Goal: Transaction & Acquisition: Purchase product/service

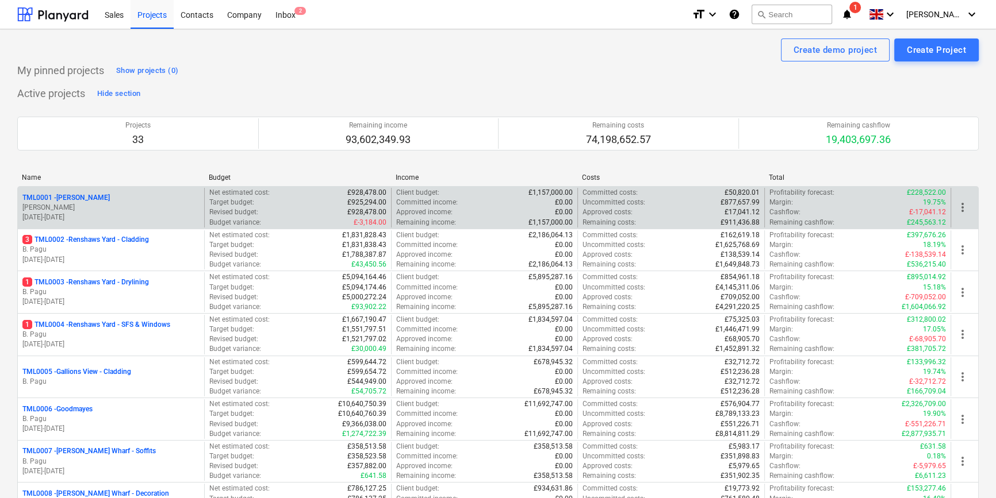
click at [94, 203] on p "[PERSON_NAME]" at bounding box center [110, 208] width 177 height 10
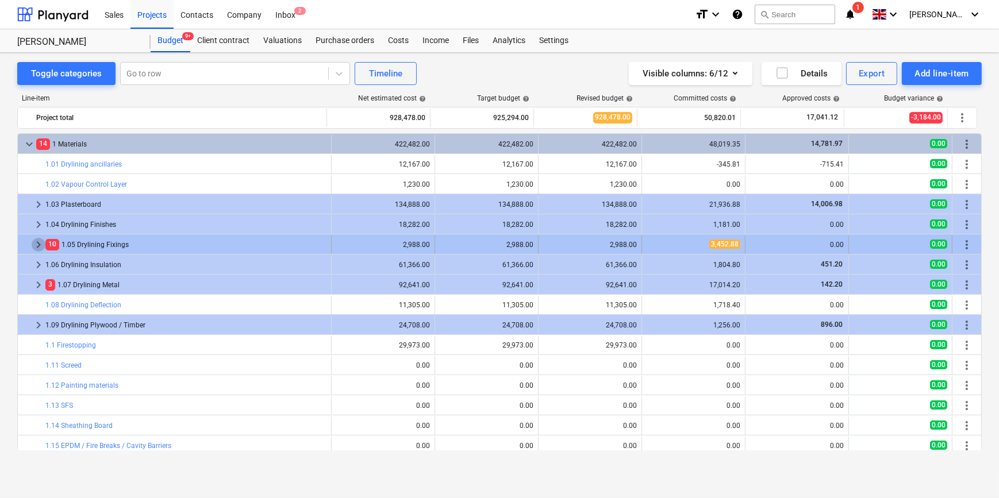
click at [40, 242] on span "keyboard_arrow_right" at bounding box center [39, 245] width 14 height 14
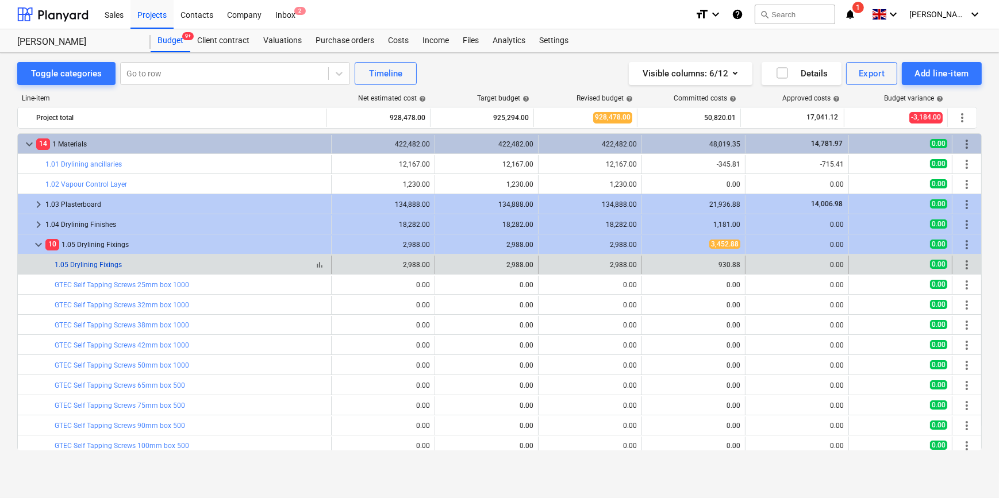
click at [120, 266] on link "1.05 Drylining Fixings" at bounding box center [88, 265] width 67 height 8
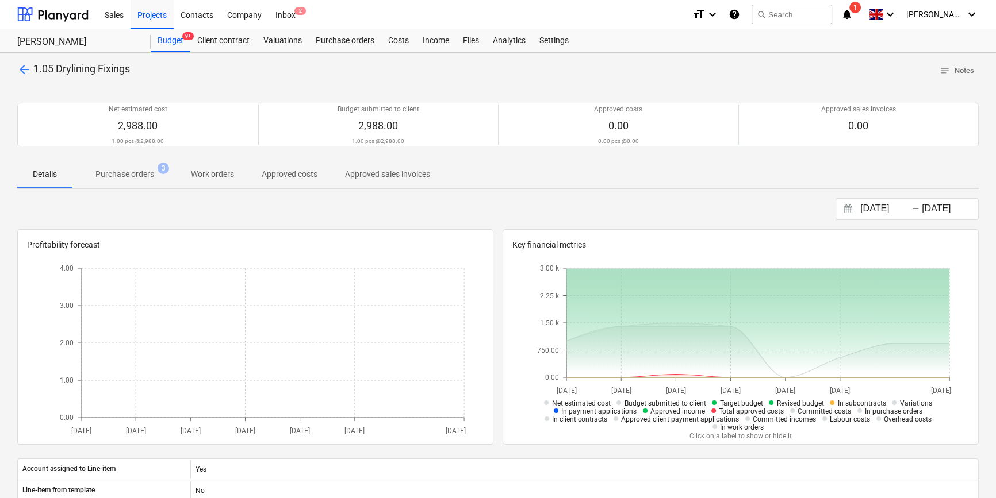
click at [24, 67] on span "arrow_back" at bounding box center [24, 70] width 14 height 14
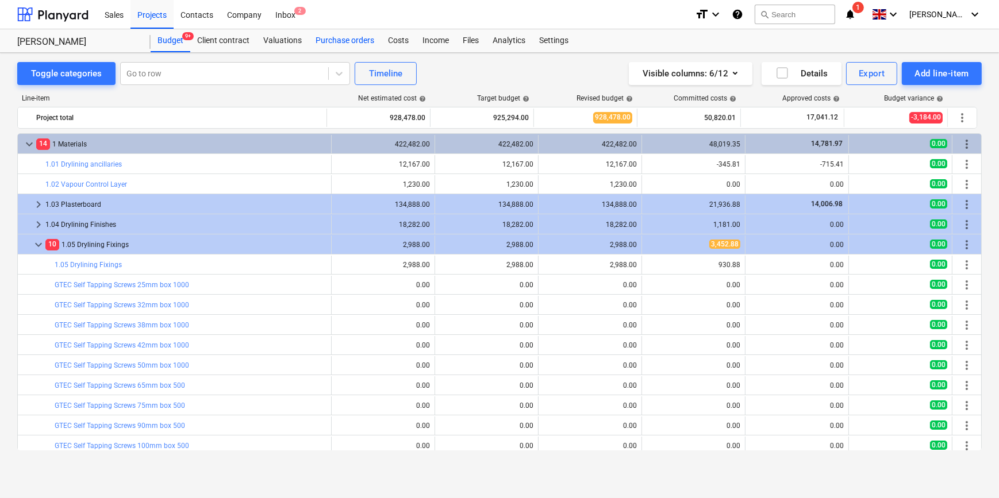
click at [346, 40] on div "Purchase orders" at bounding box center [345, 40] width 72 height 23
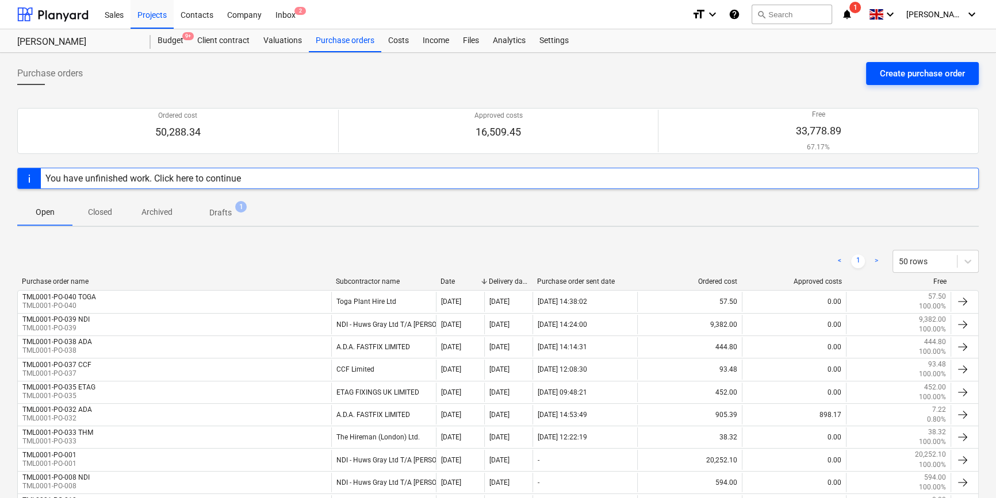
click at [918, 75] on div "Create purchase order" at bounding box center [922, 73] width 85 height 15
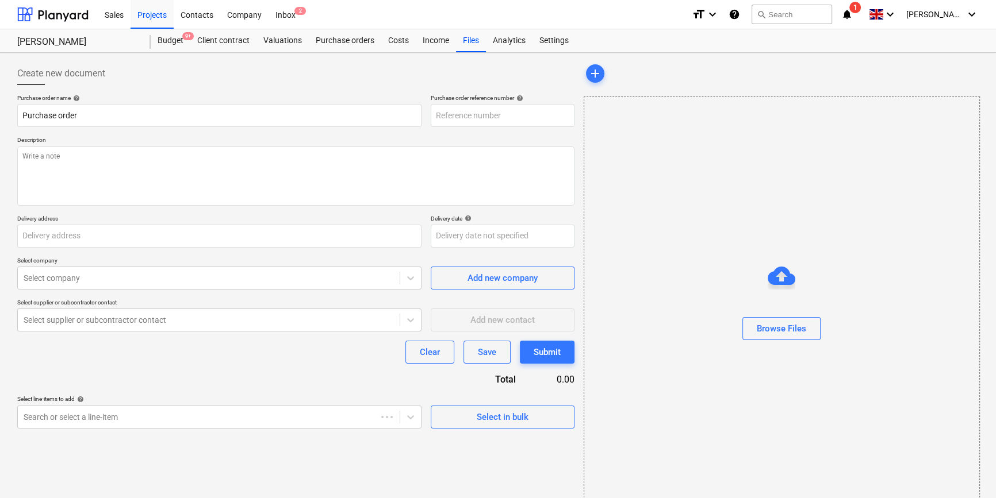
type textarea "x"
type input "Berkeley Homes (NE London) Ltd, [STREET_ADDRESS][PERSON_NAME]"
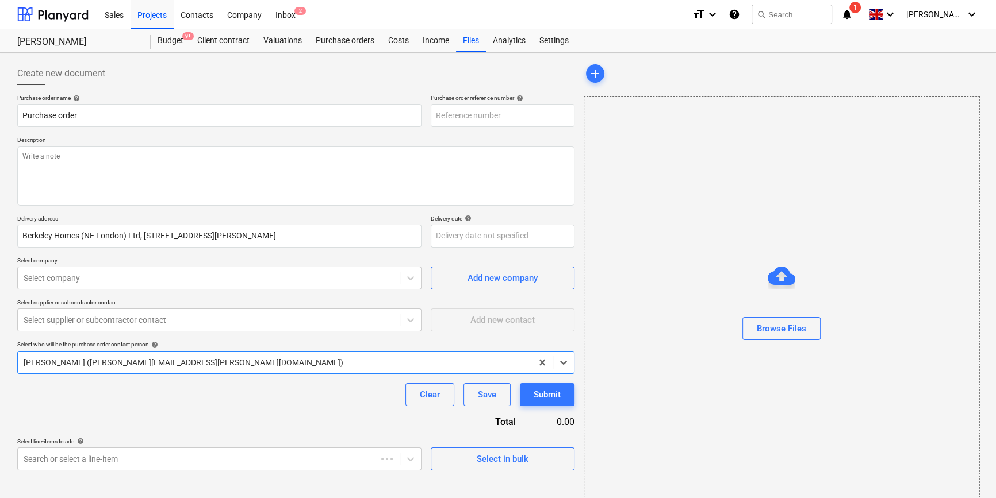
type textarea "x"
type input "TML0001-PO-041"
drag, startPoint x: 504, startPoint y: 117, endPoint x: 436, endPoint y: 117, distance: 67.8
click at [436, 117] on input "TML0001-PO-041" at bounding box center [503, 115] width 144 height 23
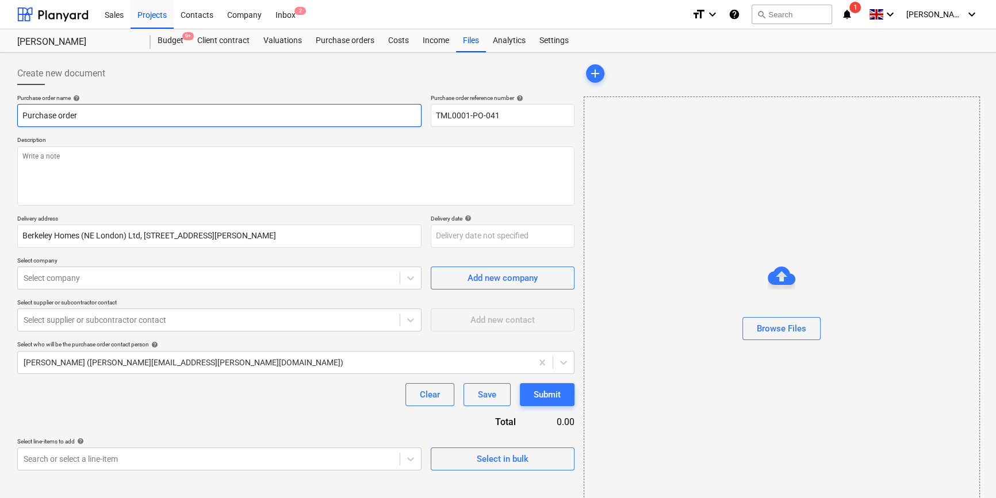
drag, startPoint x: 85, startPoint y: 118, endPoint x: 22, endPoint y: 115, distance: 62.2
click at [22, 115] on input "Purchase order" at bounding box center [219, 115] width 404 height 23
type textarea "x"
paste input "TML0001-PO-041"
type textarea "x"
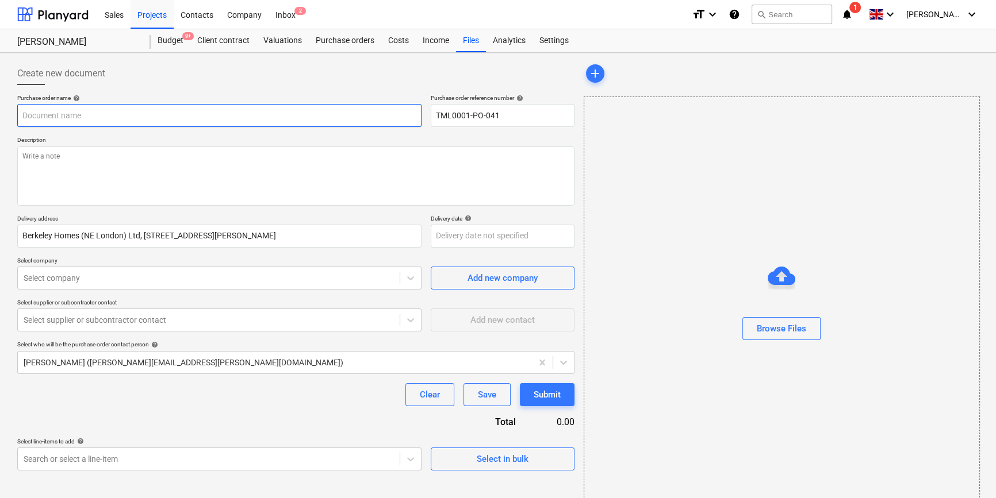
type input "TML0001-PO-041"
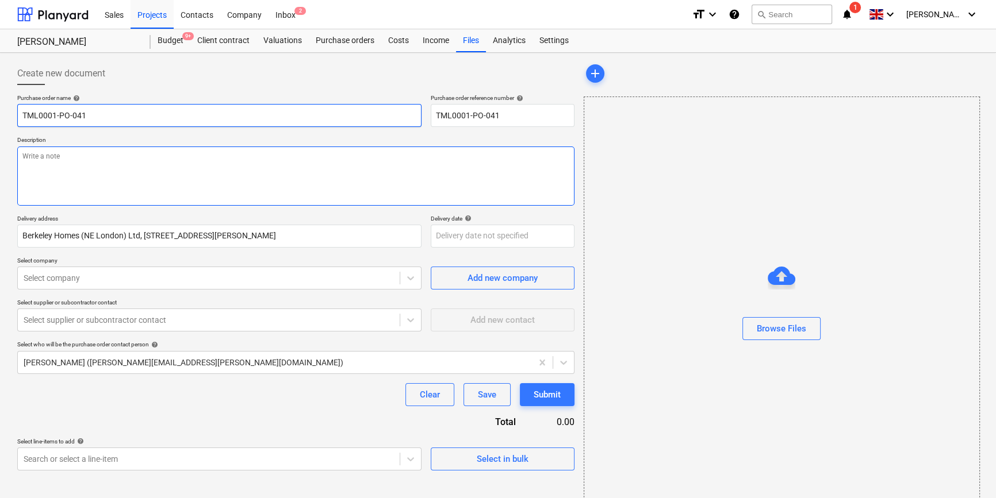
type textarea "x"
type input "TML0001-PO-041"
type textarea "x"
type input "TML0001-PO-041 H"
type textarea "x"
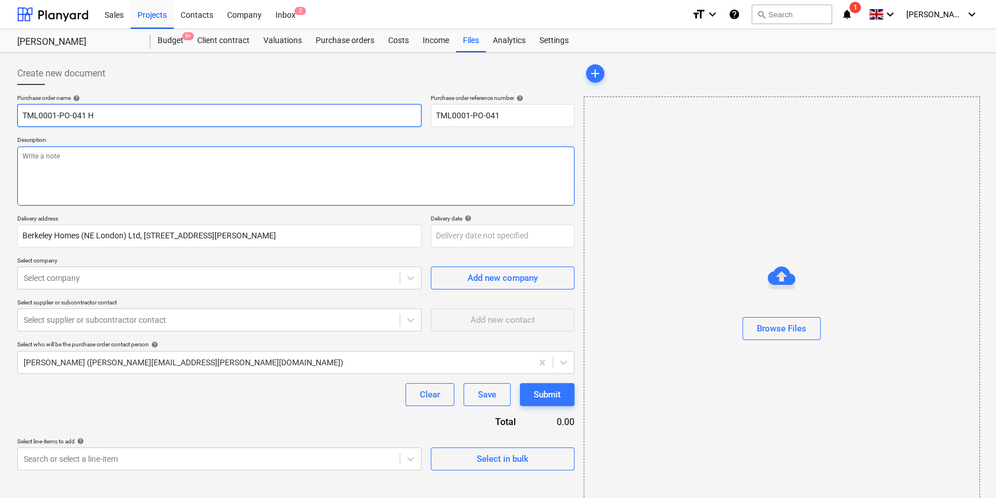
type input "TML0001-PO-041 Hi"
type textarea "x"
type input "TML0001-PO-041 Hil"
type textarea "x"
type input "TML0001-PO-041 Hilt"
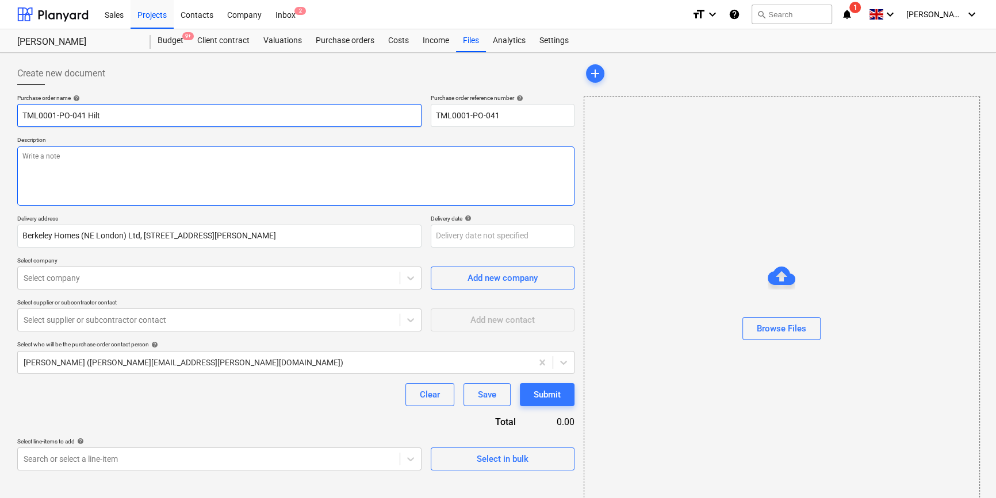
type textarea "x"
type input "TML0001-PO-041 Hilti"
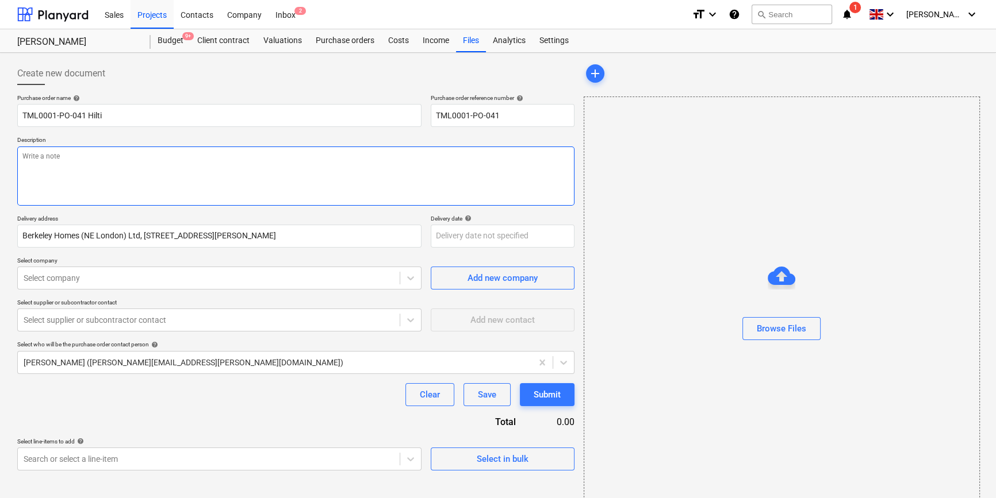
click at [52, 172] on textarea at bounding box center [295, 176] width 557 height 59
type textarea "x"
type textarea "S"
type textarea "x"
type textarea "Si"
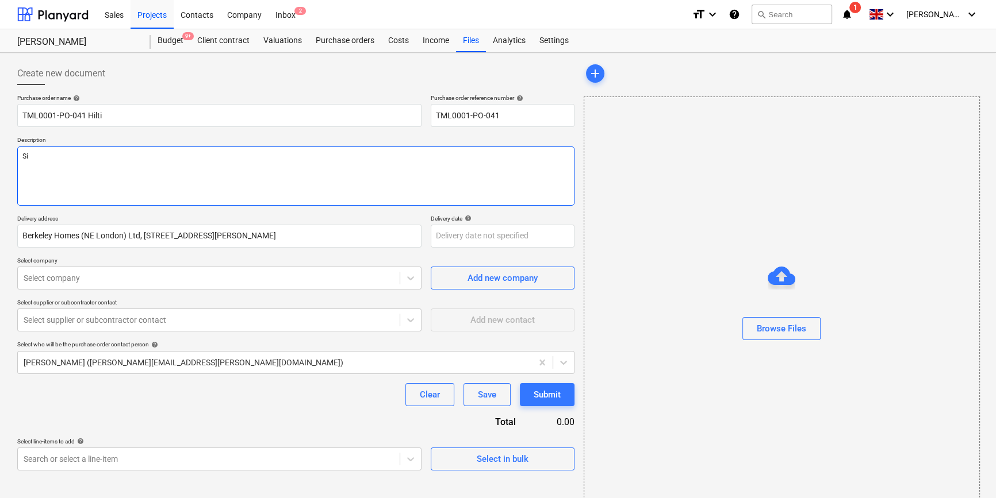
type textarea "x"
type textarea "Sit"
type textarea "x"
type textarea "Site"
type textarea "x"
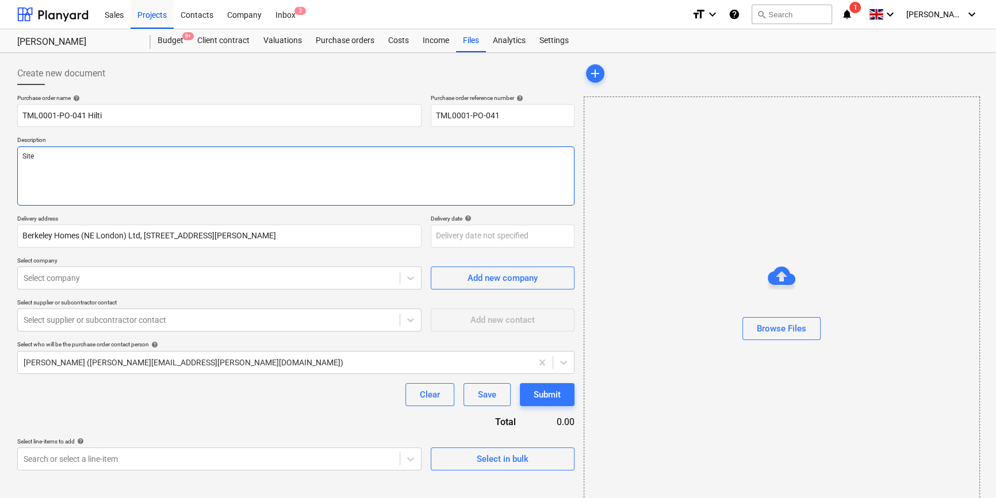
type textarea "Site"
type textarea "x"
type textarea "Site c"
type textarea "x"
type textarea "Site co"
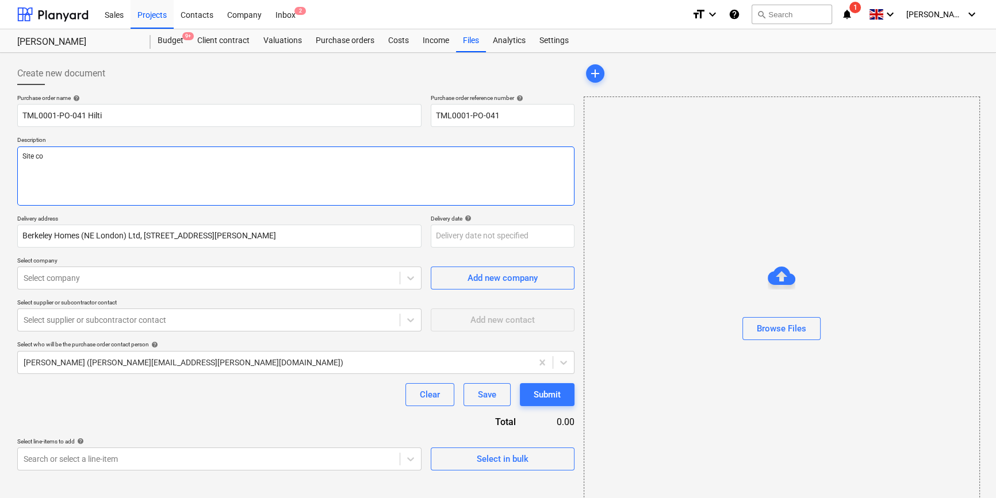
type textarea "x"
type textarea "Site con"
type textarea "x"
type textarea "Site cont"
type textarea "x"
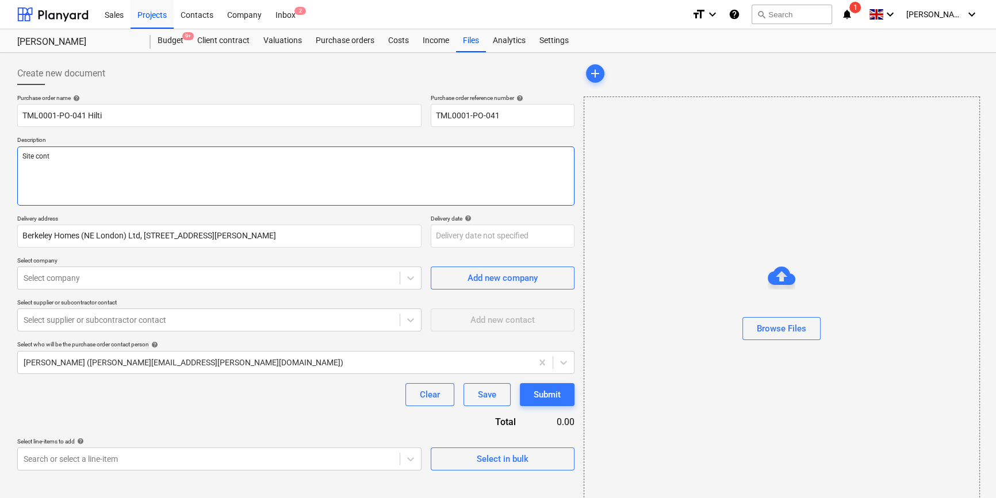
type textarea "Site conta"
type textarea "x"
type textarea "Site contac"
type textarea "x"
type textarea "Site contact"
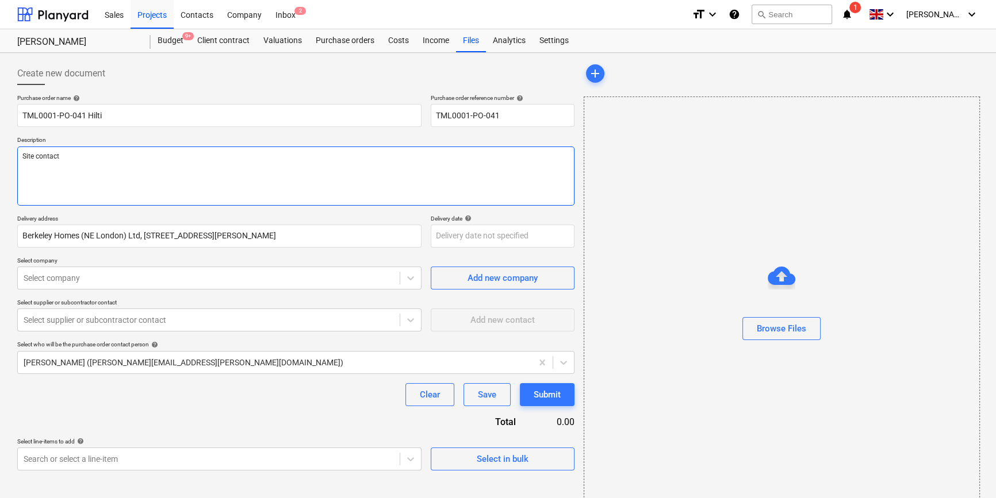
type textarea "x"
type textarea "Site contact"
type textarea "x"
type textarea "Site contact M"
type textarea "x"
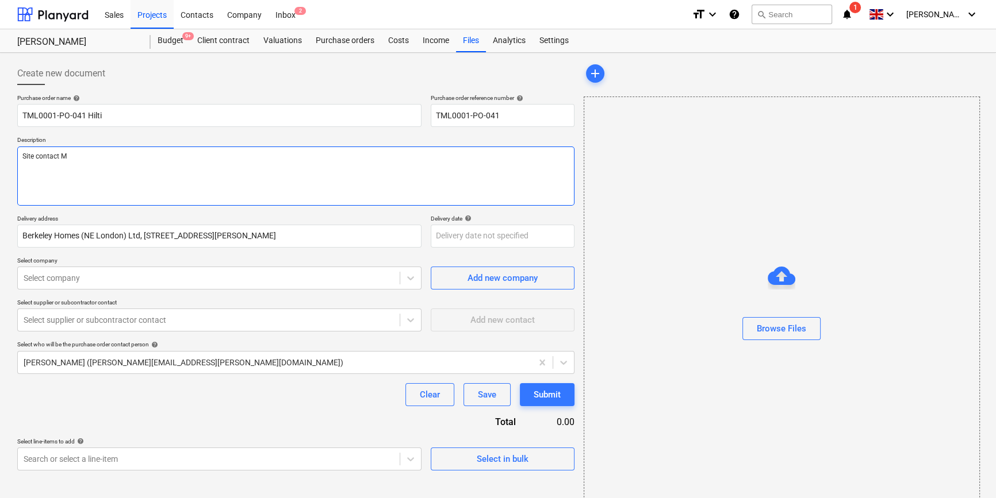
type textarea "Site contact [PERSON_NAME]"
type textarea "x"
type textarea "Site contact [PERSON_NAME]"
type textarea "x"
type textarea "Site contact Malc"
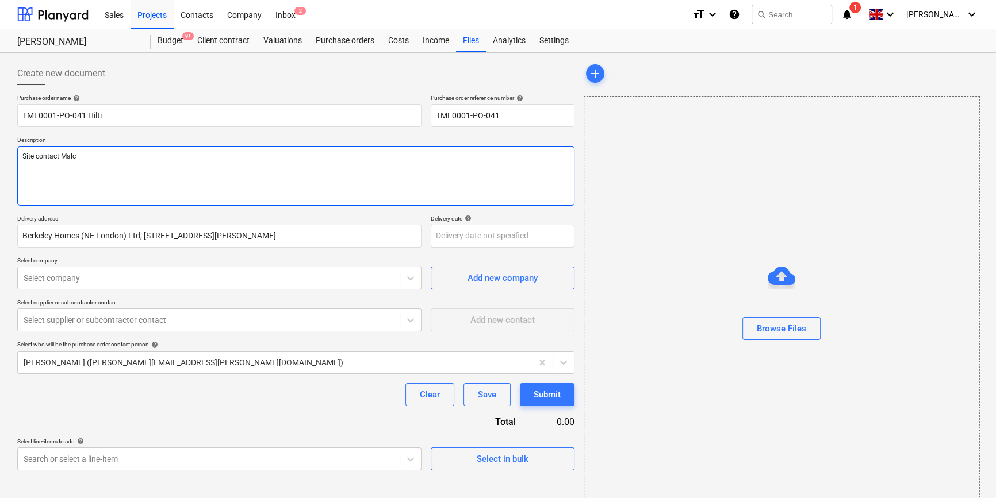
type textarea "x"
type textarea "Site contact Malco"
type textarea "x"
type textarea "Site contact Malcol"
type textarea "x"
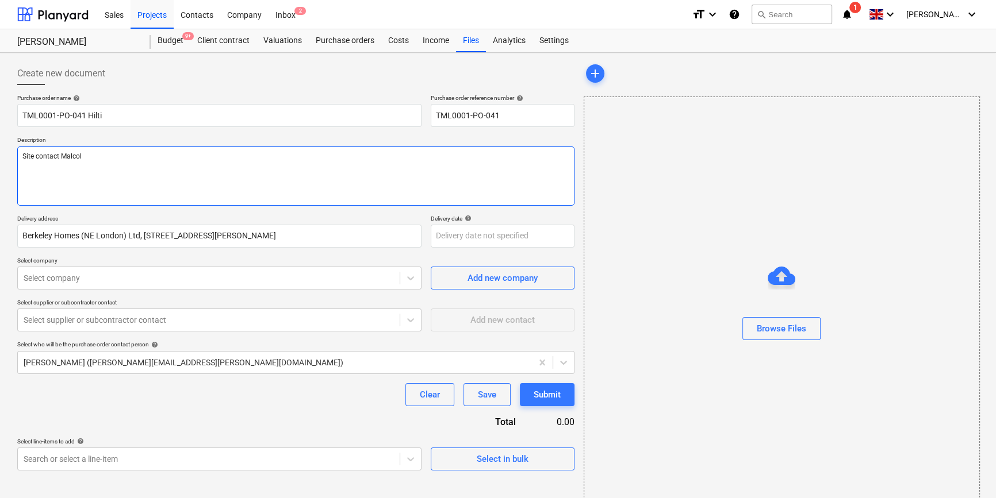
type textarea "Site contact [PERSON_NAME]"
type textarea "x"
type textarea "Site contact [PERSON_NAME]"
type textarea "x"
type textarea "Site contact [PERSON_NAME] 0"
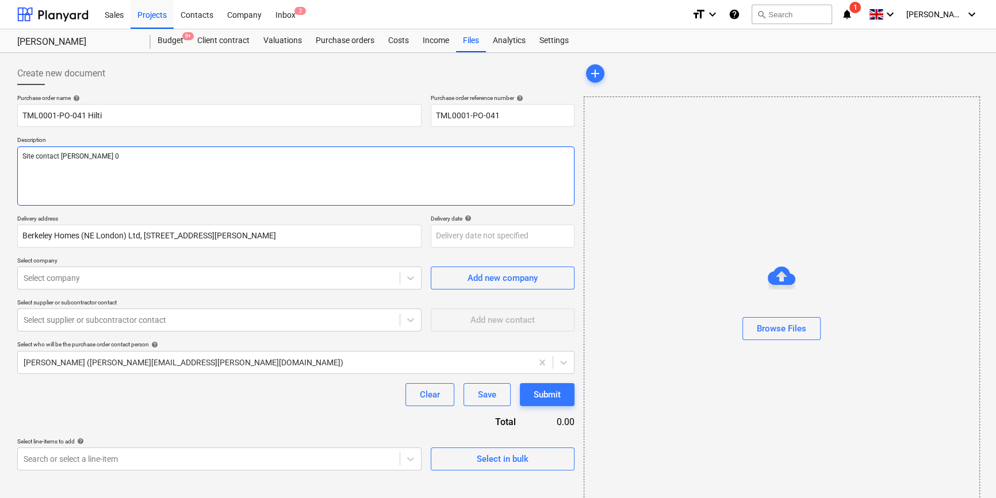
type textarea "x"
type textarea "Site contact [PERSON_NAME] 07"
type textarea "x"
type textarea "Site contact [PERSON_NAME] 074"
type textarea "x"
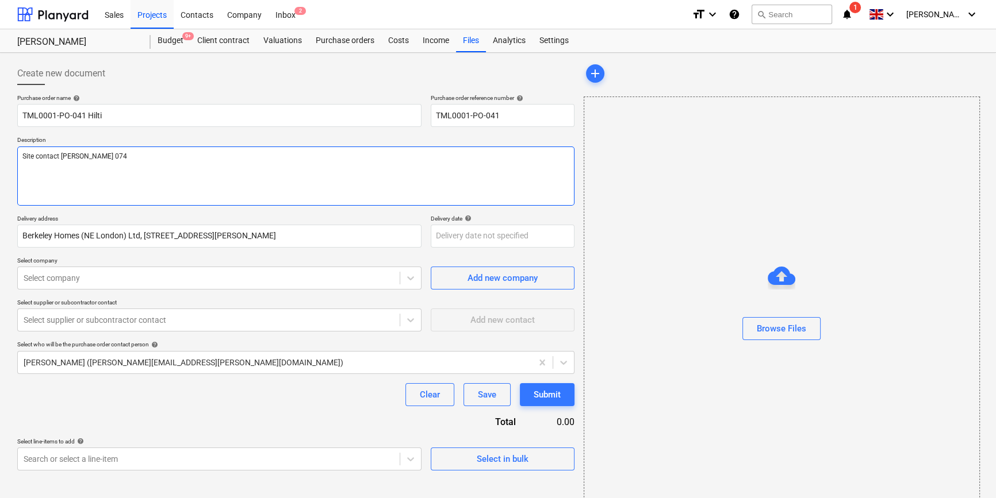
type textarea "Site contact [PERSON_NAME] 0747"
type textarea "x"
type textarea "Site contact [PERSON_NAME] 07479"
type textarea "x"
type textarea "Site contact [PERSON_NAME] 07479"
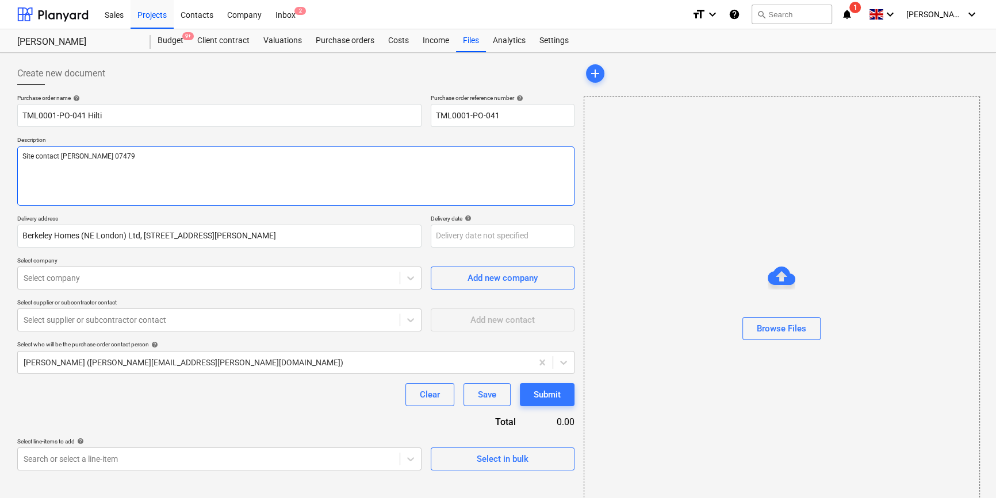
type textarea "x"
type textarea "Site contact [PERSON_NAME] 07479 3"
type textarea "x"
type textarea "Site contact [PERSON_NAME] [PHONE_NUMBER]"
type textarea "x"
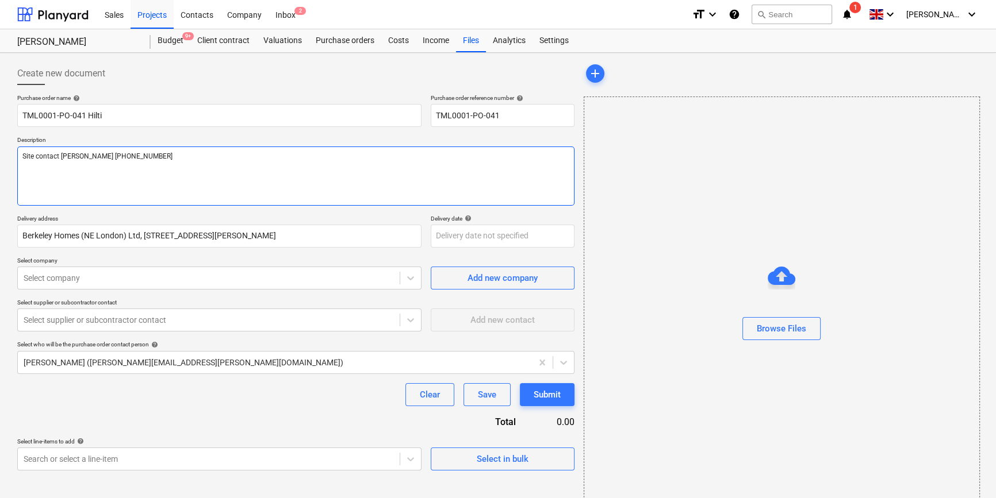
type textarea "Site contact [PERSON_NAME] [PHONE_NUMBER]"
type textarea "x"
type textarea "Site contact [PERSON_NAME] [PHONE_NUMBER]"
type textarea "x"
type textarea "Site contact [PERSON_NAME] [PHONE_NUMBER]"
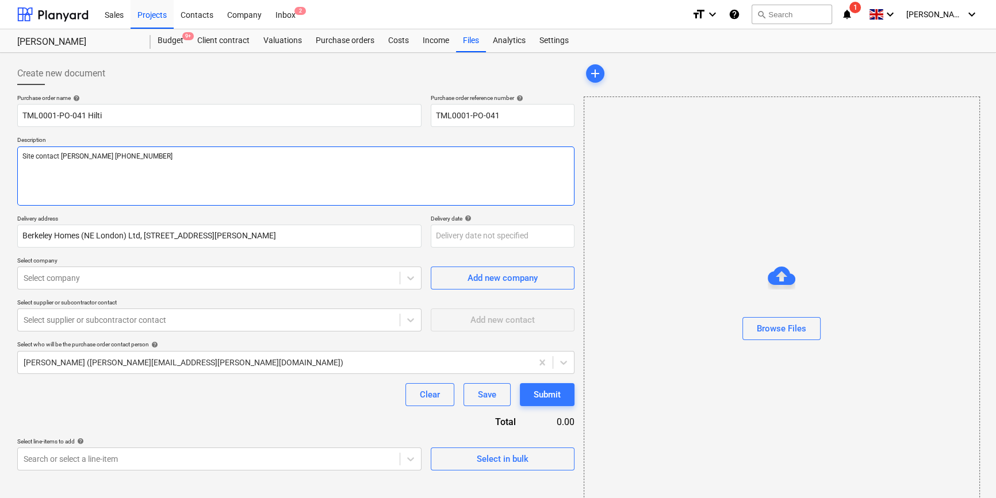
type textarea "x"
type textarea "Site contact [PERSON_NAME] [PHONE_NUMBER]"
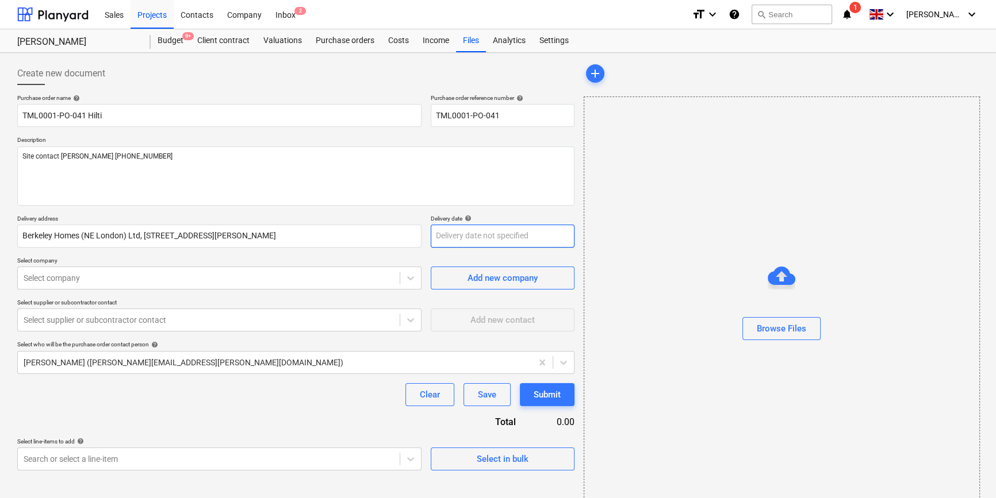
click at [450, 237] on body "Sales Projects Contacts Company Inbox 2 format_size keyboard_arrow_down help se…" at bounding box center [498, 249] width 996 height 498
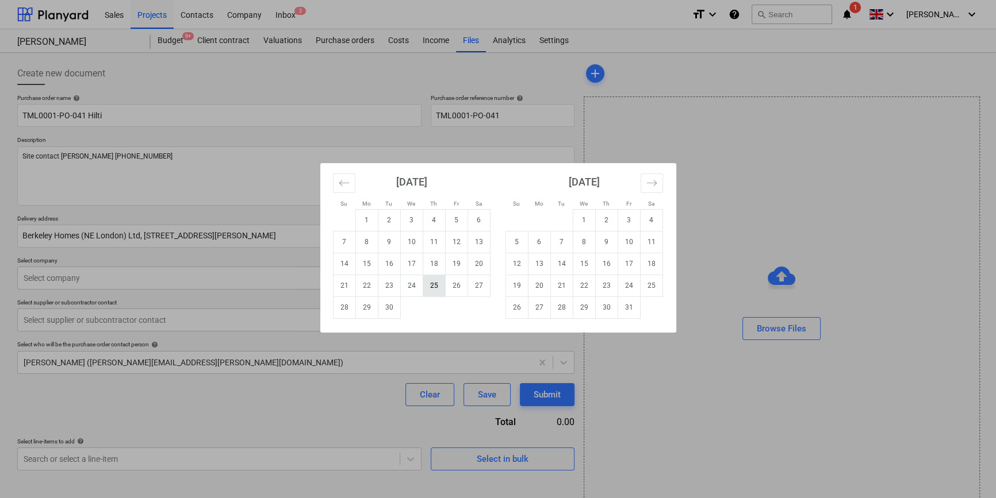
click at [434, 287] on td "25" at bounding box center [434, 286] width 22 height 22
type textarea "x"
type input "[DATE]"
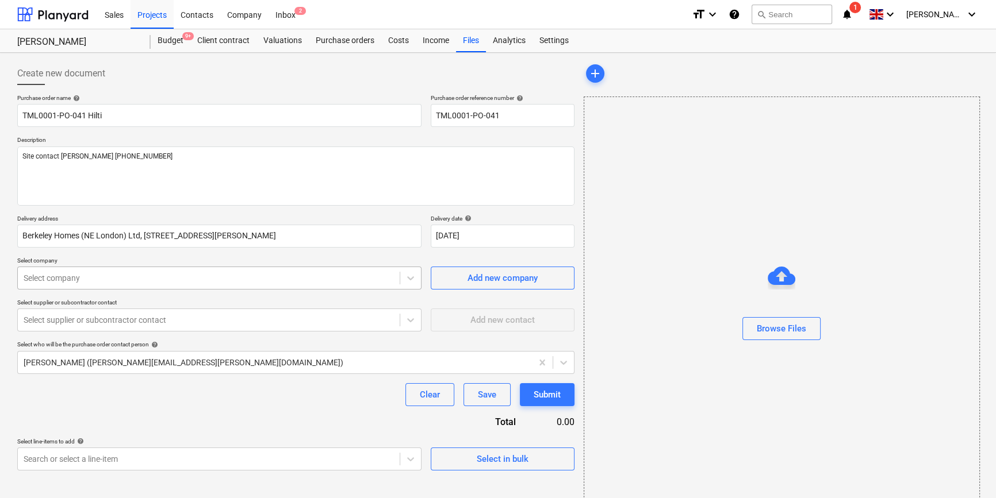
click at [262, 278] on div at bounding box center [209, 278] width 370 height 11
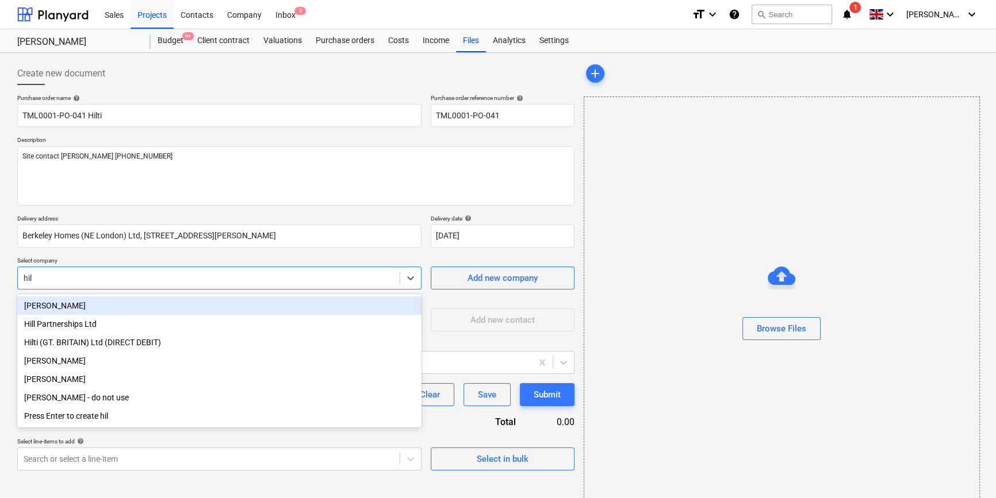
type input "hilt"
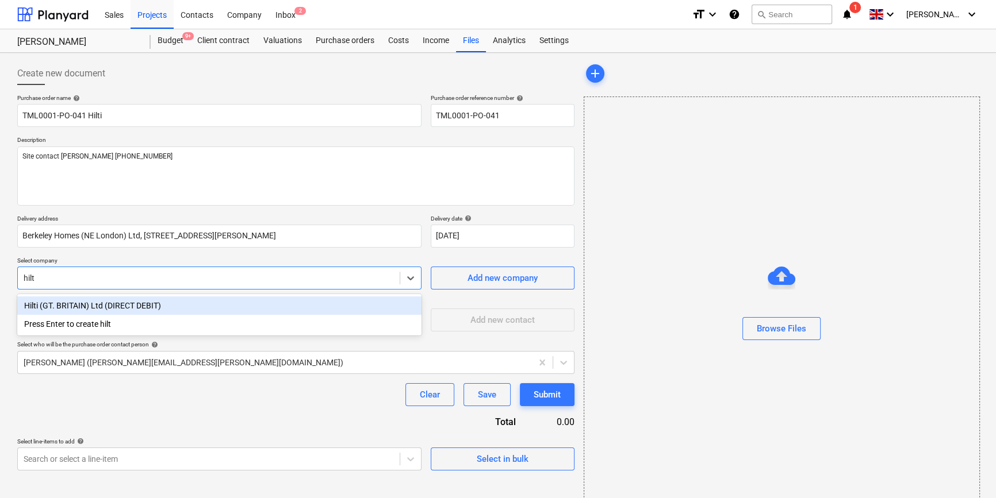
click at [77, 306] on div "Hilti (GT. BRITAIN) Ltd (DIRECT DEBIT)" at bounding box center [219, 306] width 404 height 18
type textarea "x"
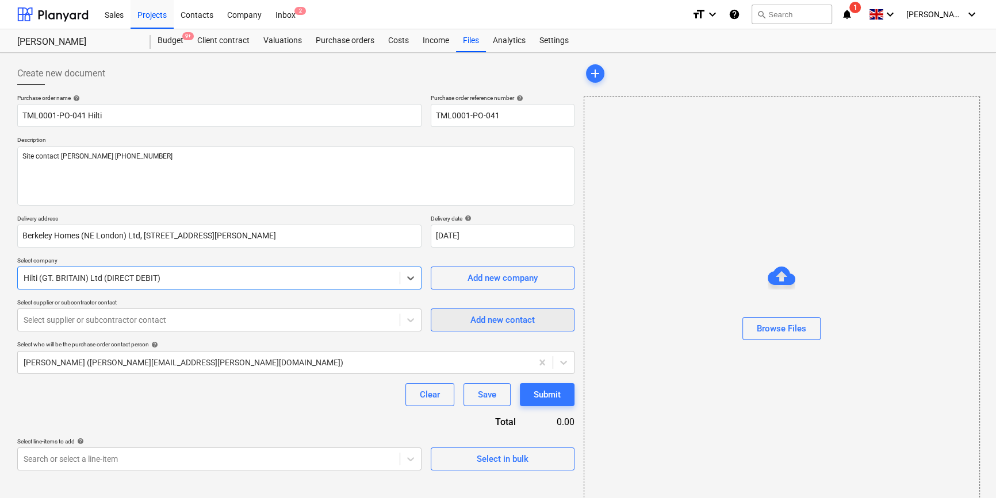
click at [474, 323] on div "Add new contact" at bounding box center [502, 320] width 64 height 15
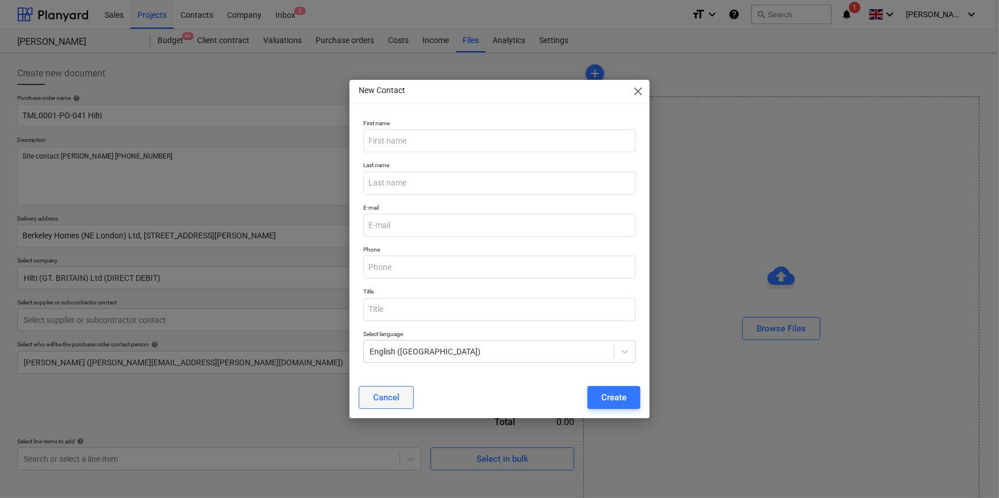
click at [368, 400] on button "Cancel" at bounding box center [386, 397] width 55 height 23
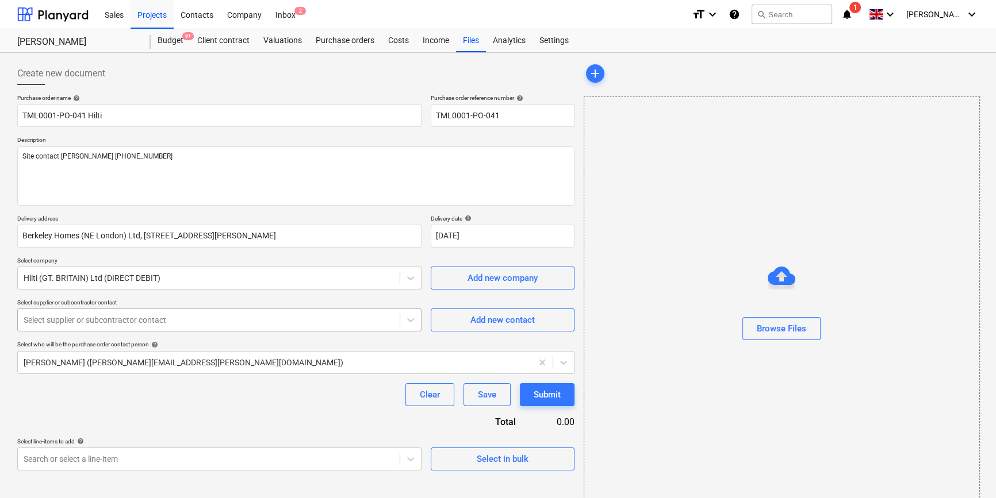
click at [230, 321] on div at bounding box center [209, 319] width 370 height 11
click at [509, 324] on div "Add new contact" at bounding box center [502, 320] width 64 height 15
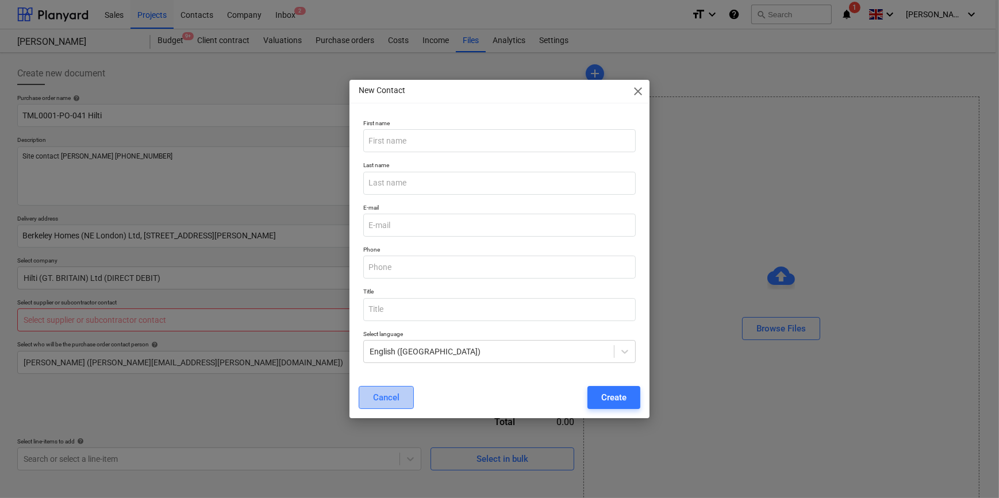
click at [401, 402] on button "Cancel" at bounding box center [386, 397] width 55 height 23
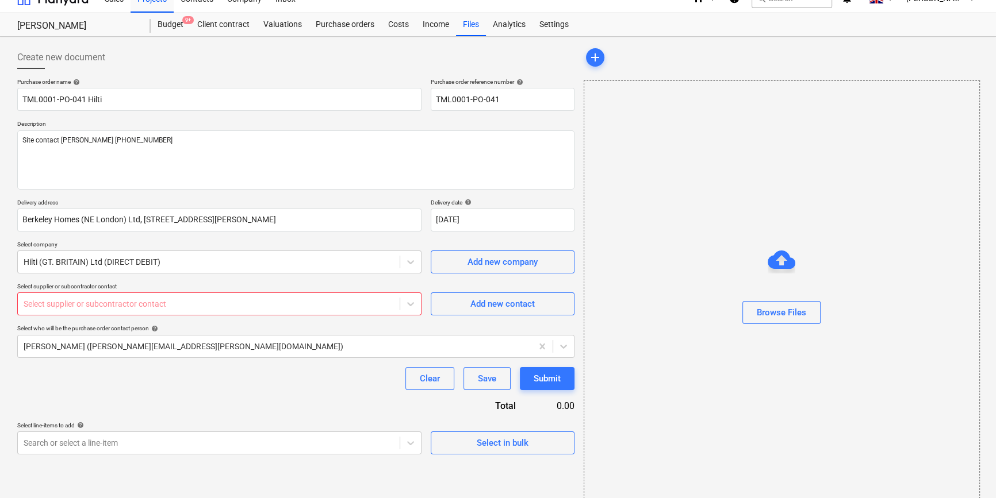
scroll to position [25, 0]
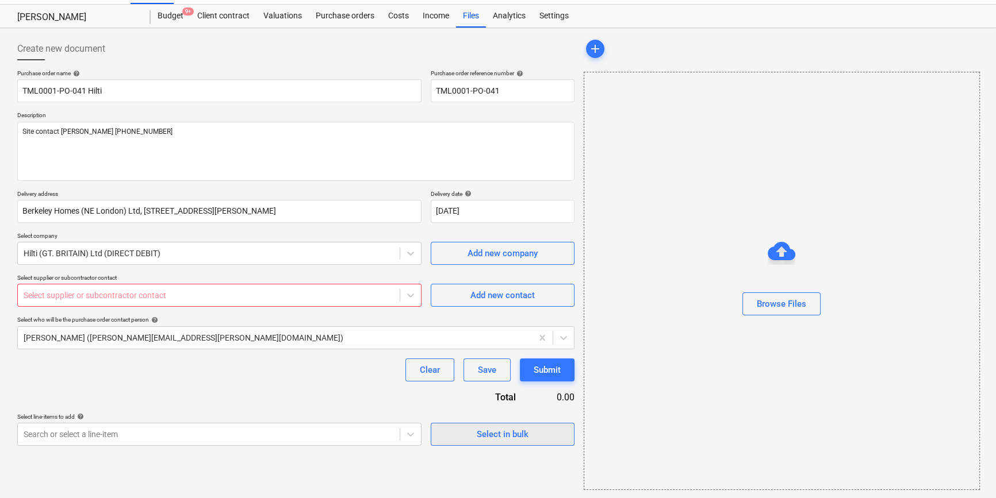
click at [493, 437] on div "Select in bulk" at bounding box center [503, 434] width 52 height 15
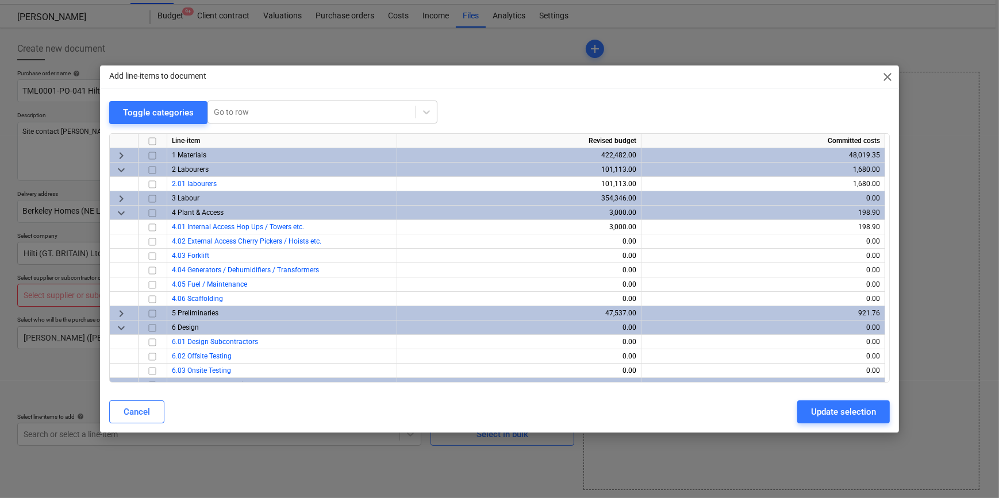
click at [122, 155] on span "keyboard_arrow_right" at bounding box center [121, 155] width 14 height 14
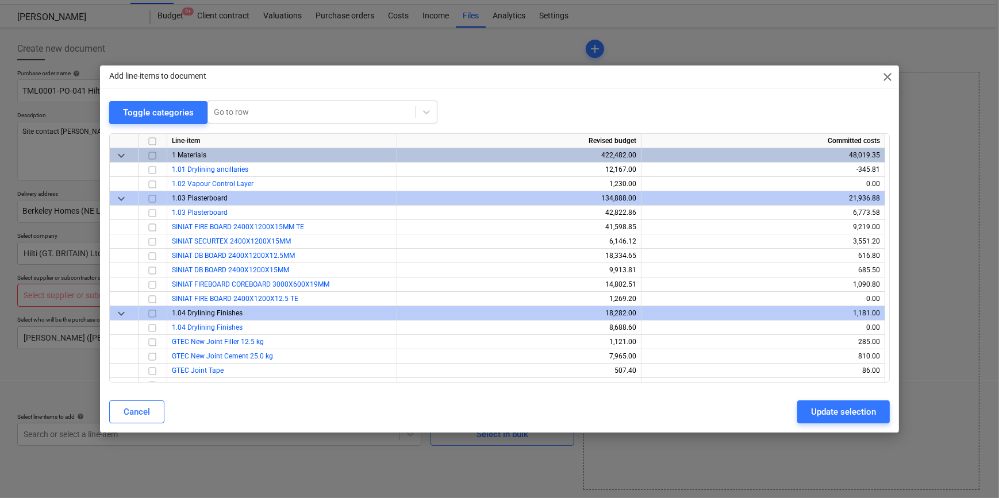
click at [115, 197] on span "keyboard_arrow_down" at bounding box center [121, 198] width 14 height 14
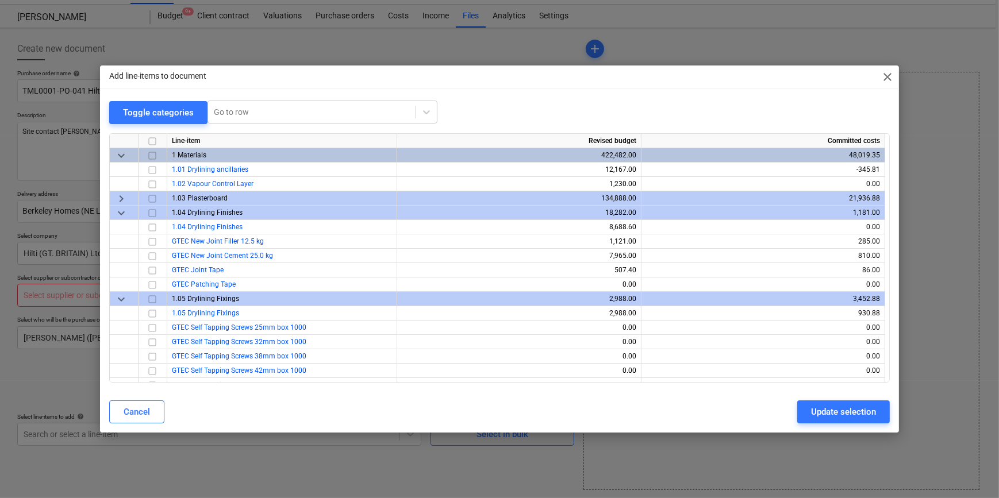
click at [121, 214] on span "keyboard_arrow_down" at bounding box center [121, 213] width 14 height 14
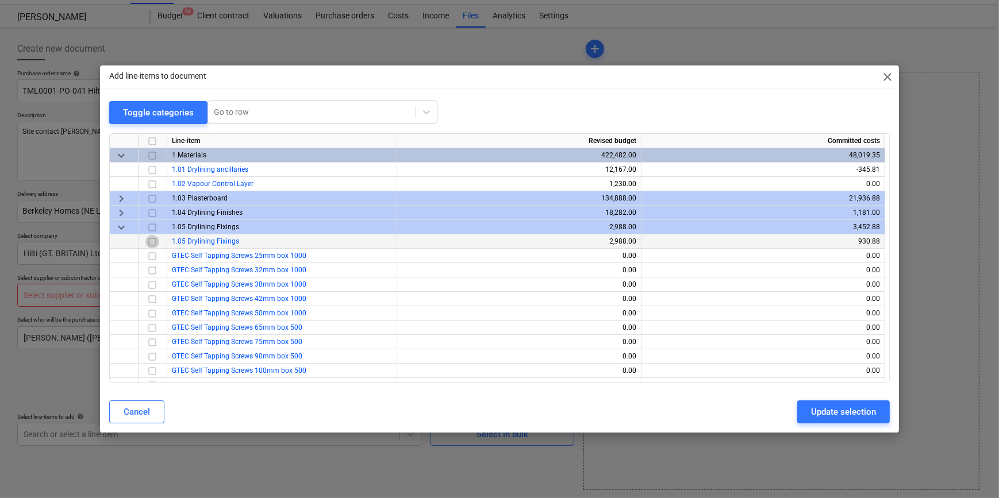
click at [151, 242] on input "checkbox" at bounding box center [152, 242] width 14 height 14
click at [815, 406] on div "Update selection" at bounding box center [843, 412] width 65 height 15
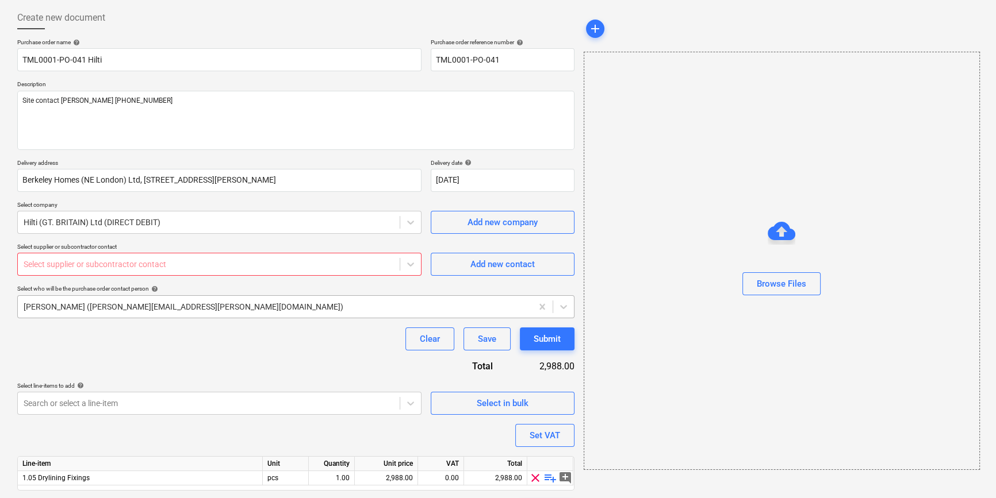
scroll to position [89, 0]
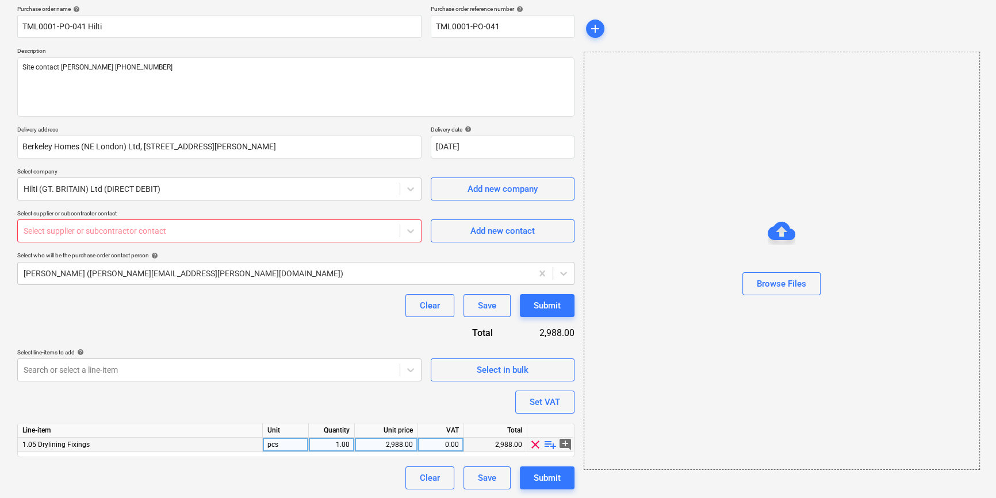
click at [546, 446] on span "playlist_add" at bounding box center [550, 445] width 14 height 14
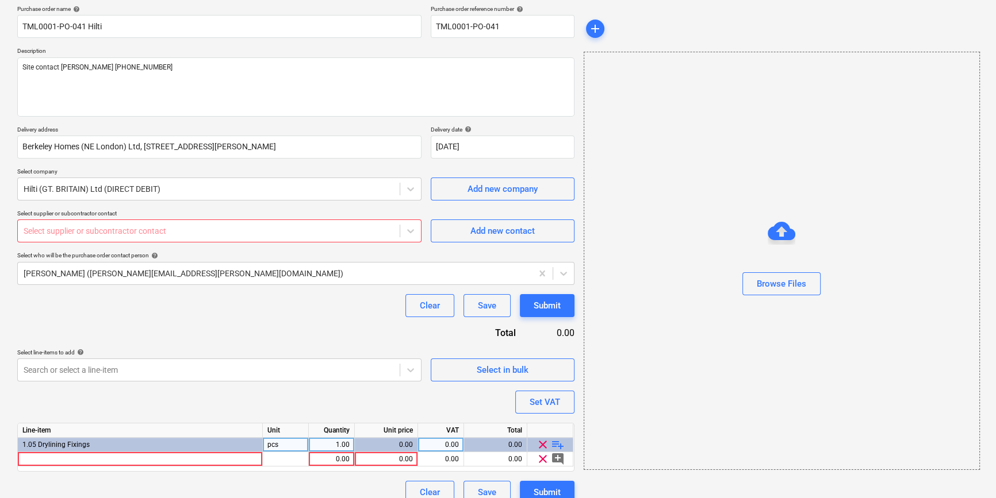
type textarea "x"
click at [45, 454] on div at bounding box center [140, 459] width 245 height 14
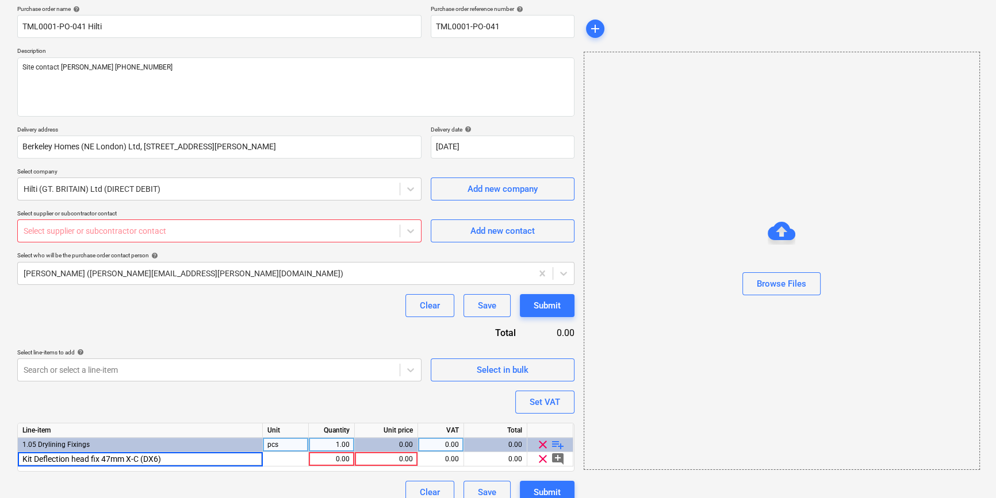
type input "Kit Deflection head fix 47mm X-C (DX6)"
type textarea "x"
type input "391"
click at [162, 461] on div "Kit Deflection head fix 47mm X-C (DX6)" at bounding box center [140, 459] width 245 height 14
click at [162, 461] on input "Kit Deflection head fix 47mm X-C (DX6)" at bounding box center [140, 459] width 244 height 14
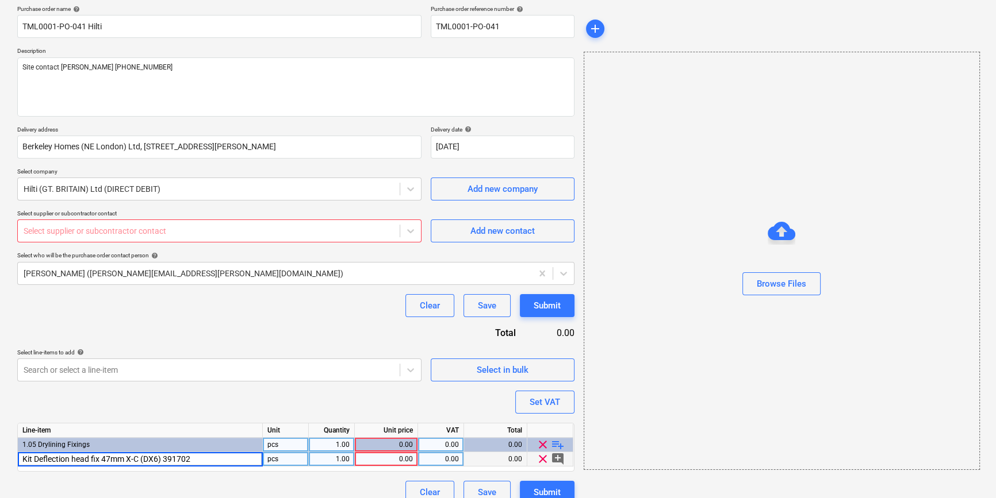
type input "Kit Deflection head fix 47mm X-C (DX6) 3917028"
type textarea "x"
click at [340, 461] on div "1.00" at bounding box center [331, 459] width 36 height 14
type input "10"
type textarea "x"
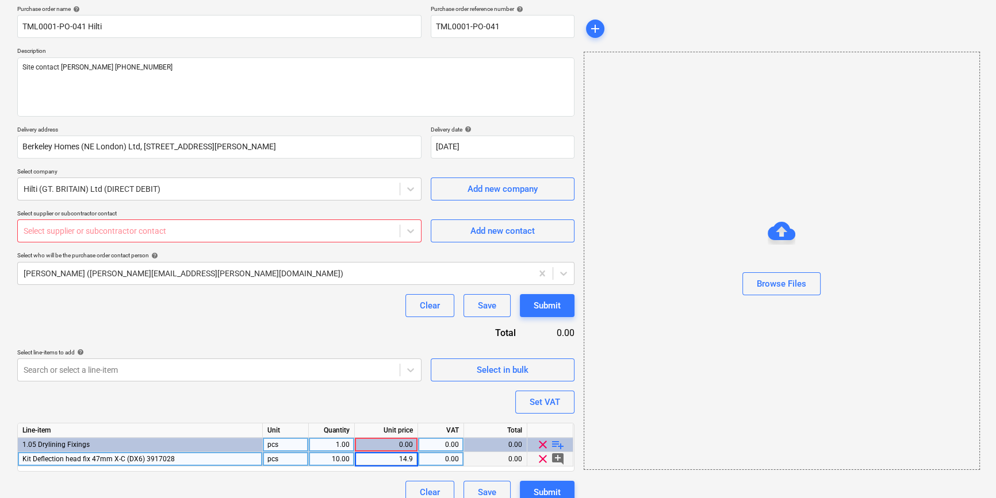
type input "14.99"
type textarea "x"
type input "20"
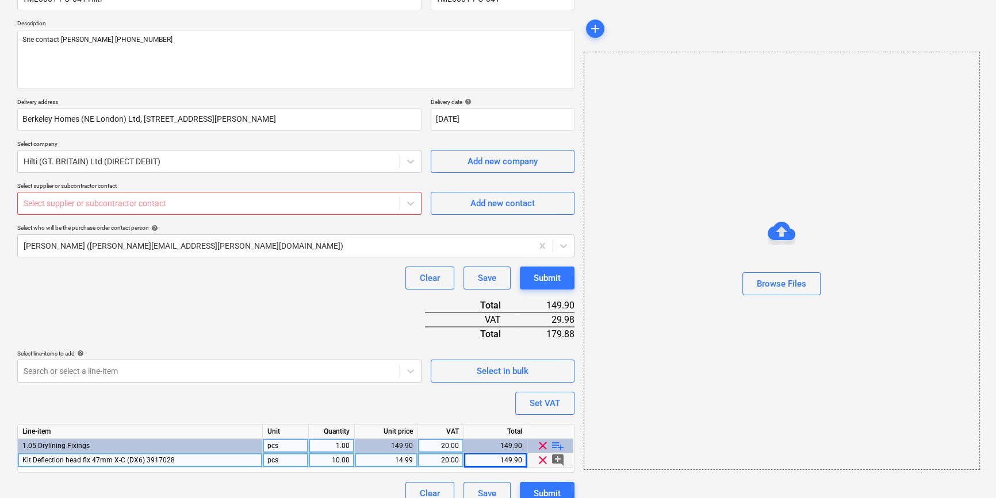
scroll to position [132, 0]
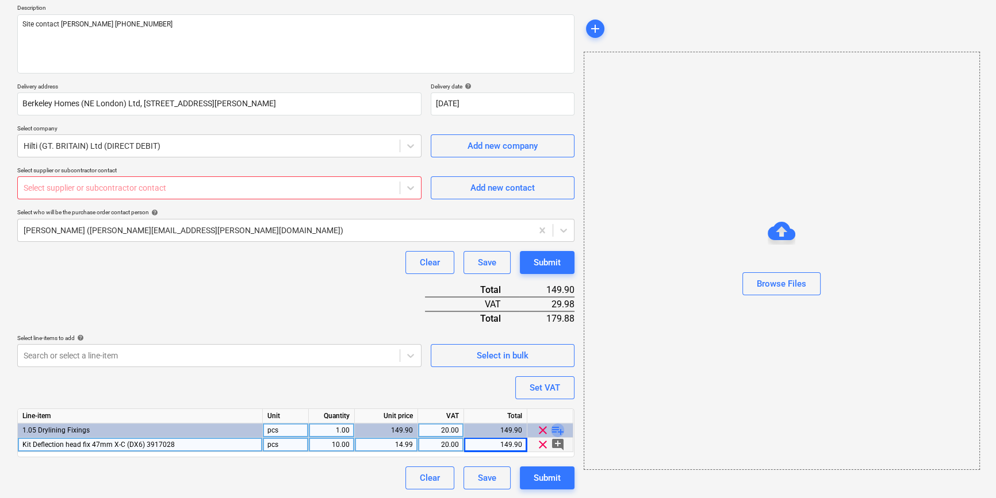
click at [558, 428] on span "playlist_add" at bounding box center [558, 431] width 14 height 14
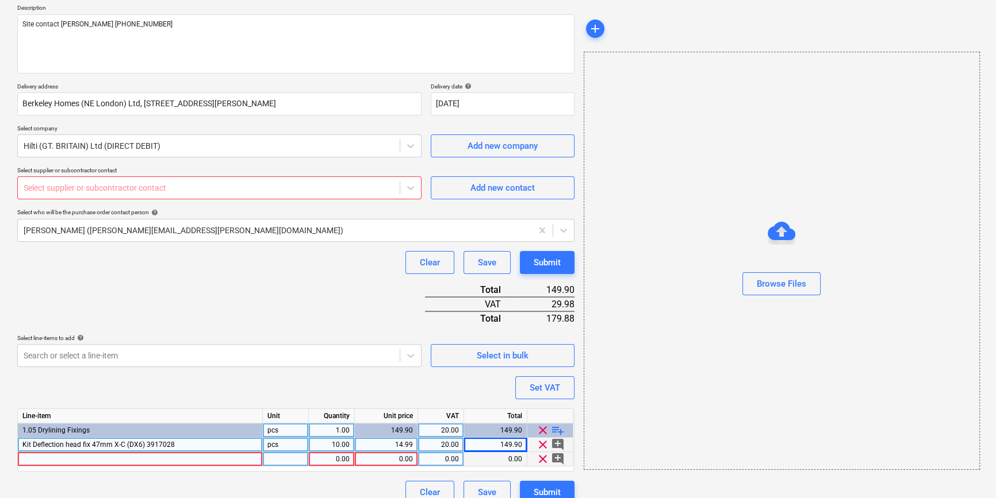
type textarea "x"
click at [49, 462] on div at bounding box center [140, 459] width 245 height 14
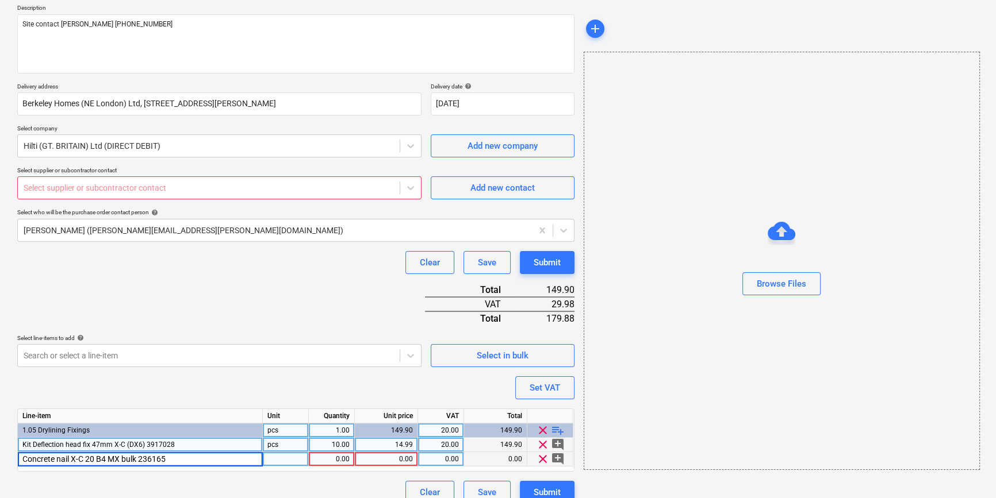
type input "Concrete nail X-C 20 B4 MX bulk 2361658"
type textarea "x"
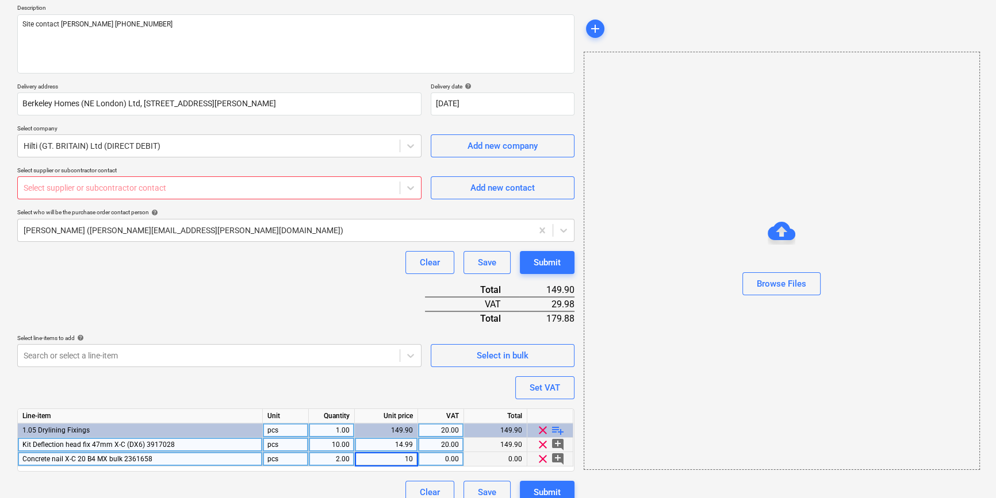
type input "100"
type textarea "x"
type input "20"
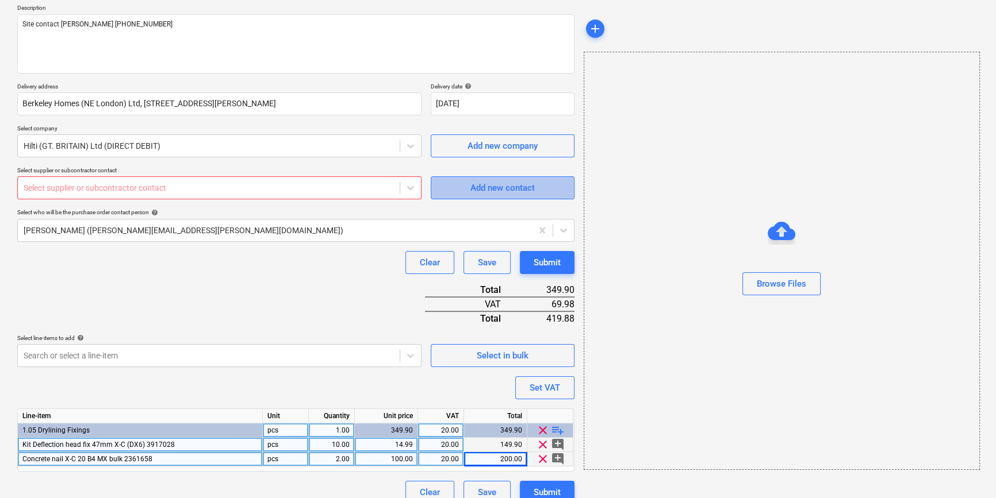
click at [454, 192] on span "Add new contact" at bounding box center [502, 188] width 115 height 15
type textarea "x"
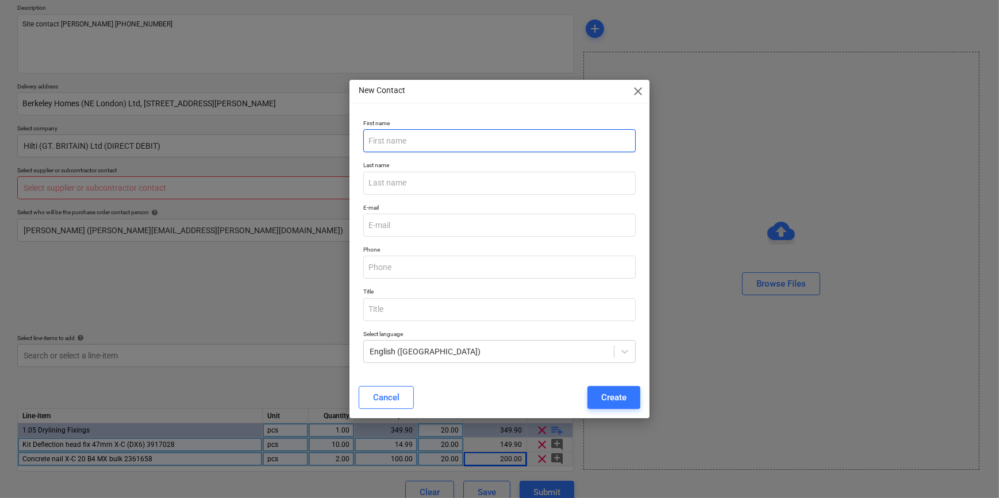
click at [400, 140] on input "text" at bounding box center [499, 140] width 272 height 23
type input "Sales"
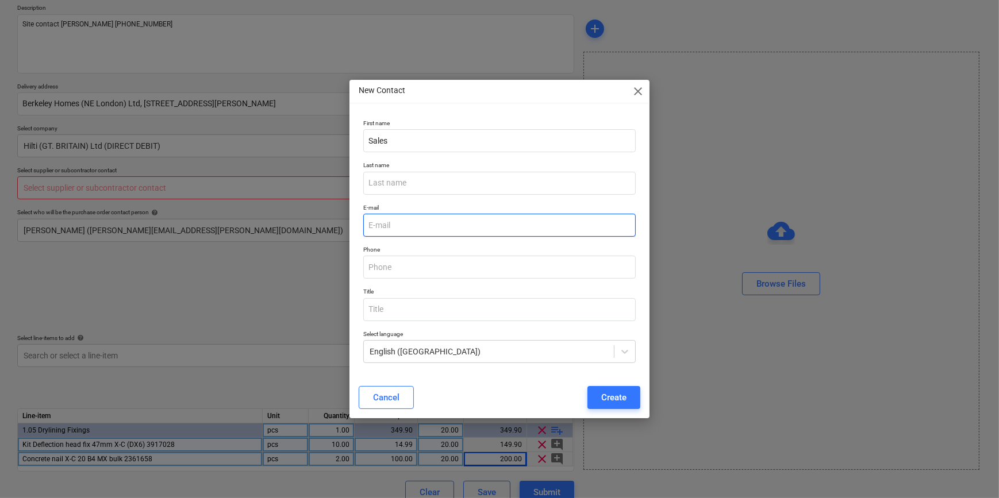
click at [378, 225] on input "email" at bounding box center [499, 225] width 272 height 23
type input "[EMAIL_ADDRESS][DOMAIN_NAME]"
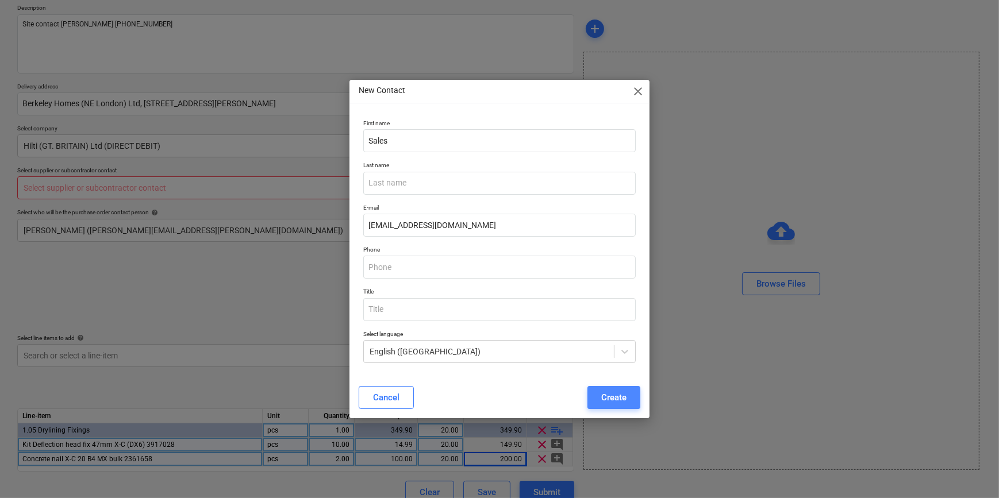
click at [612, 397] on div "Create" at bounding box center [613, 397] width 25 height 15
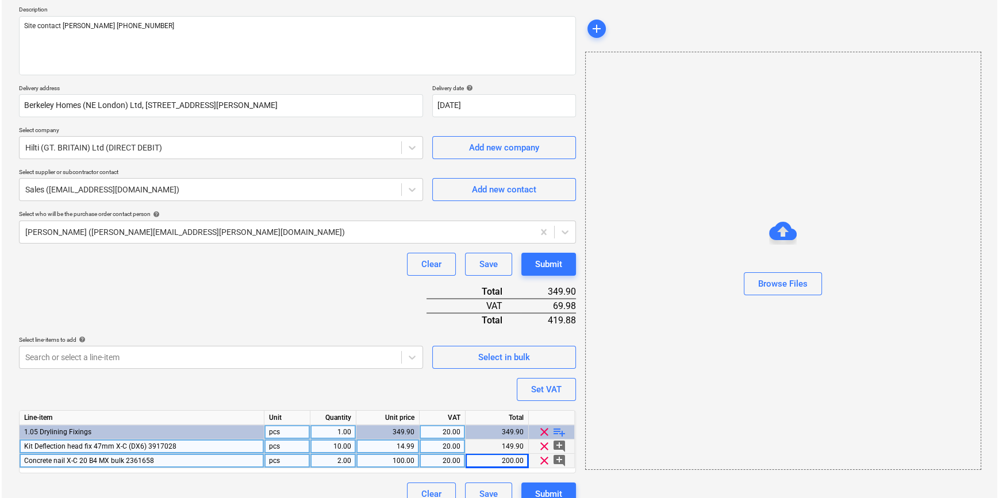
scroll to position [147, 0]
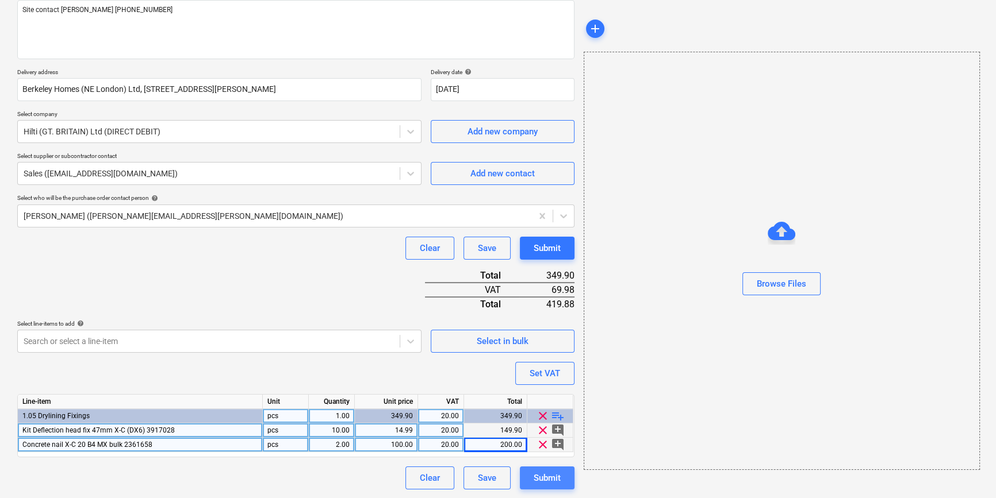
click at [538, 479] on div "Submit" at bounding box center [547, 478] width 27 height 15
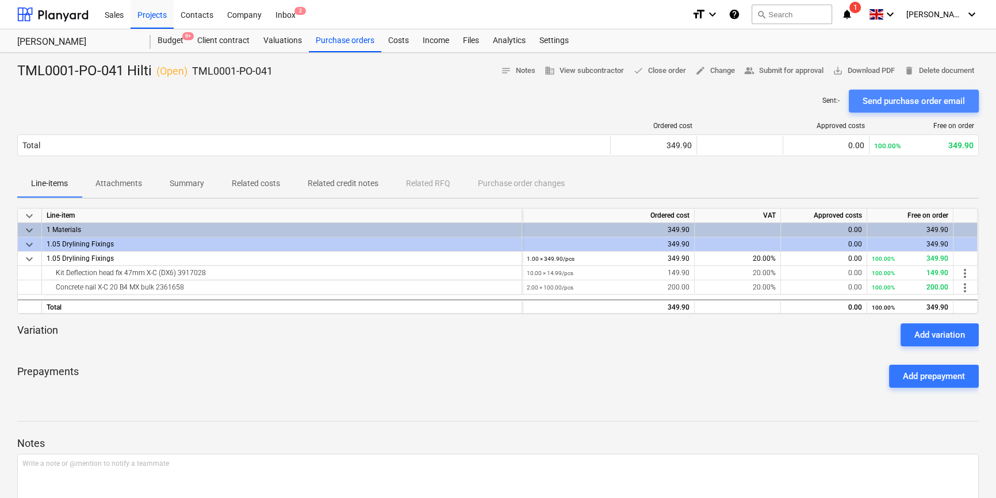
click at [888, 100] on div "Send purchase order email" at bounding box center [913, 101] width 102 height 15
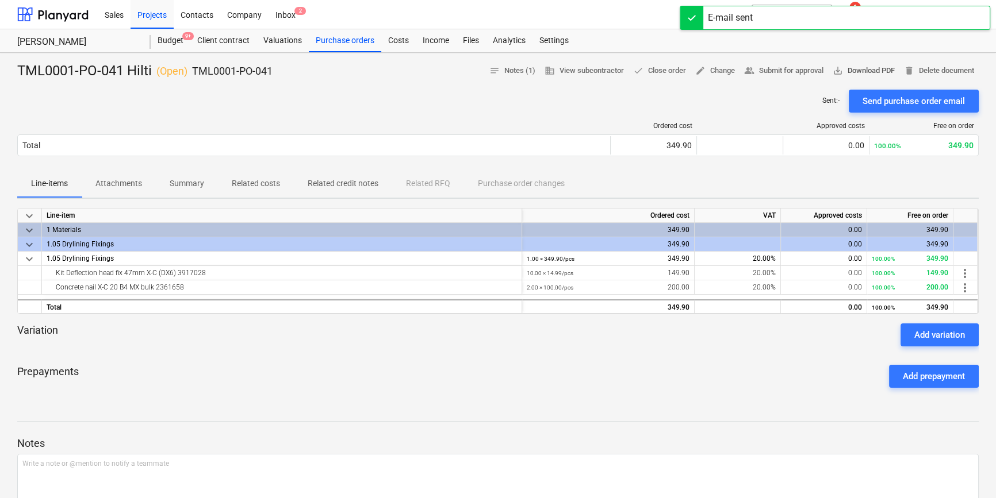
click at [873, 71] on span "save_alt Download PDF" at bounding box center [863, 70] width 62 height 13
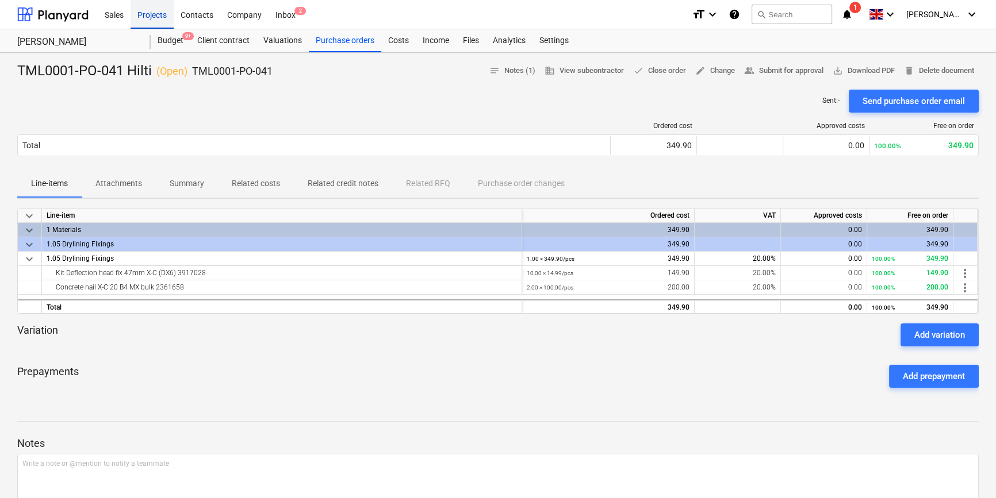
click at [156, 18] on div "Projects" at bounding box center [152, 13] width 43 height 29
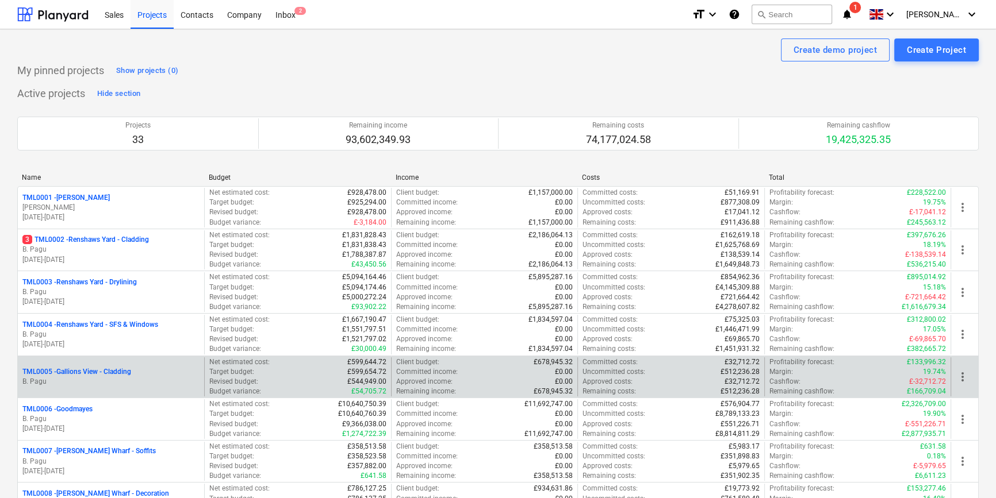
click at [163, 382] on p "B. Pagu" at bounding box center [110, 382] width 177 height 10
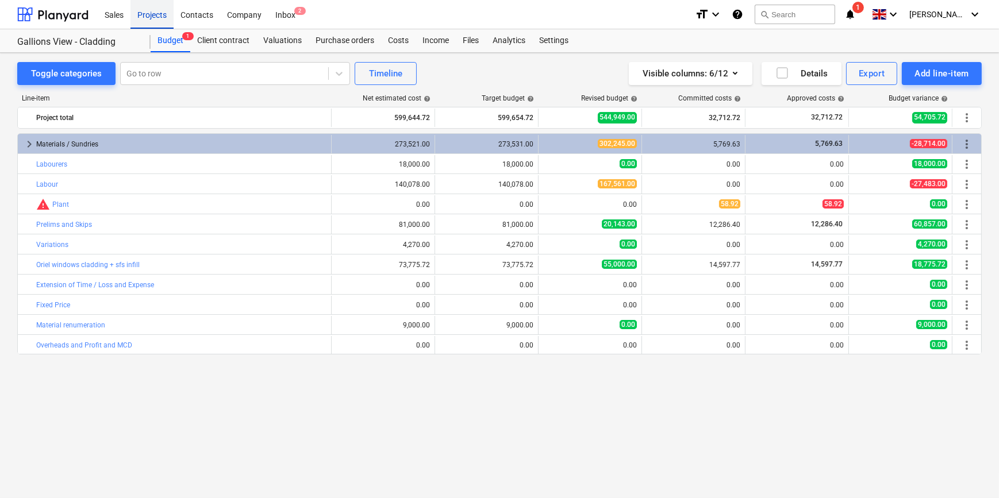
click at [143, 18] on div "Projects" at bounding box center [152, 13] width 43 height 29
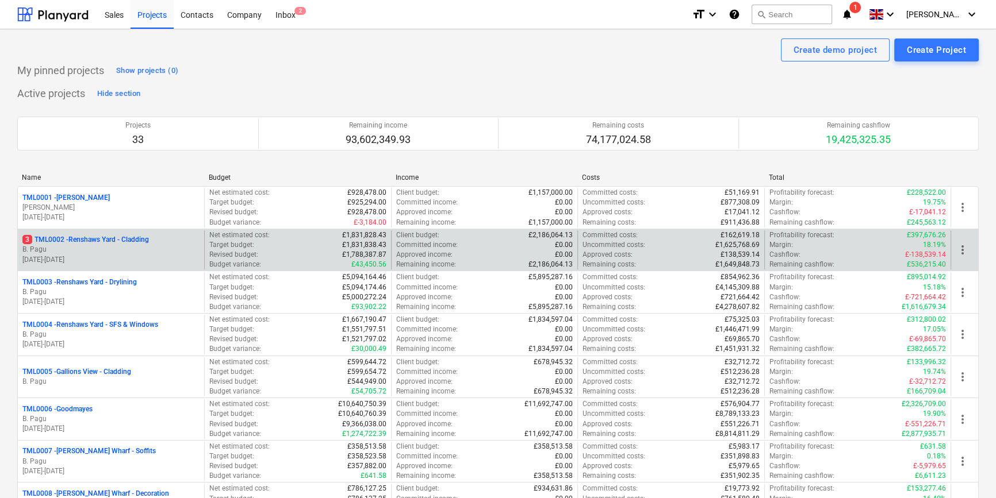
click at [148, 245] on p "B. Pagu" at bounding box center [110, 250] width 177 height 10
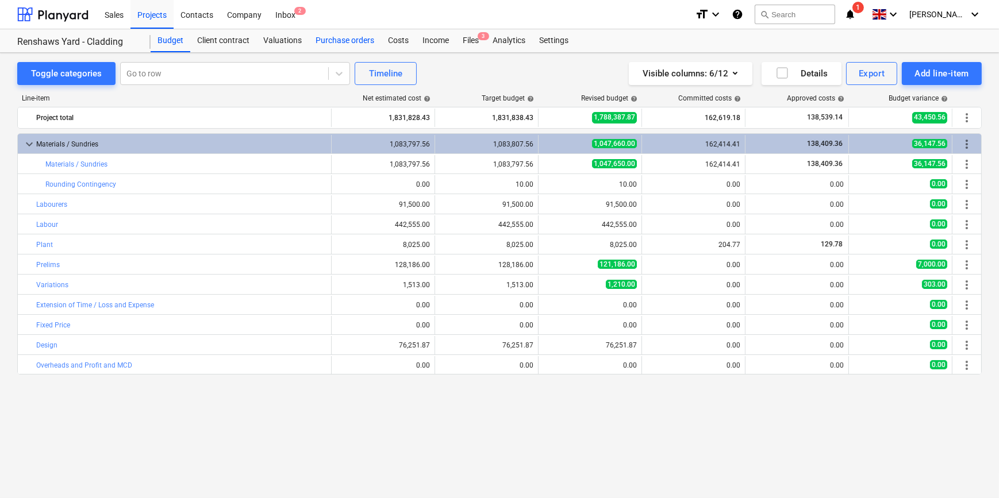
click at [340, 37] on div "Purchase orders" at bounding box center [345, 40] width 72 height 23
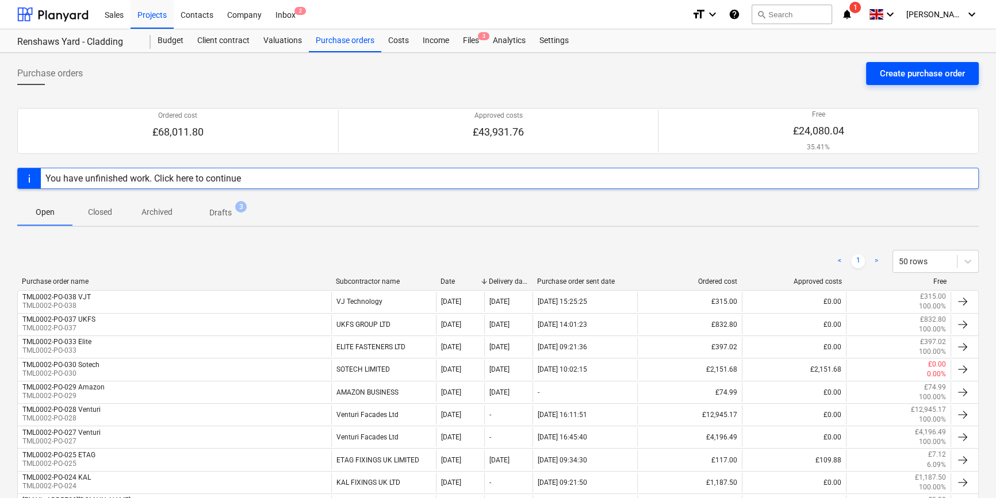
click at [915, 67] on div "Create purchase order" at bounding box center [922, 73] width 85 height 15
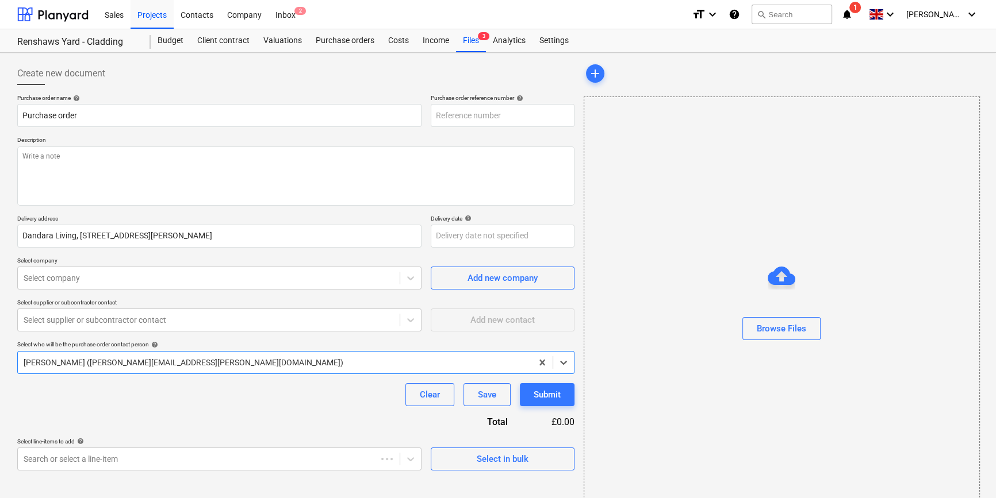
type textarea "x"
type input "TML0002-PO-039"
drag, startPoint x: 501, startPoint y: 114, endPoint x: 423, endPoint y: 121, distance: 78.5
click at [423, 121] on div "Purchase order name help Purchase order Purchase order reference number help TM…" at bounding box center [295, 110] width 557 height 33
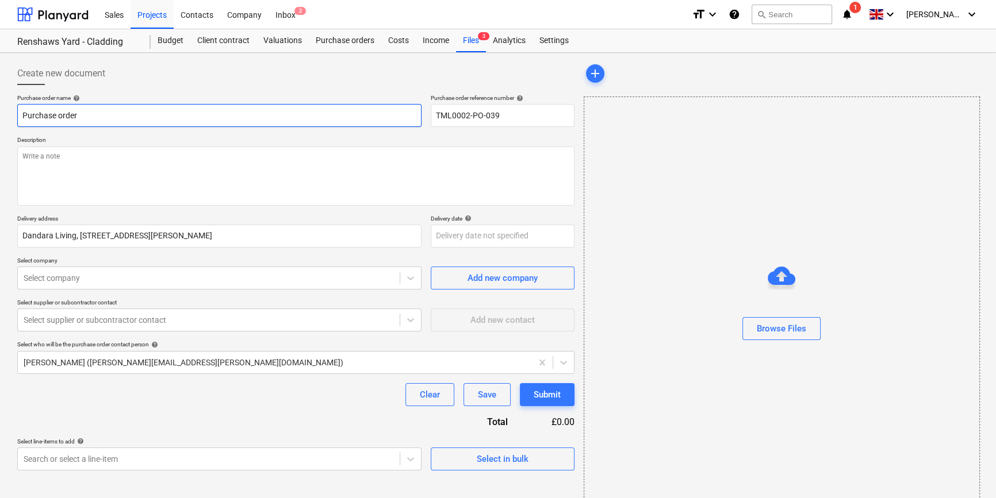
drag, startPoint x: 74, startPoint y: 114, endPoint x: 18, endPoint y: 114, distance: 55.8
click at [18, 114] on input "Purchase order" at bounding box center [219, 115] width 404 height 23
type textarea "x"
paste input "TML0002-PO-039"
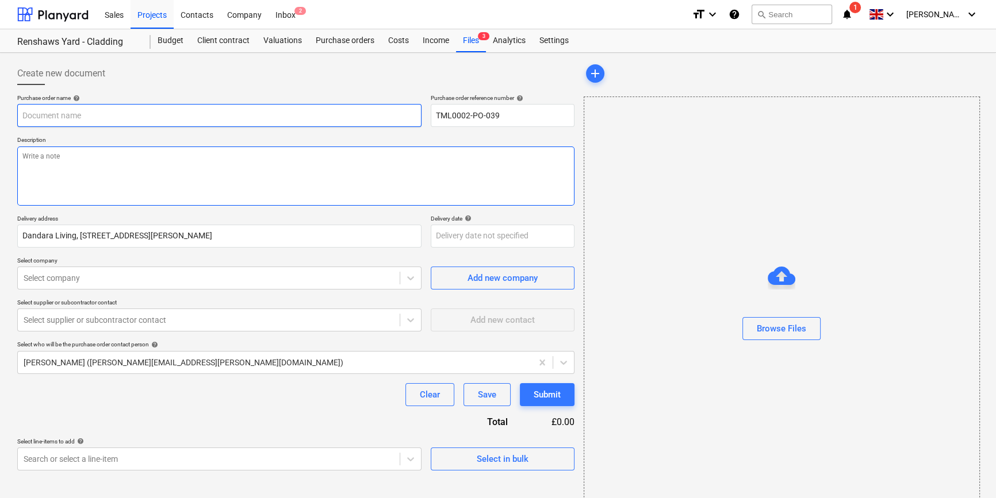
type textarea "x"
type input "TML0002-PO-039"
type textarea "x"
type input "TML0002-PO-039"
type textarea "x"
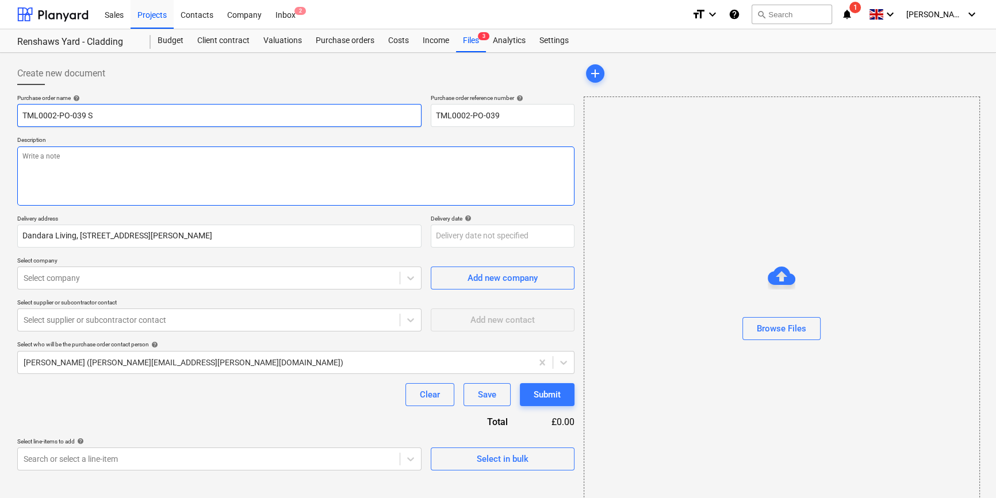
type input "TML0002-PO-039 SO"
type textarea "x"
type input "TML0002-PO-039 SOt"
type textarea "x"
type input "TML0002-PO-039 SOte"
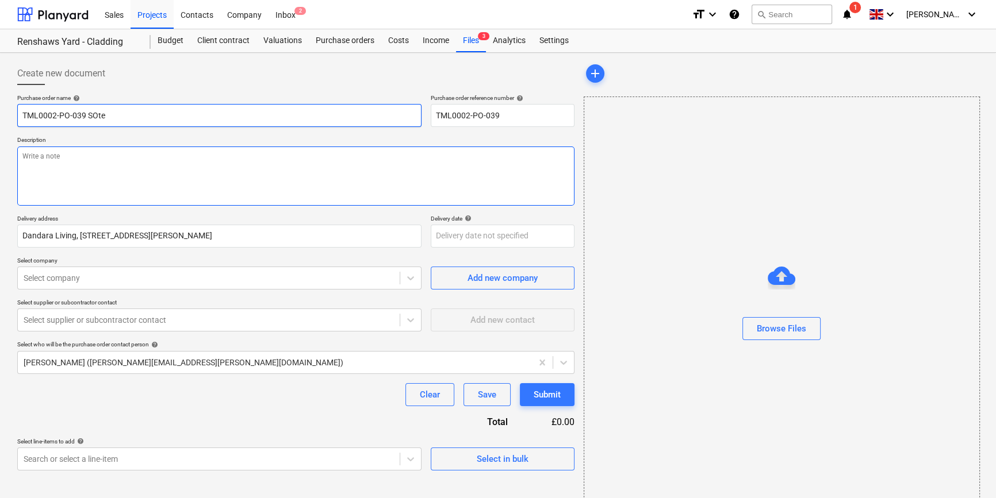
type textarea "x"
type input "TML0002-PO-039 SOtec"
type textarea "x"
type input "TML0002-PO-039 SOtech"
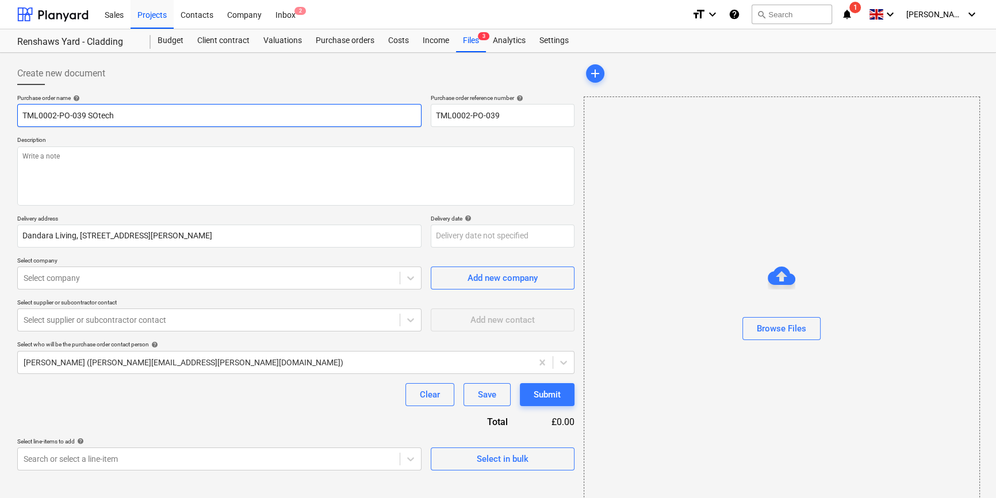
click at [95, 110] on input "TML0002-PO-039 SOtech" at bounding box center [219, 115] width 404 height 23
type textarea "x"
type input "TML0002-PO-039 [PERSON_NAME]"
type textarea "x"
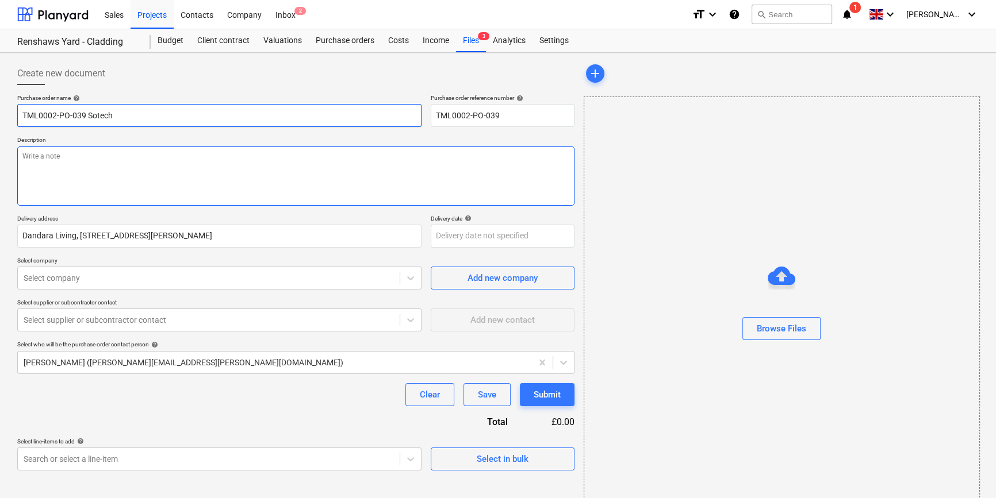
type input "TML0002-PO-039 Sotech"
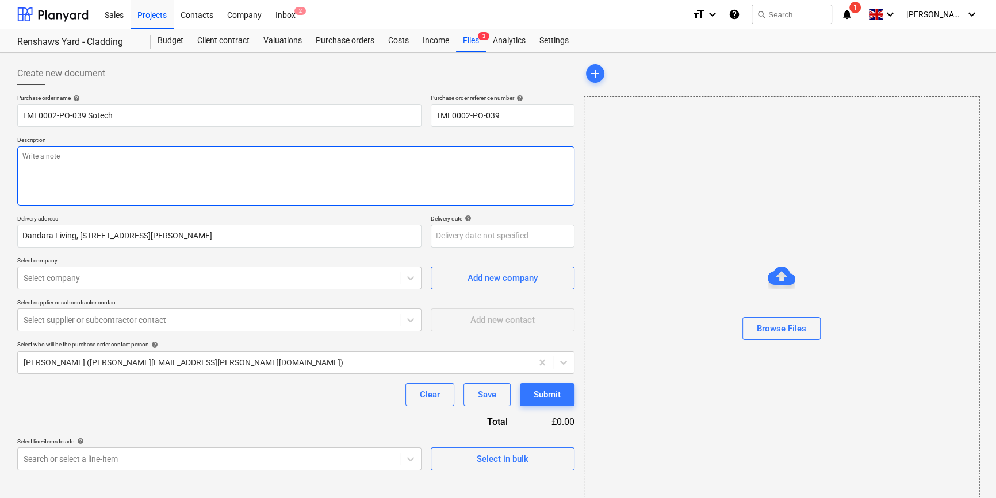
click at [83, 156] on textarea at bounding box center [295, 176] width 557 height 59
type textarea "x"
type textarea "S"
type textarea "x"
type textarea "Si"
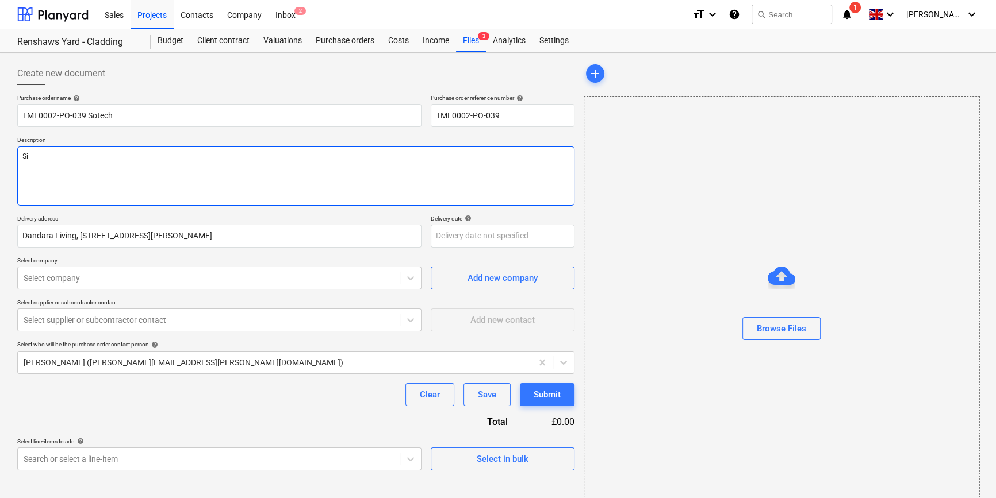
type textarea "x"
type textarea "Sit"
type textarea "x"
type textarea "Site"
type textarea "x"
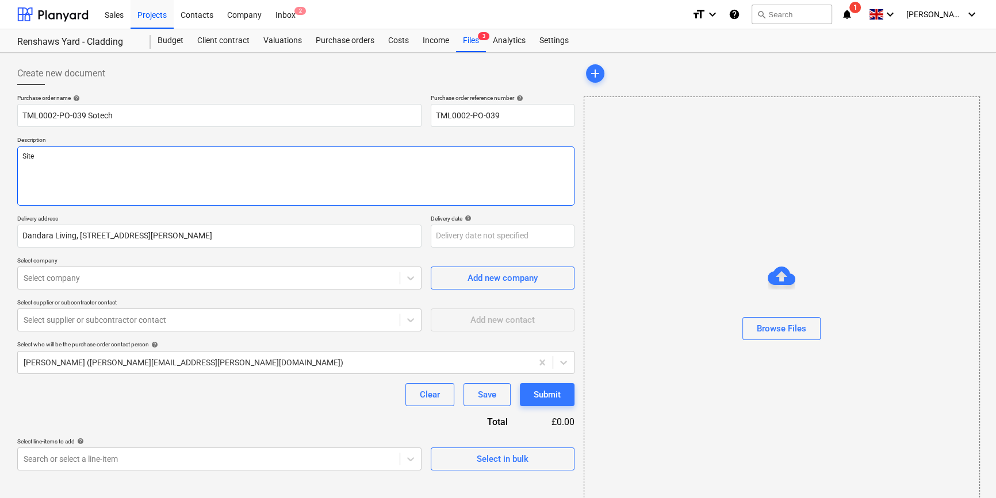
type textarea "Site"
type textarea "x"
type textarea "Site c"
type textarea "x"
type textarea "Site co"
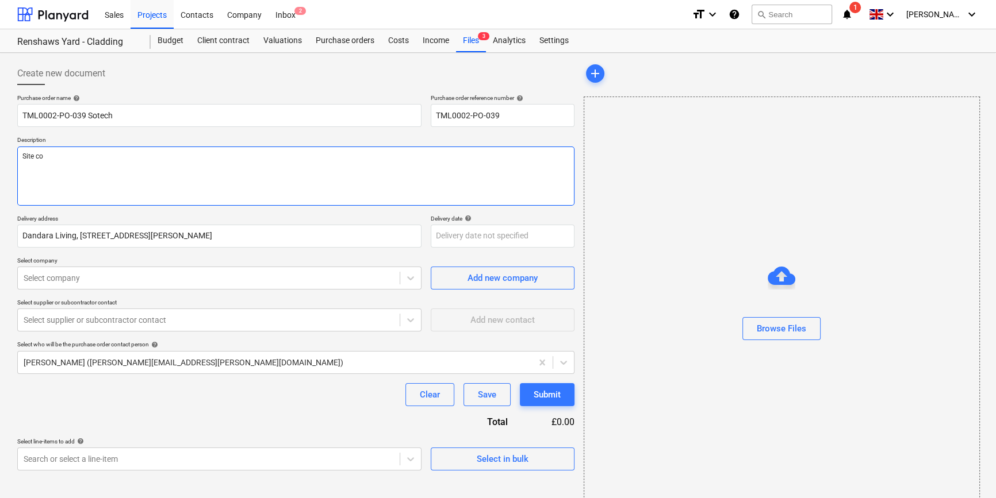
type textarea "x"
type textarea "Site con"
type textarea "x"
type textarea "Site cont"
type textarea "x"
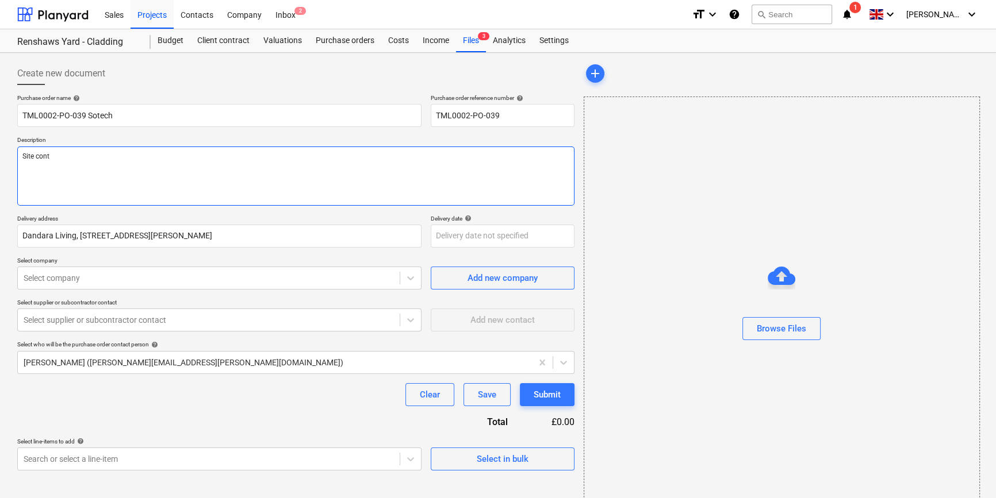
type textarea "Site conta"
type textarea "x"
type textarea "Site contac"
type textarea "x"
type textarea "Site contact"
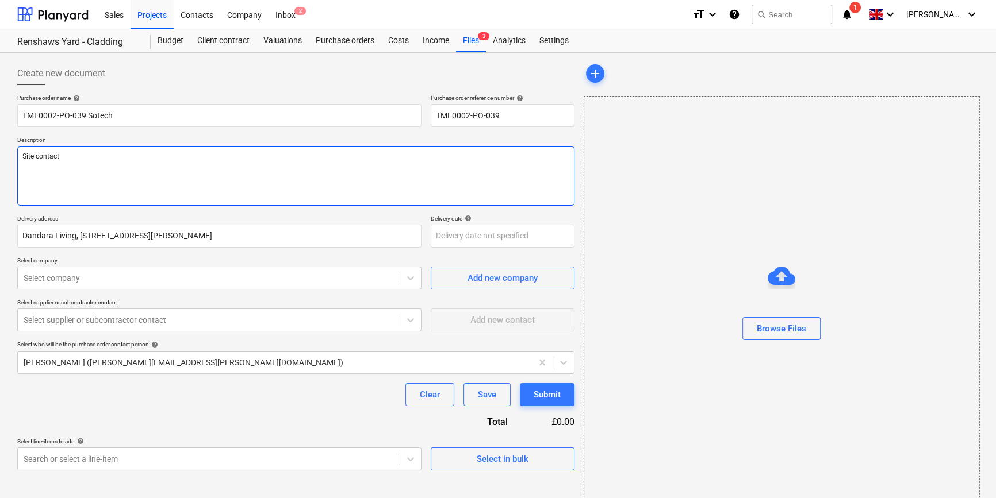
type textarea "x"
type textarea "Site contact"
type textarea "x"
type textarea "Site contact P"
type textarea "x"
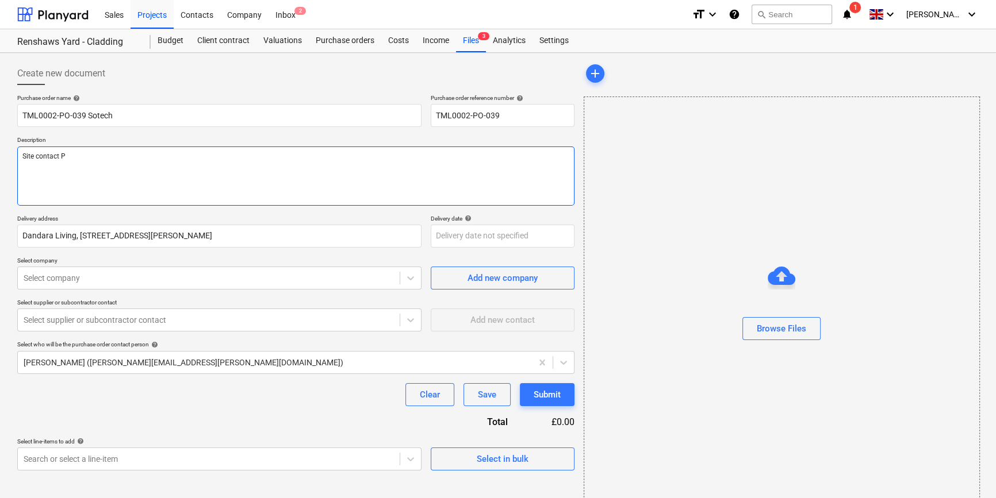
type textarea "Site contact Pe"
type textarea "x"
type textarea "Site contact Ped"
type textarea "x"
type textarea "Site contact Pedz"
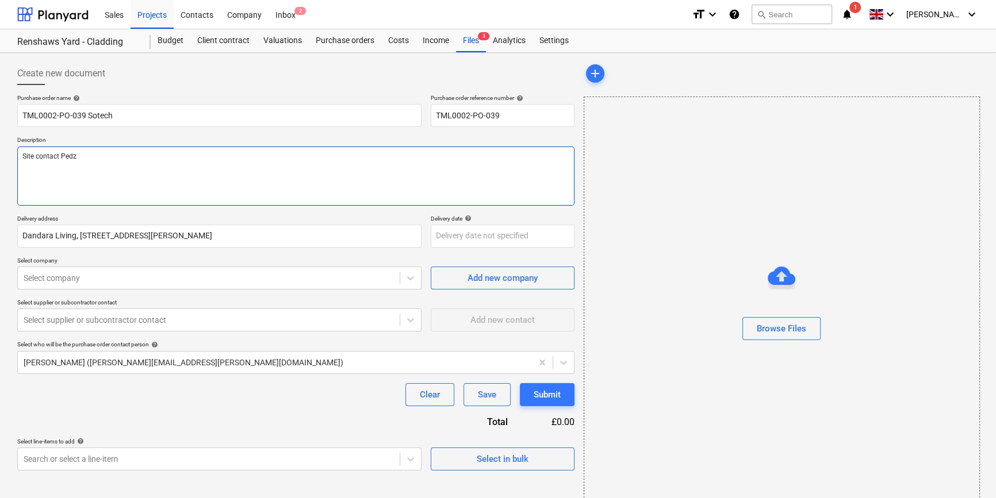
type textarea "x"
type textarea "Site contact Pedzi"
type textarea "x"
type textarea "Site contact Pedzi"
type textarea "x"
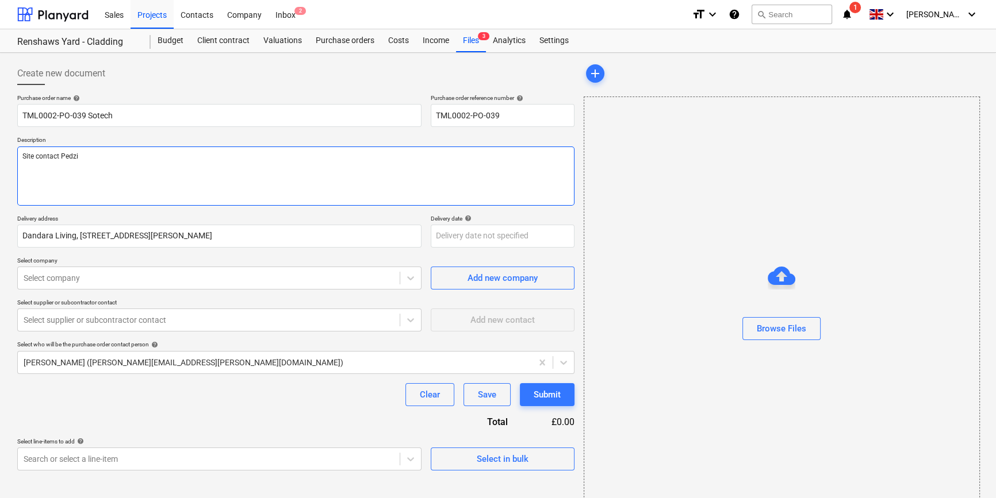
type textarea "Site contact Pedzi 0"
type textarea "x"
type textarea "Site contact Pedzi 07"
type textarea "x"
type textarea "Site contact Pedzi 075"
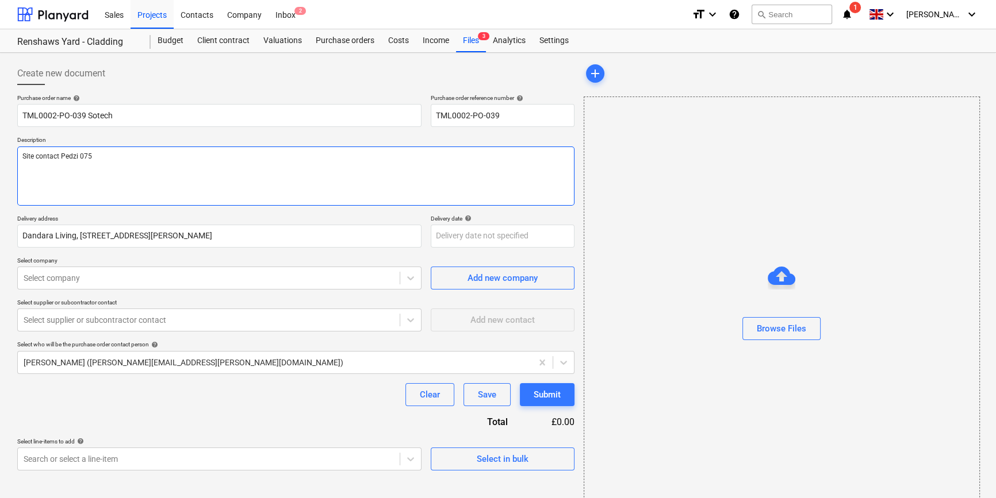
type textarea "x"
type textarea "Site contact Pedzi 0754"
type textarea "x"
type textarea "Site contact Pedzi 07547"
type textarea "x"
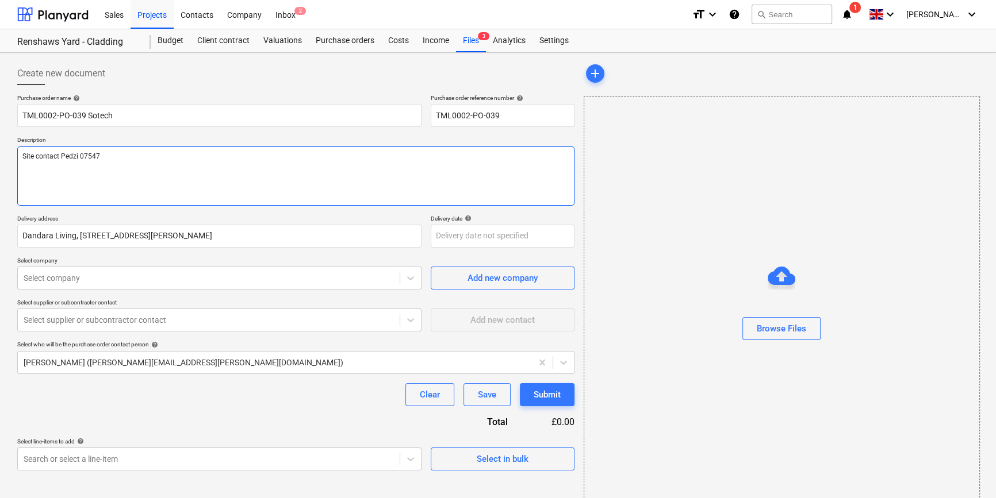
type textarea "Site contact Pedzi 07547"
type textarea "x"
type textarea "Site contact Pedzi 07547 6"
type textarea "x"
type textarea "Site contact Pedzi [PHONE_NUMBER]"
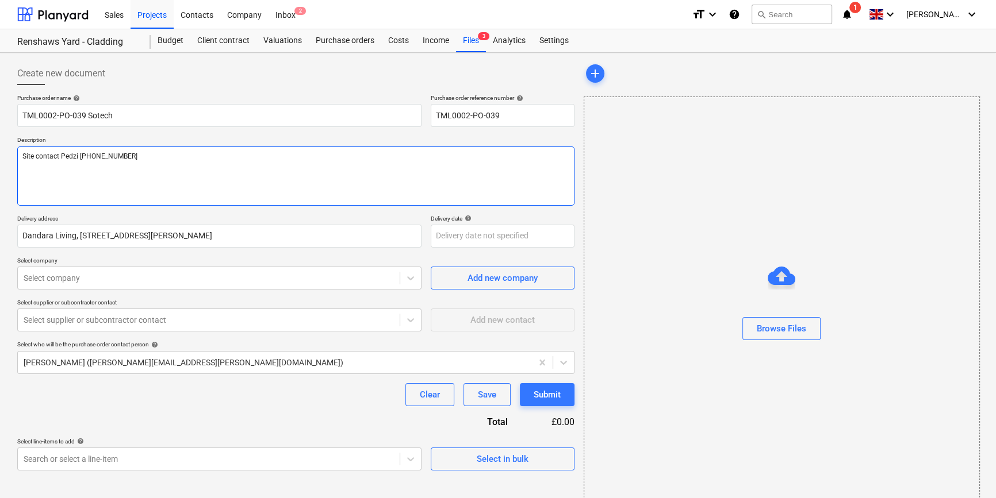
type textarea "x"
type textarea "Site contact Pedzi [PHONE_NUMBER]"
type textarea "x"
type textarea "Site contact Pedzi [PHONE_NUMBER]"
type textarea "x"
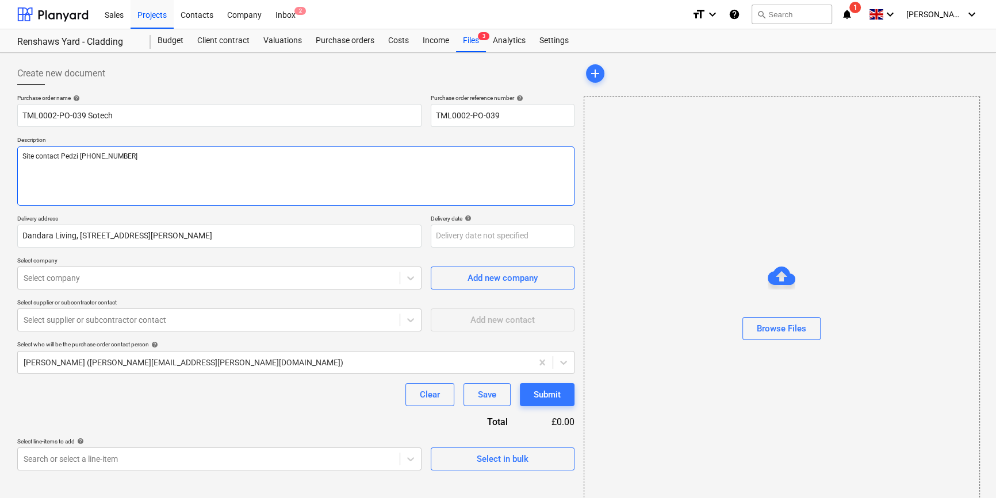
type textarea "Site contact Pedzi [PHONE_NUMBER]"
type textarea "x"
type textarea "Site contact Pedzi [PHONE_NUMBER]"
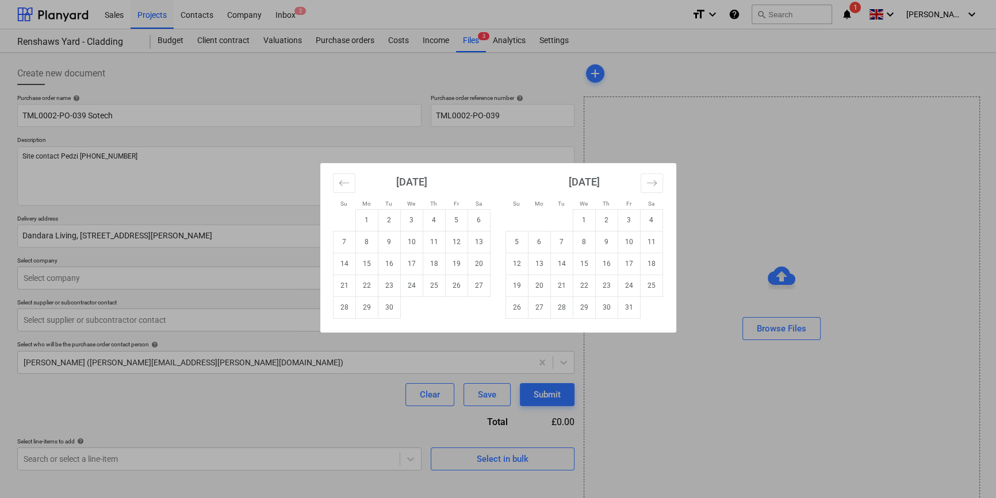
click at [460, 241] on body "Sales Projects Contacts Company Inbox 2 format_size keyboard_arrow_down help se…" at bounding box center [498, 249] width 996 height 498
click at [366, 305] on td "29" at bounding box center [366, 308] width 22 height 22
type textarea "x"
type input "[DATE]"
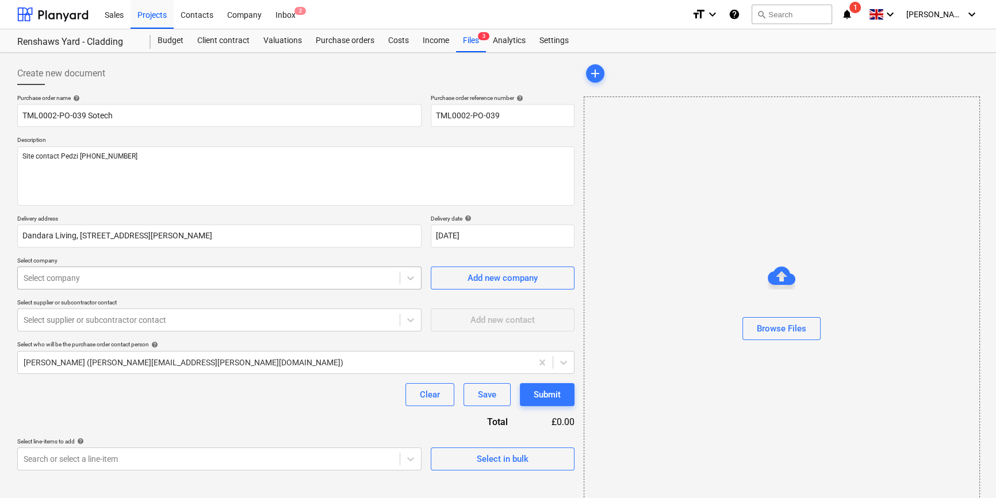
click at [181, 274] on div at bounding box center [209, 278] width 370 height 11
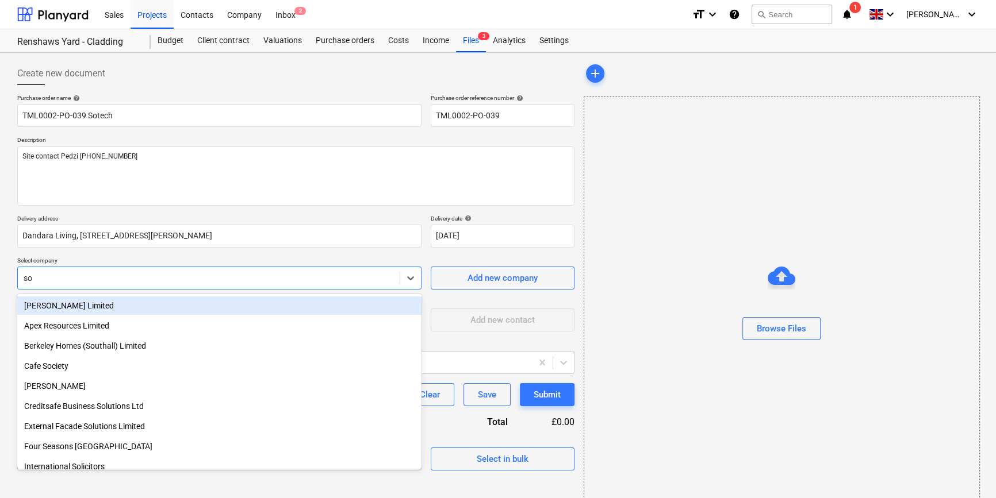
type input "sot"
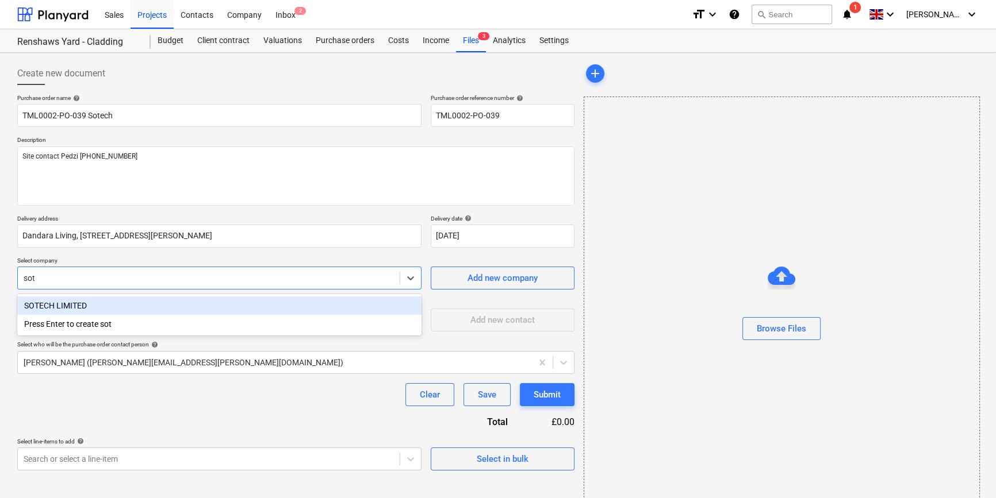
click at [67, 309] on div "SOTECH LIMITED" at bounding box center [219, 306] width 404 height 18
type textarea "x"
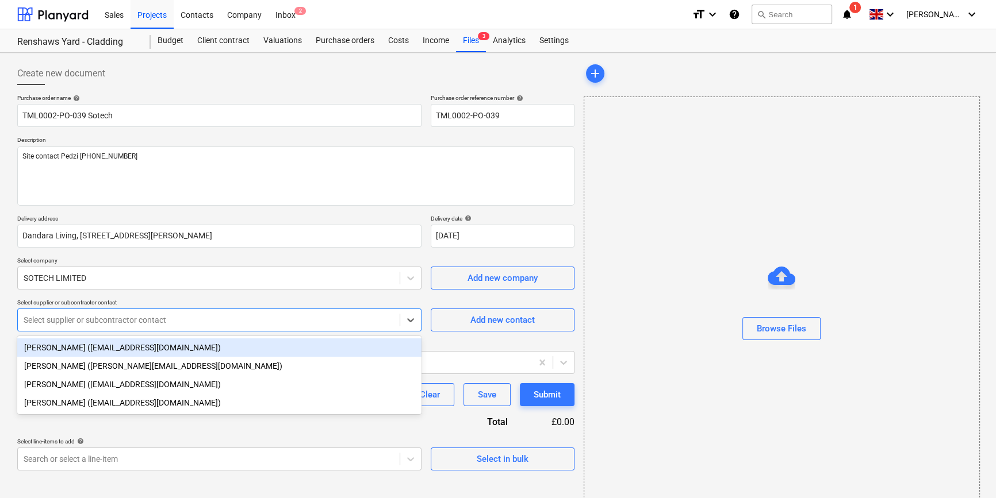
click at [69, 323] on div at bounding box center [209, 319] width 370 height 11
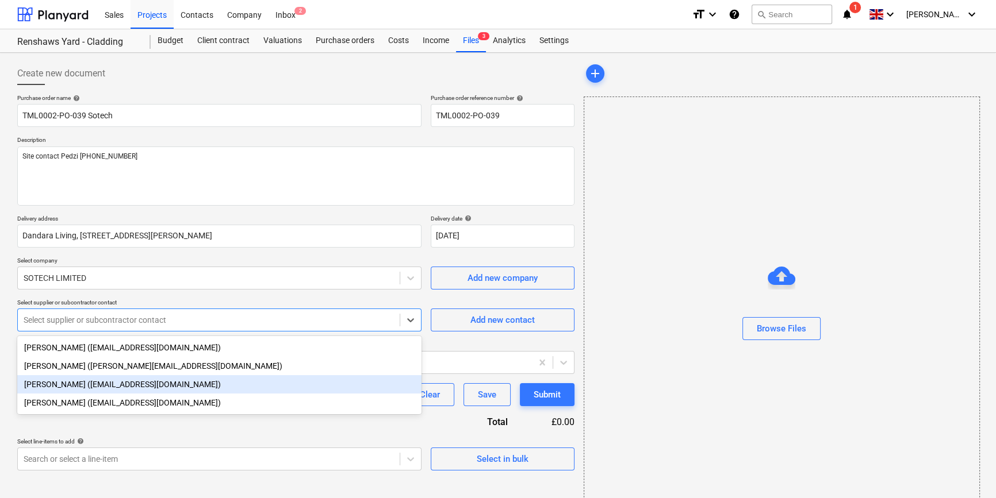
click at [59, 386] on div "[PERSON_NAME] ([EMAIL_ADDRESS][DOMAIN_NAME])" at bounding box center [219, 384] width 404 height 18
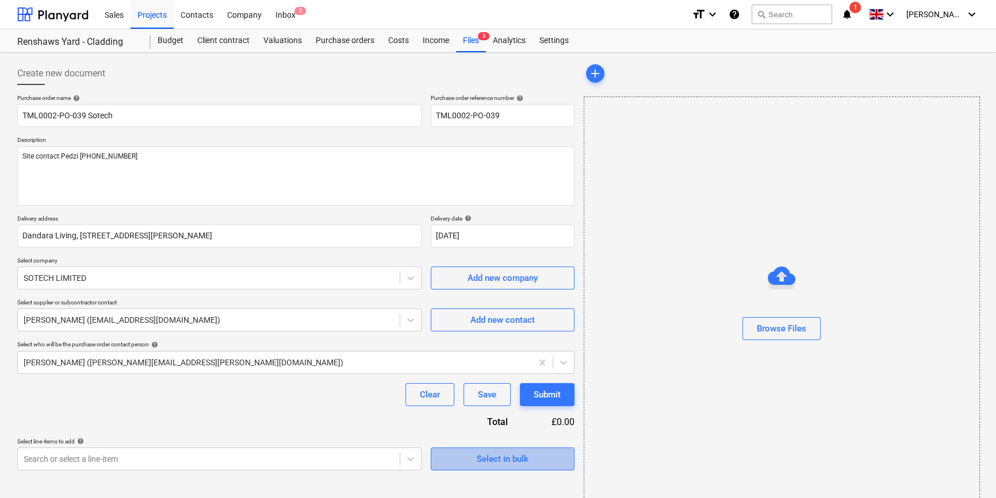
click at [487, 458] on div "Select in bulk" at bounding box center [503, 459] width 52 height 15
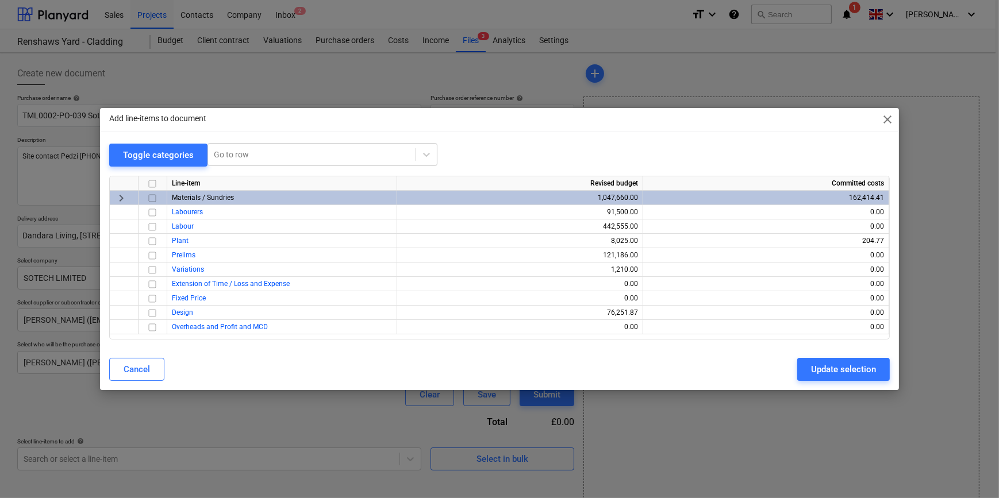
click at [149, 198] on input "checkbox" at bounding box center [152, 198] width 14 height 14
click at [839, 376] on div "Update selection" at bounding box center [843, 369] width 65 height 15
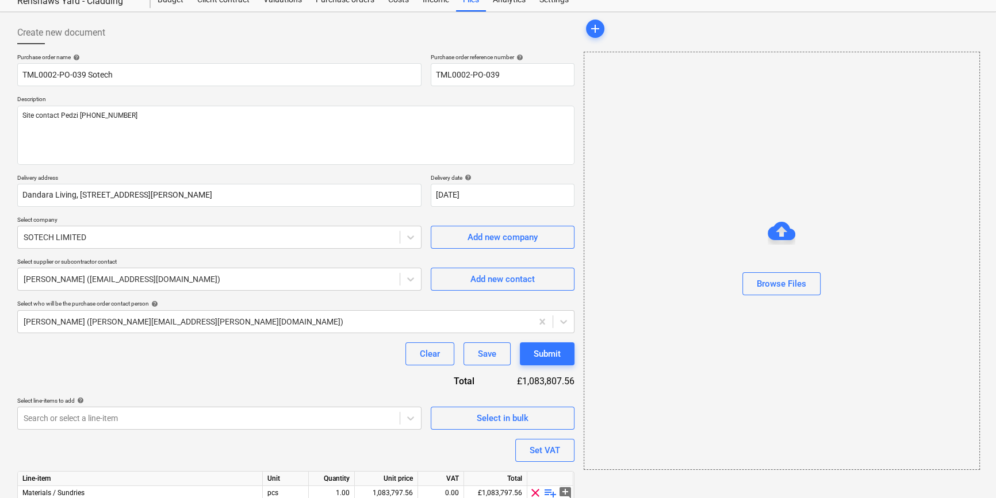
scroll to position [103, 0]
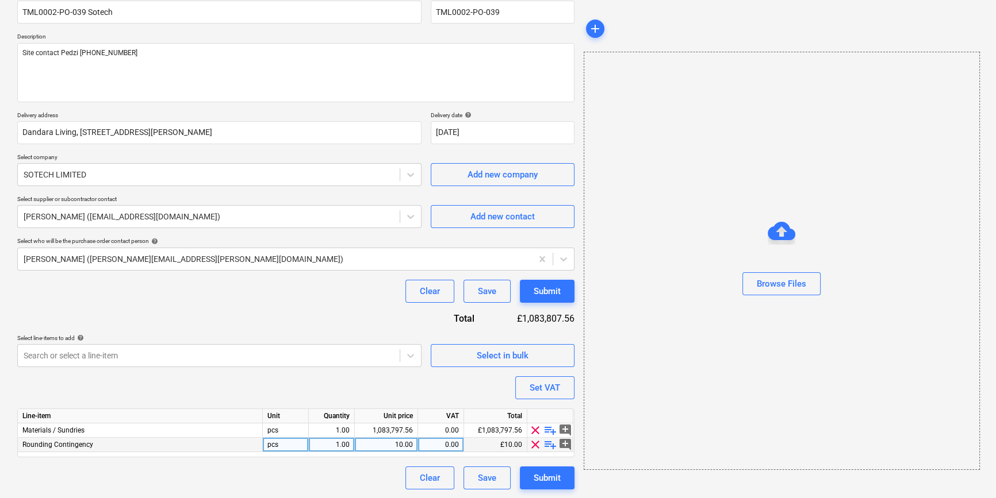
click at [534, 446] on span "clear" at bounding box center [535, 445] width 14 height 14
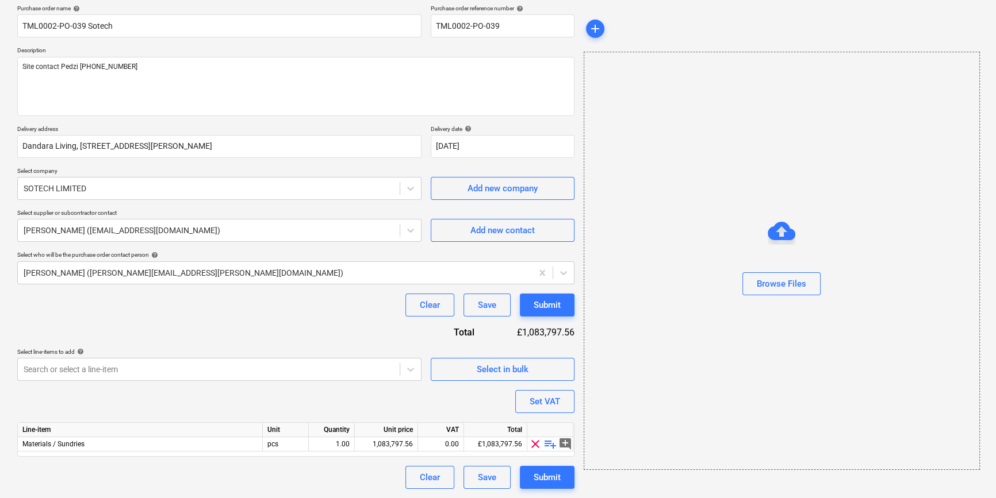
scroll to position [89, 0]
click at [549, 441] on span "playlist_add" at bounding box center [550, 445] width 14 height 14
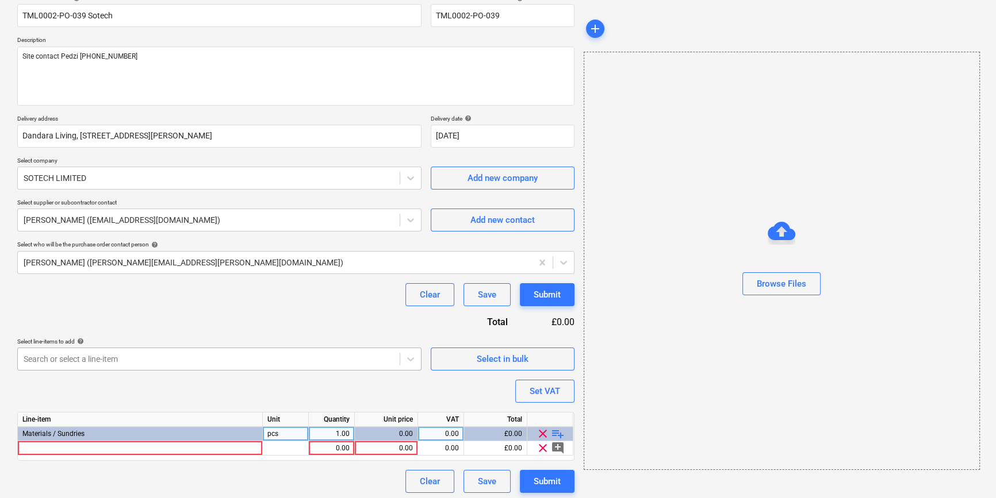
scroll to position [103, 0]
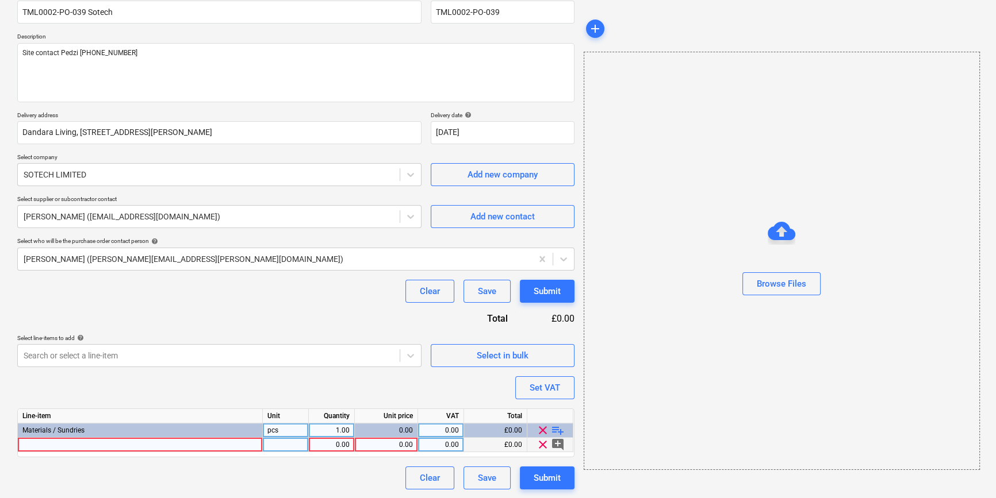
click at [42, 444] on div at bounding box center [140, 445] width 245 height 14
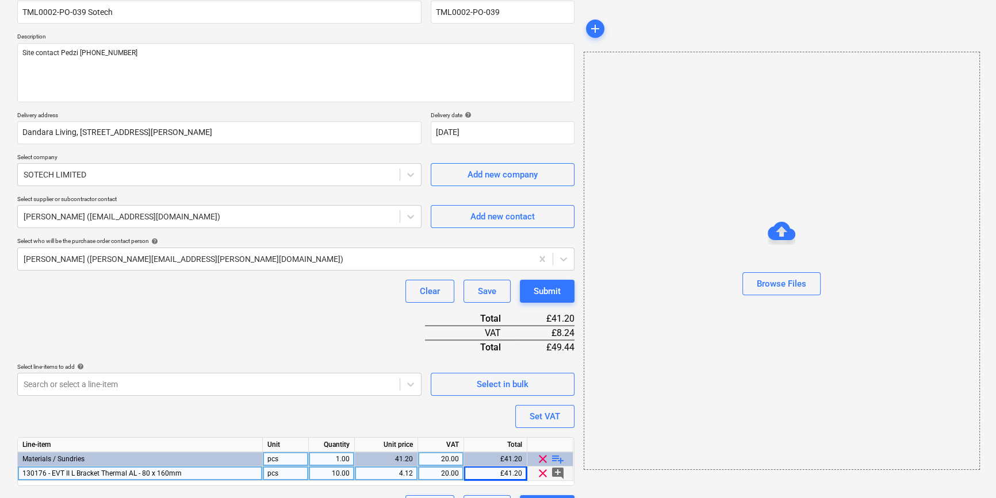
click at [561, 455] on span "playlist_add" at bounding box center [558, 459] width 14 height 14
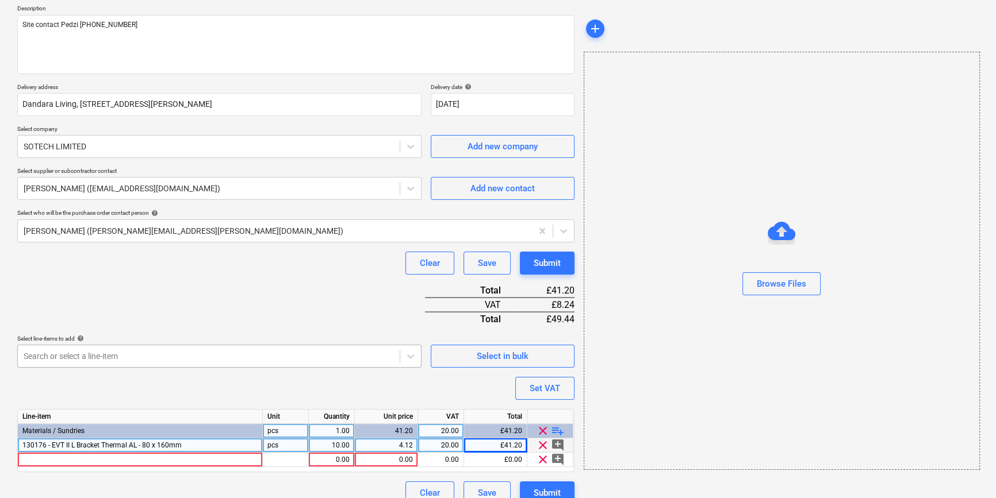
scroll to position [147, 0]
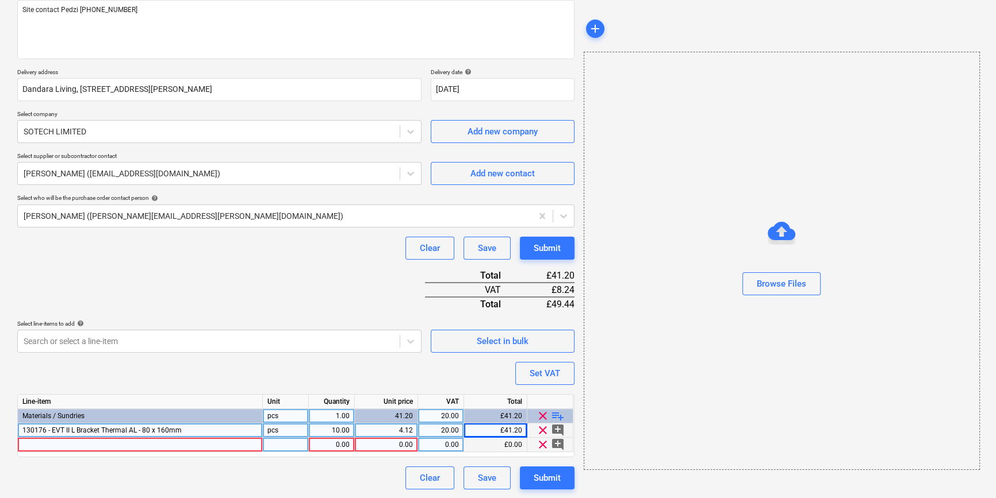
click at [33, 447] on div at bounding box center [140, 445] width 245 height 14
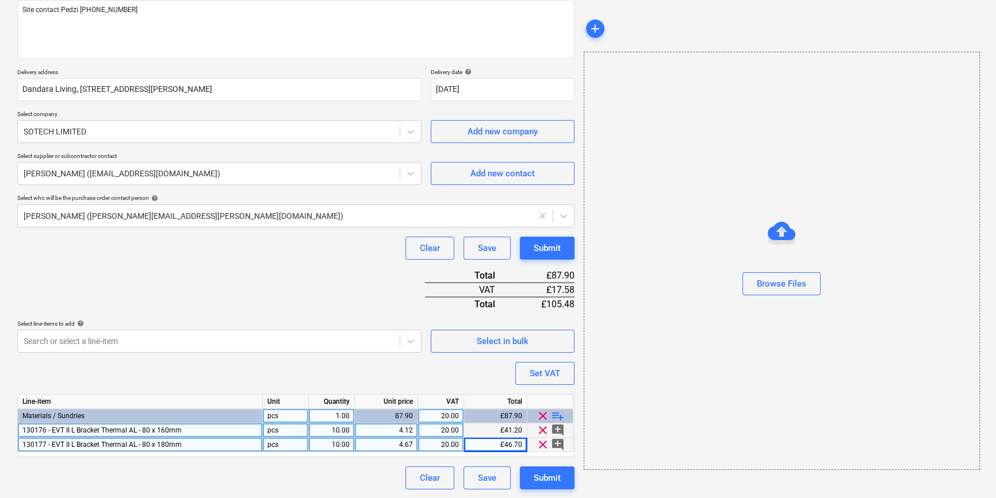
click at [561, 414] on span "playlist_add" at bounding box center [558, 416] width 14 height 14
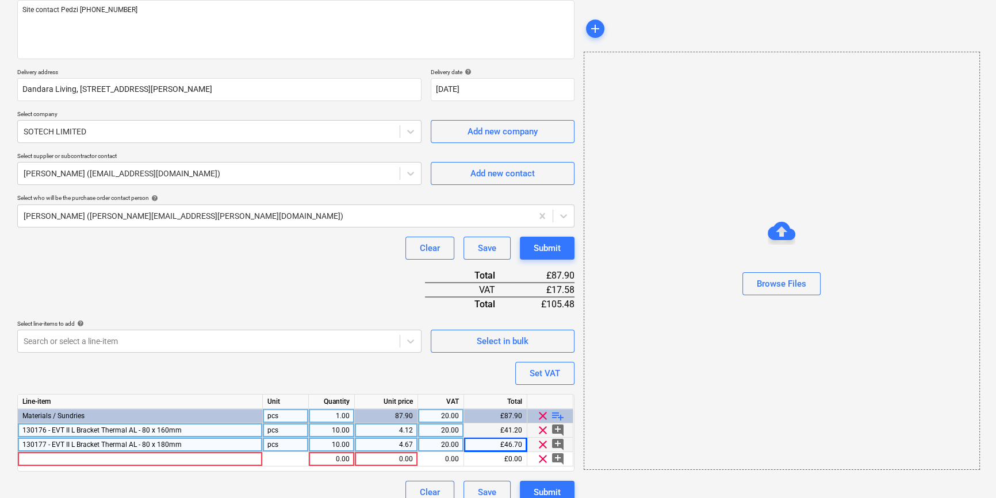
scroll to position [161, 0]
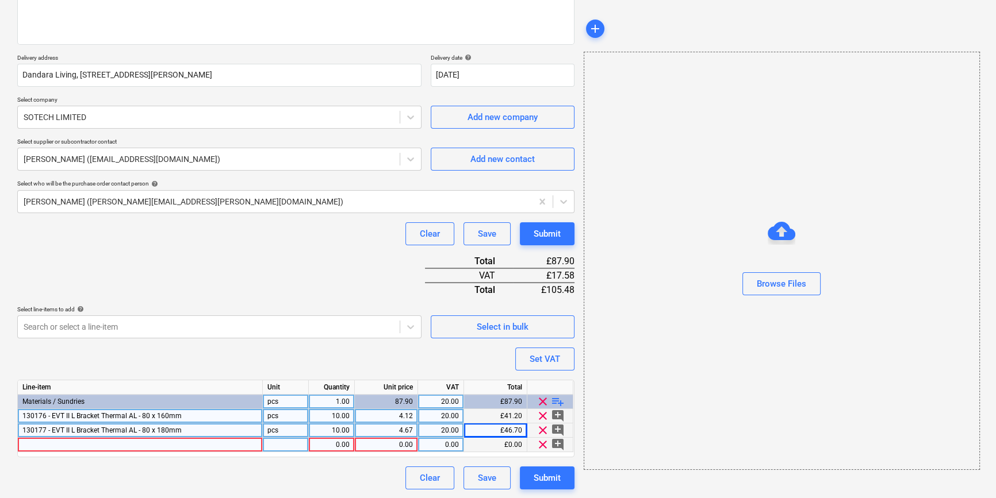
click at [40, 443] on div at bounding box center [140, 445] width 245 height 14
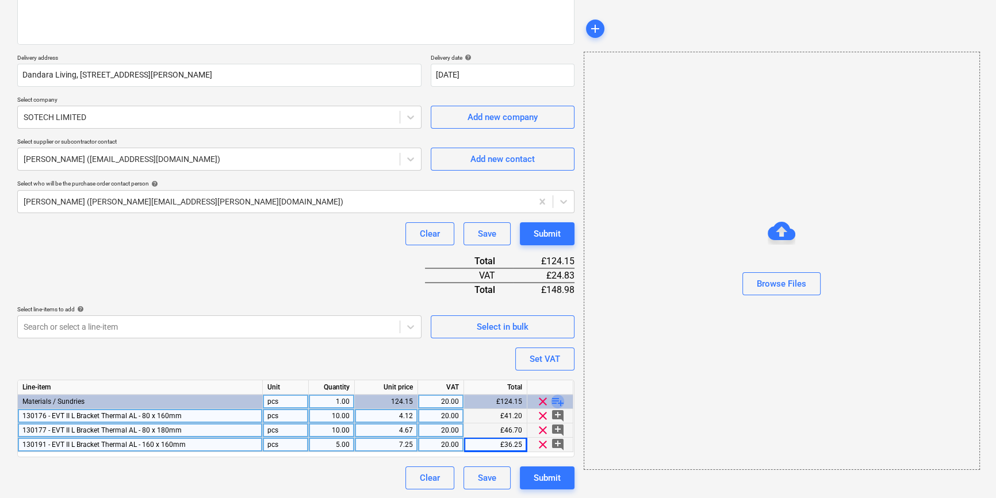
click at [557, 400] on span "playlist_add" at bounding box center [558, 402] width 14 height 14
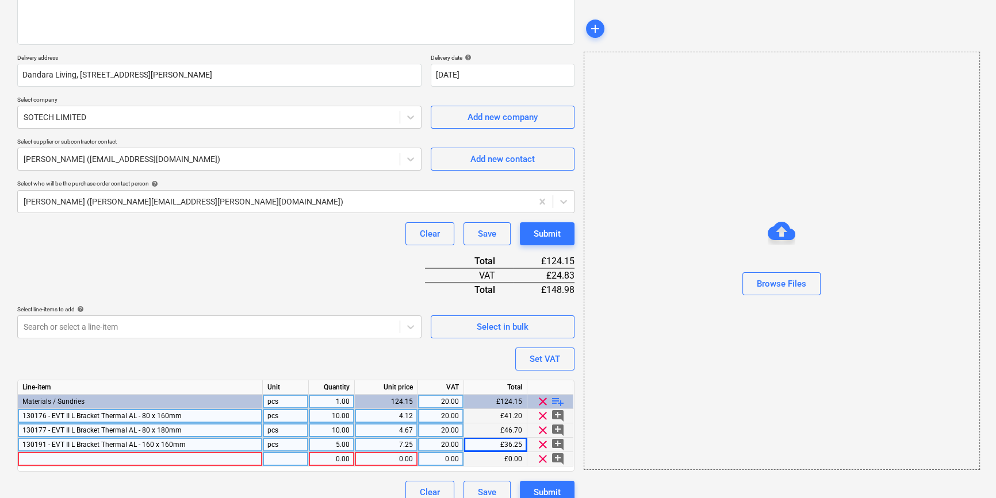
click at [53, 459] on div at bounding box center [140, 459] width 245 height 14
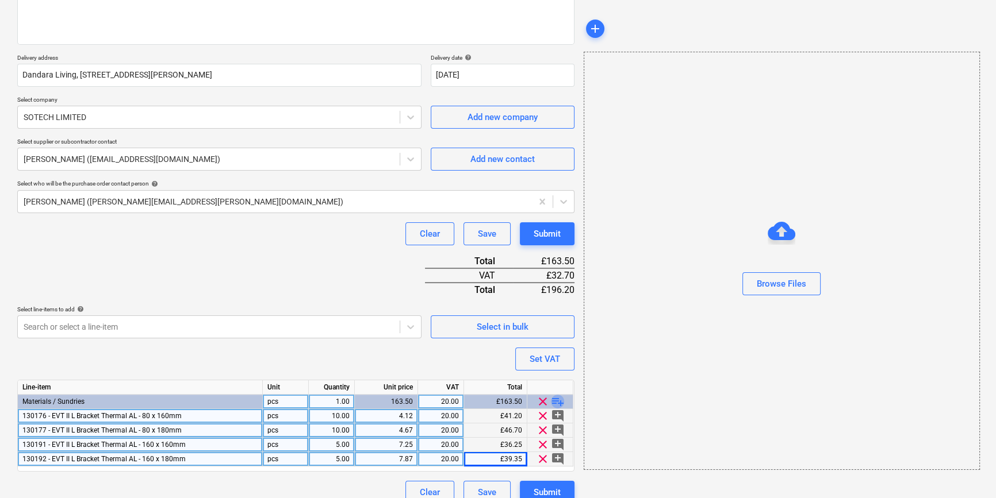
click at [551, 396] on span "playlist_add" at bounding box center [558, 402] width 14 height 14
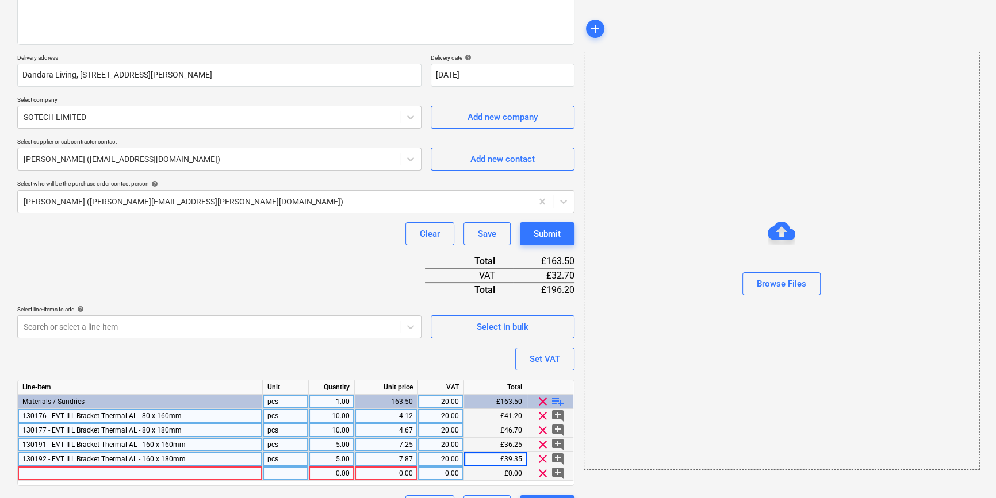
click at [48, 471] on div at bounding box center [140, 474] width 245 height 14
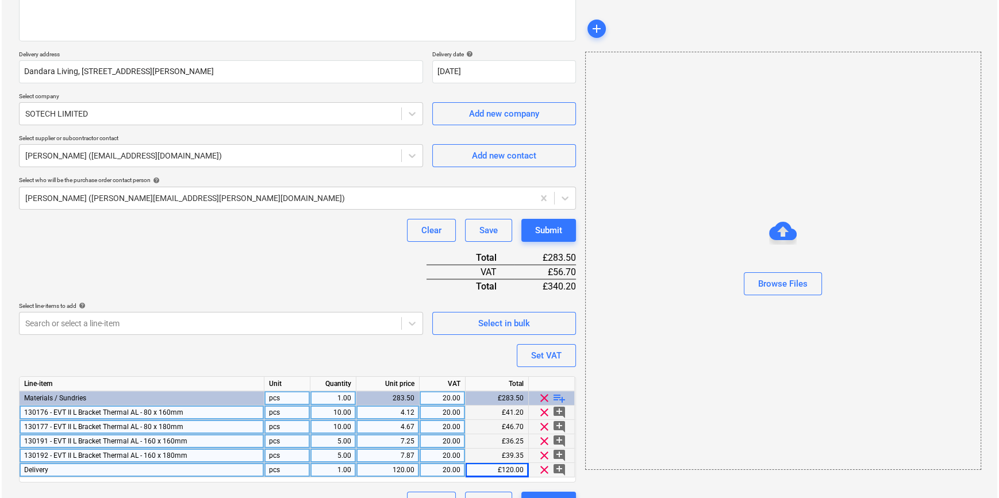
scroll to position [190, 0]
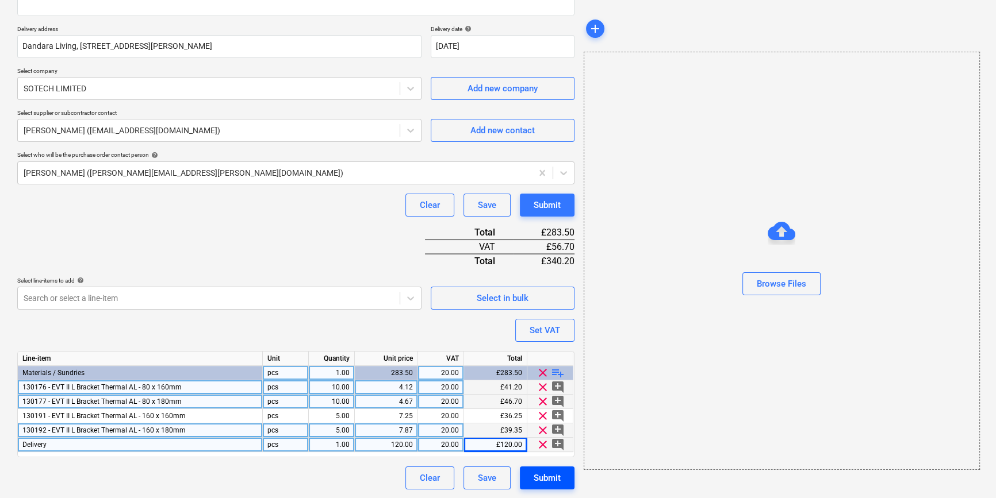
click at [552, 482] on div "Submit" at bounding box center [547, 478] width 27 height 15
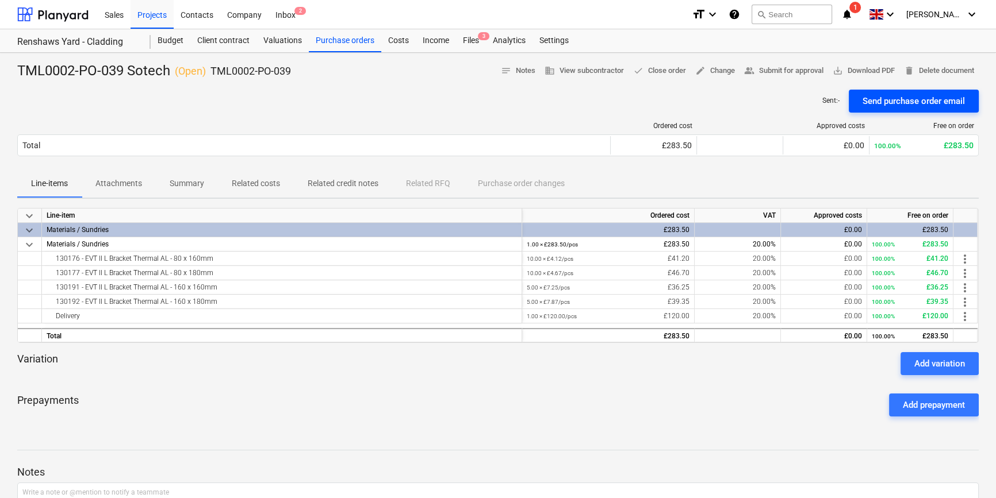
click at [895, 103] on div "Send purchase order email" at bounding box center [913, 101] width 102 height 15
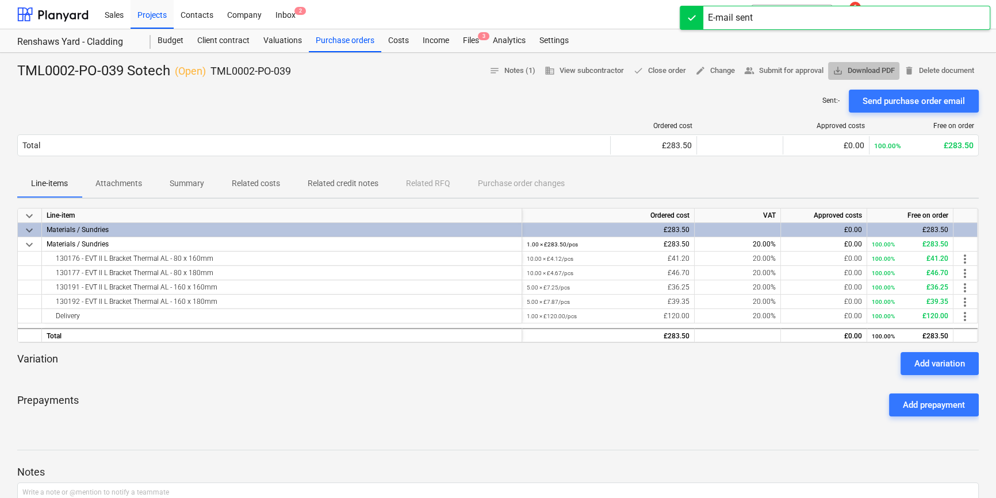
click at [876, 74] on span "save_alt Download PDF" at bounding box center [863, 70] width 62 height 13
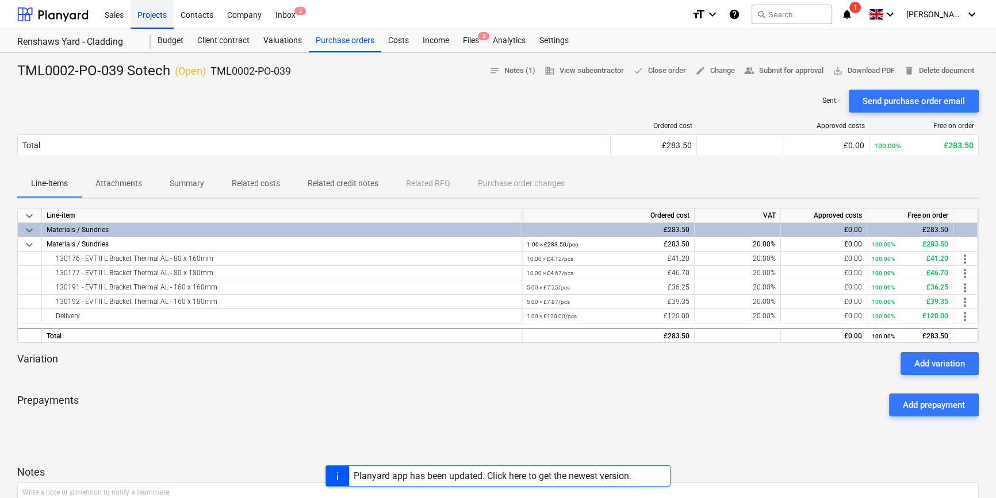
click at [159, 17] on div "Projects" at bounding box center [152, 13] width 43 height 29
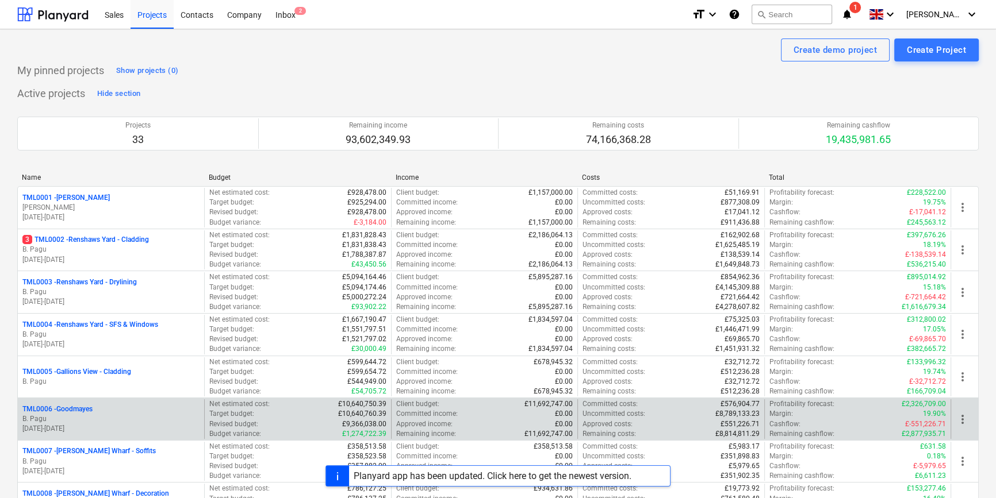
click at [89, 417] on p "B. Pagu" at bounding box center [110, 420] width 177 height 10
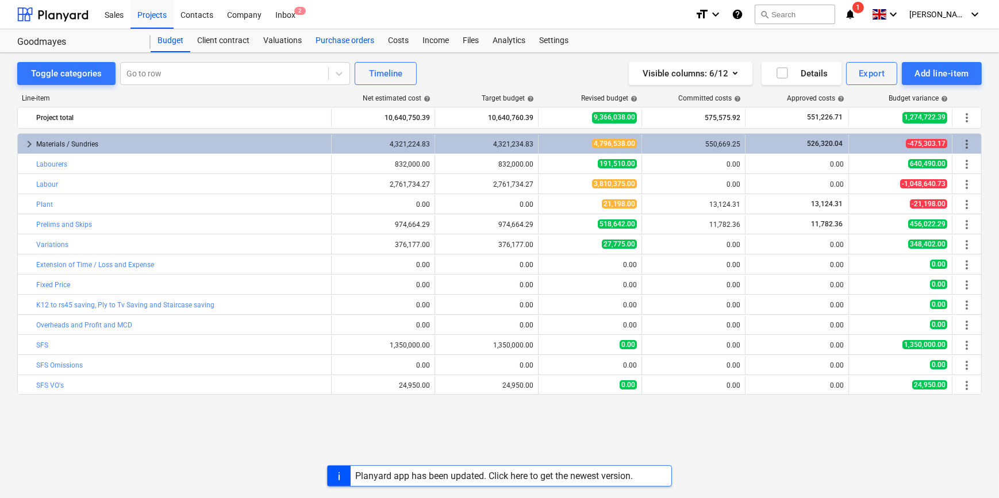
click at [328, 43] on div "Purchase orders" at bounding box center [345, 40] width 72 height 23
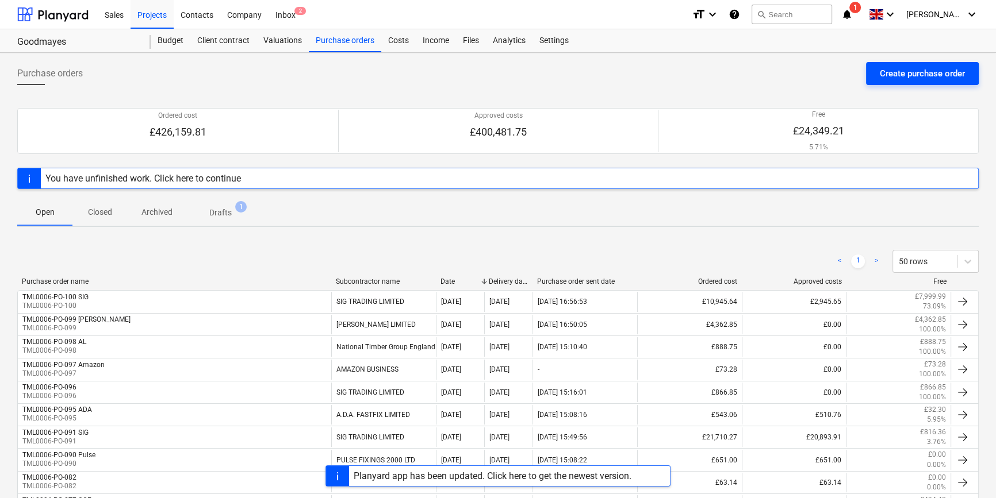
click at [891, 73] on div "Create purchase order" at bounding box center [922, 73] width 85 height 15
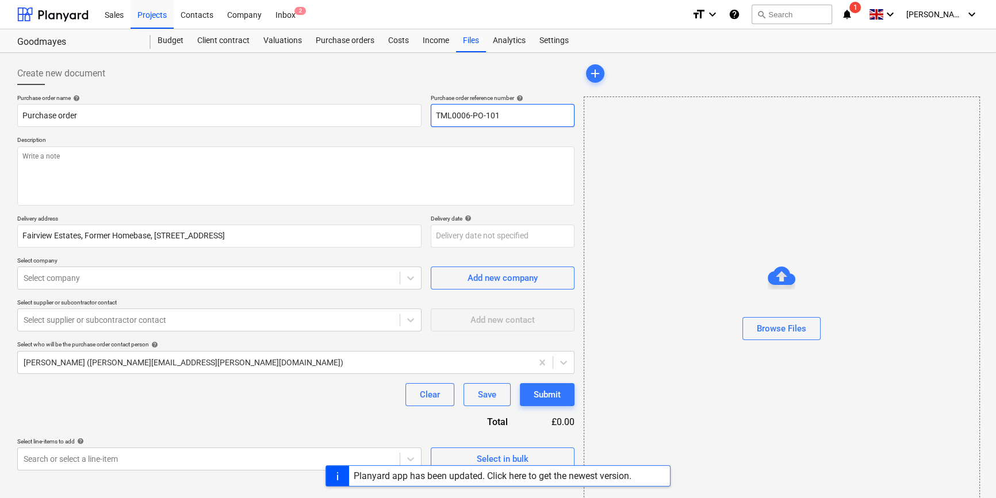
drag, startPoint x: 517, startPoint y: 114, endPoint x: 436, endPoint y: 115, distance: 81.1
click at [436, 115] on input "TML0006-PO-101" at bounding box center [503, 115] width 144 height 23
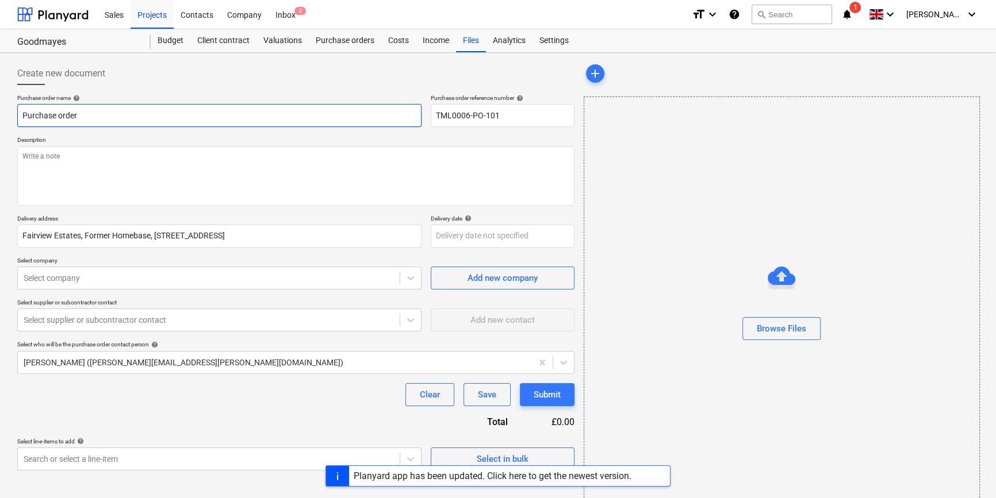
drag, startPoint x: 97, startPoint y: 113, endPoint x: 18, endPoint y: 113, distance: 79.3
click at [18, 113] on input "Purchase order" at bounding box center [219, 115] width 404 height 23
paste input "TML0006-PO-101"
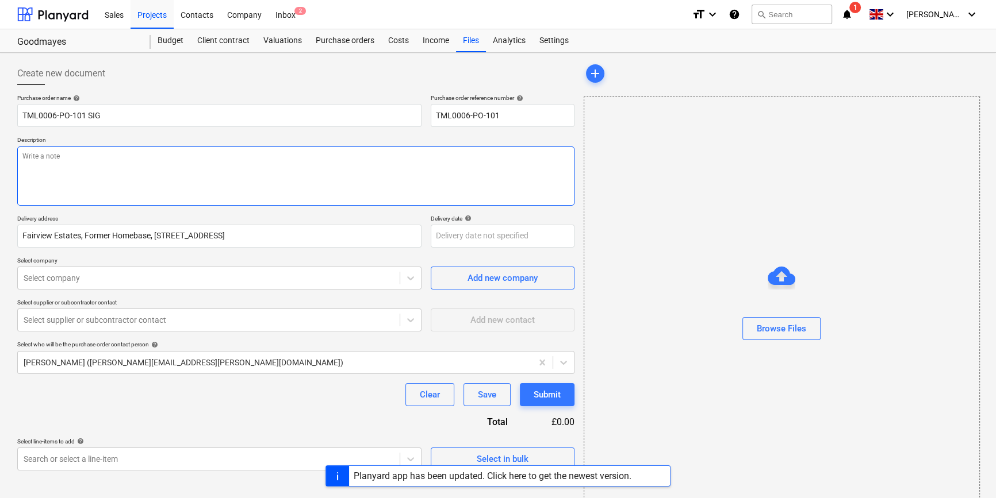
click at [60, 175] on textarea at bounding box center [295, 176] width 557 height 59
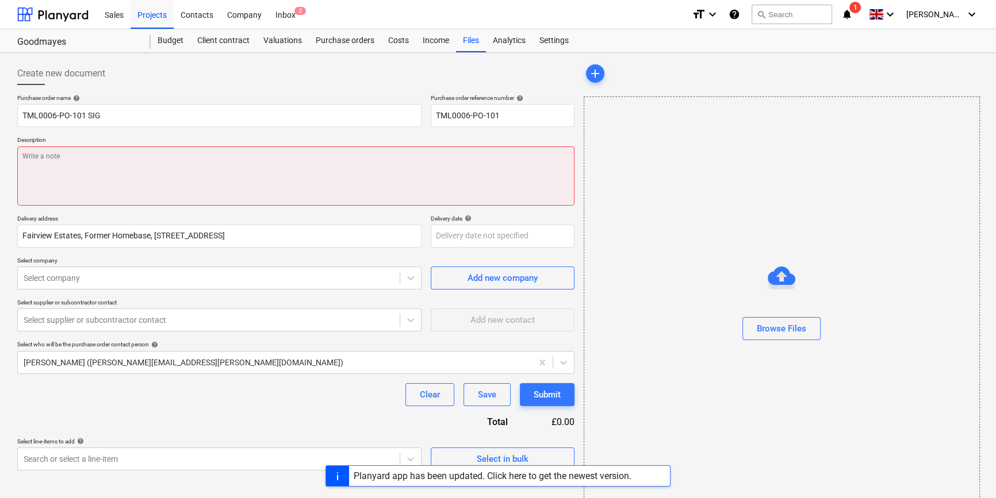
click at [100, 170] on textarea at bounding box center [295, 176] width 557 height 59
paste textarea "Site contact [PERSON_NAME] [PHONE_NUMBER]"
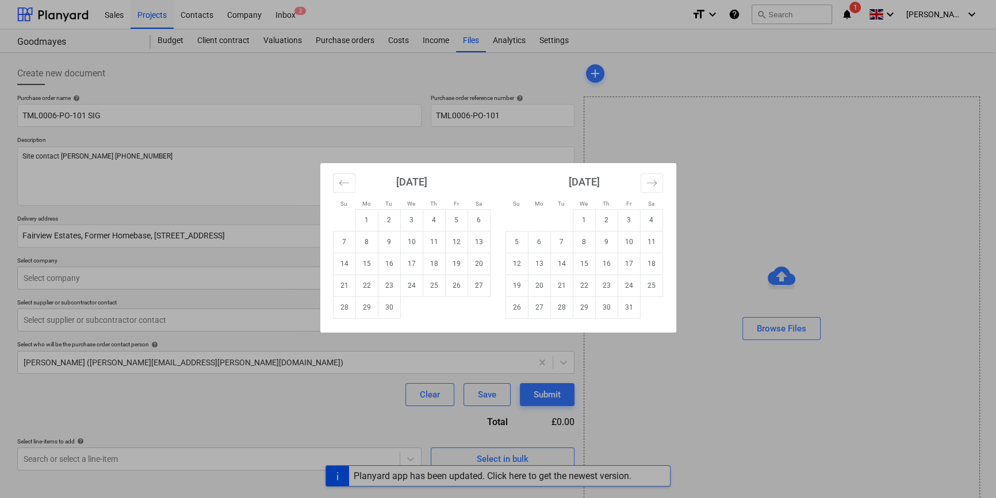
click at [451, 241] on body "Sales Projects Contacts Company Inbox 2 format_size keyboard_arrow_down help se…" at bounding box center [498, 249] width 996 height 498
click at [454, 290] on td "26" at bounding box center [456, 286] width 22 height 22
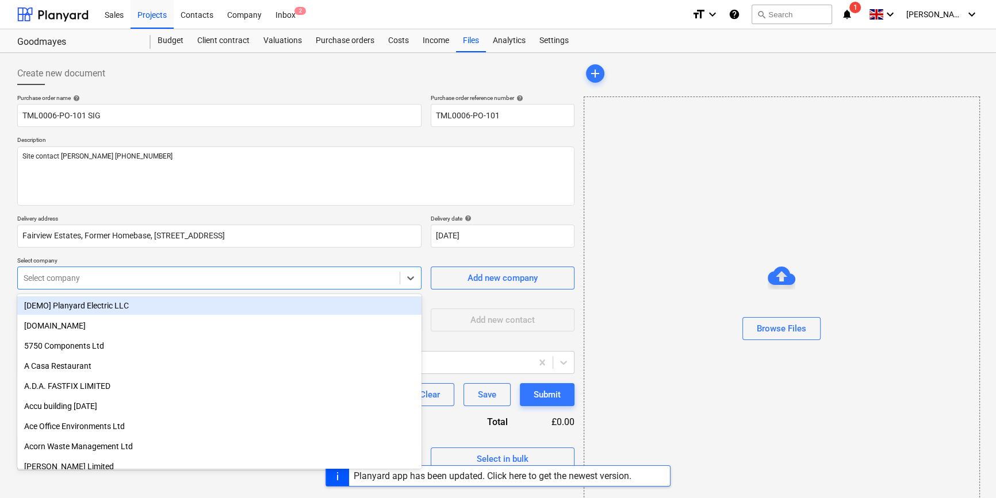
click at [241, 278] on div at bounding box center [209, 278] width 370 height 11
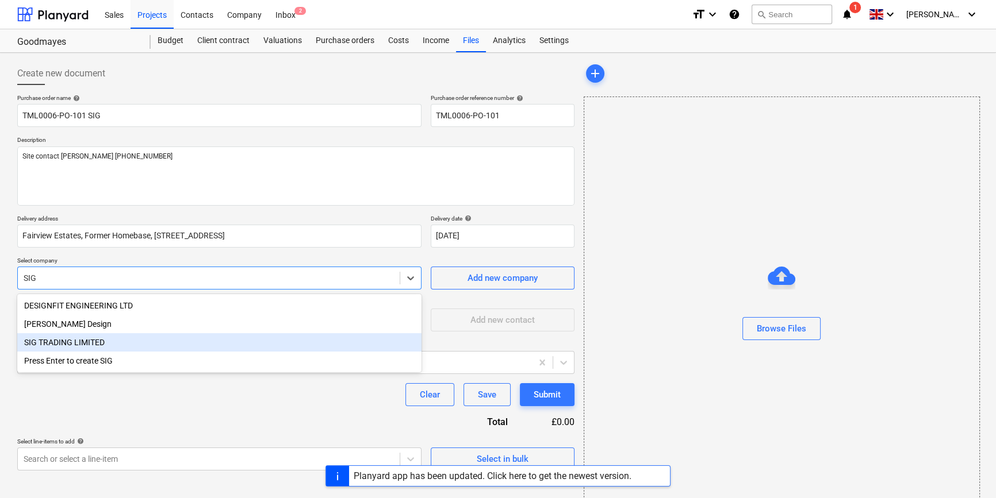
click at [75, 346] on div "SIG TRADING LIMITED" at bounding box center [219, 342] width 404 height 18
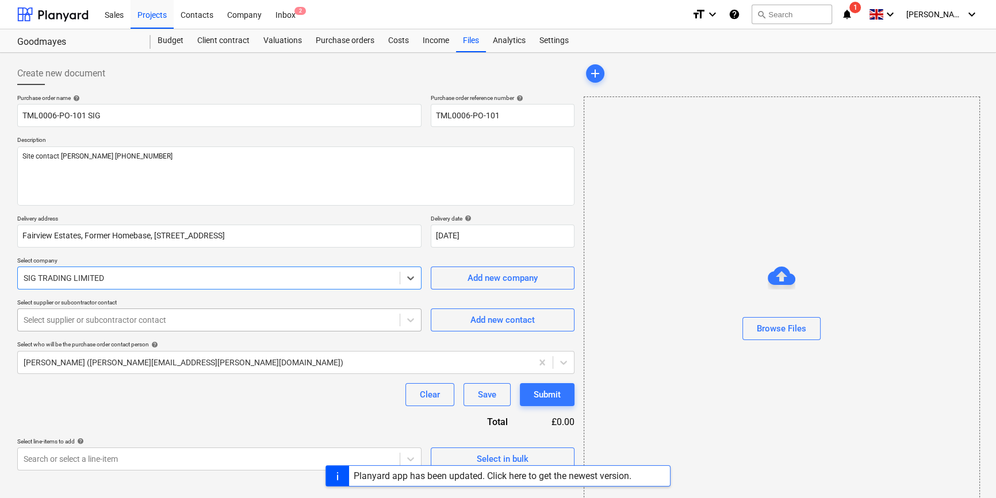
click at [76, 323] on div at bounding box center [209, 319] width 370 height 11
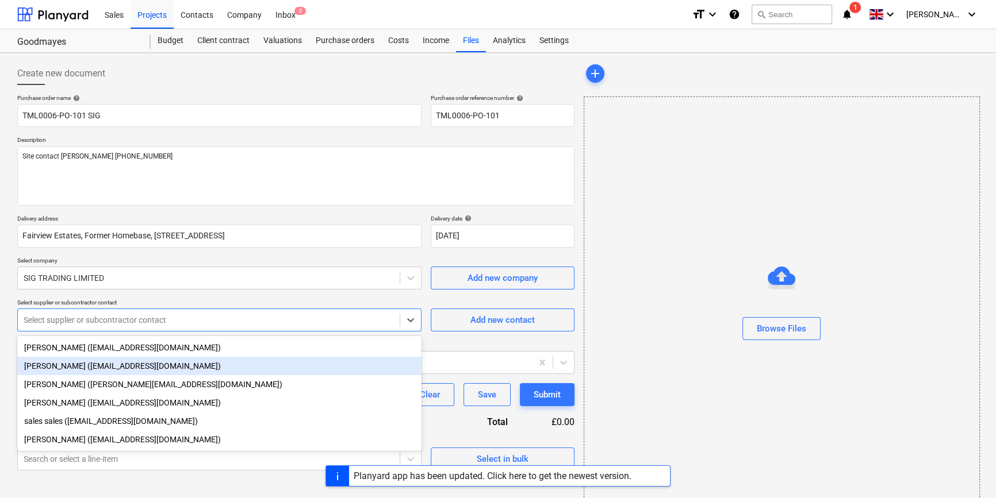
click at [78, 366] on div "[PERSON_NAME] ([EMAIL_ADDRESS][DOMAIN_NAME])" at bounding box center [219, 366] width 404 height 18
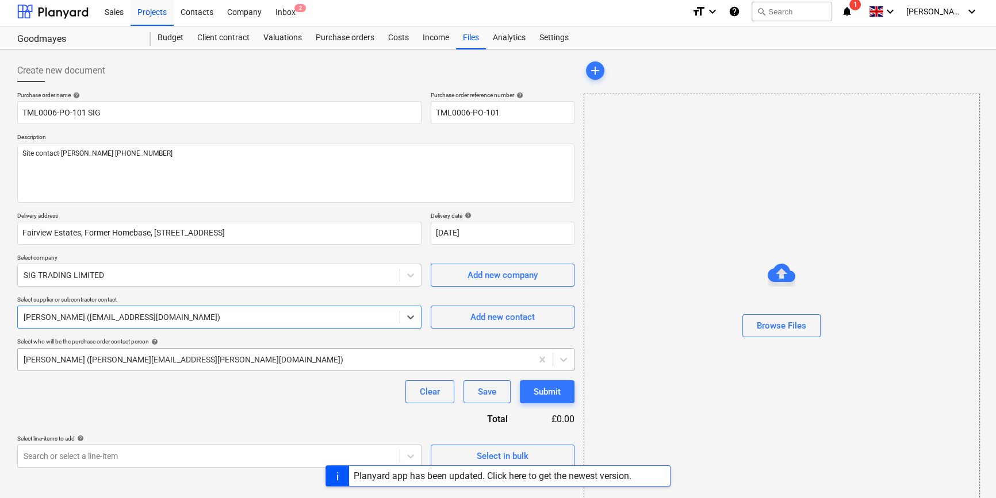
scroll to position [25, 0]
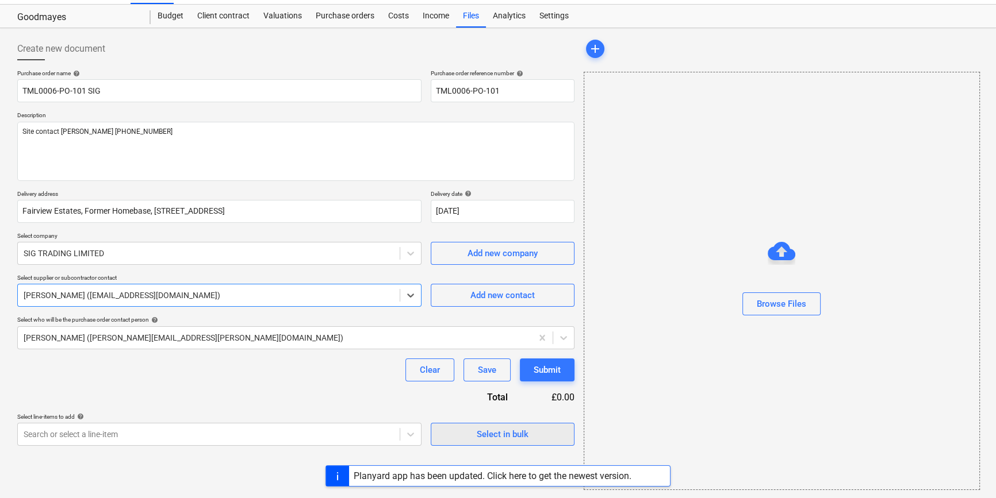
click at [517, 431] on div "Select in bulk" at bounding box center [503, 434] width 52 height 15
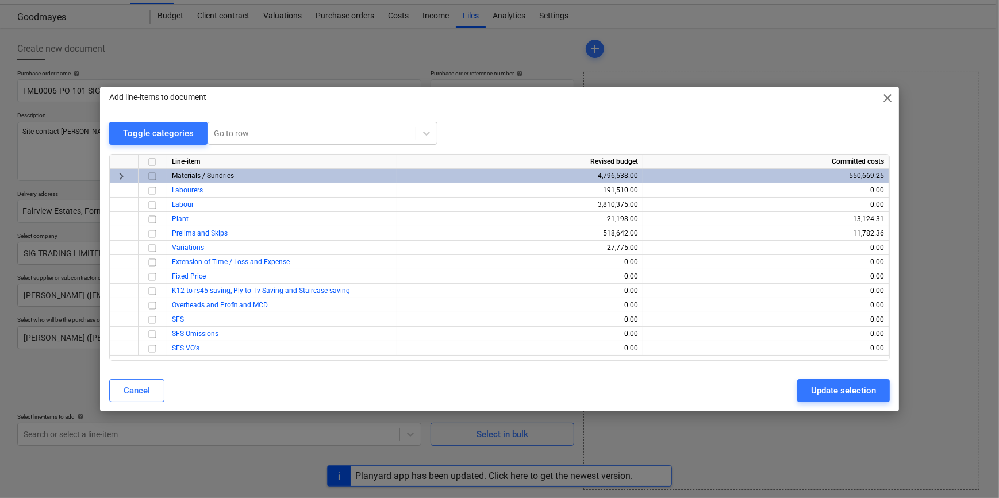
click at [149, 174] on input "checkbox" at bounding box center [152, 177] width 14 height 14
click at [818, 396] on div "Update selection" at bounding box center [843, 390] width 65 height 15
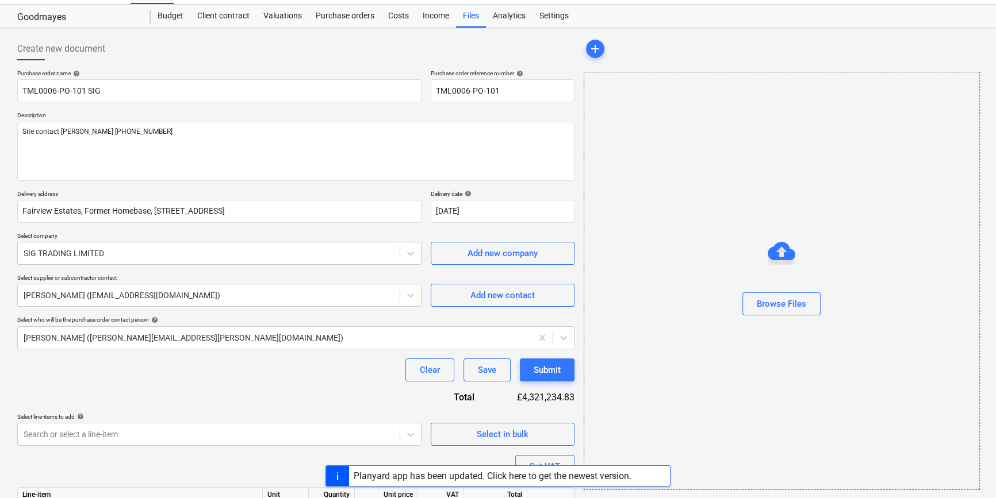
click at [611, 477] on div "Planyard app has been updated. Click here to get the newest version." at bounding box center [493, 476] width 278 height 11
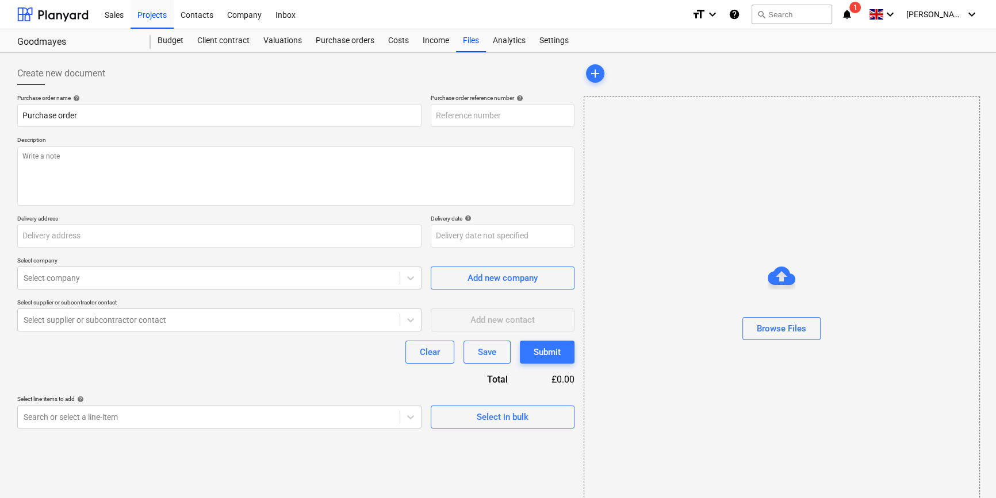
type textarea "x"
type input "Fairview Estates, Former Homebase, [STREET_ADDRESS]"
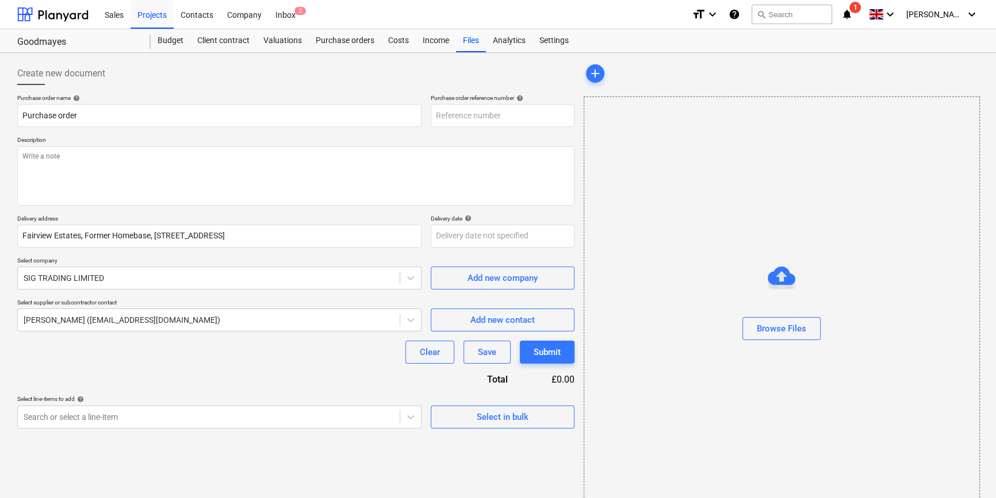
type textarea "x"
type input "TML0006-PO-102"
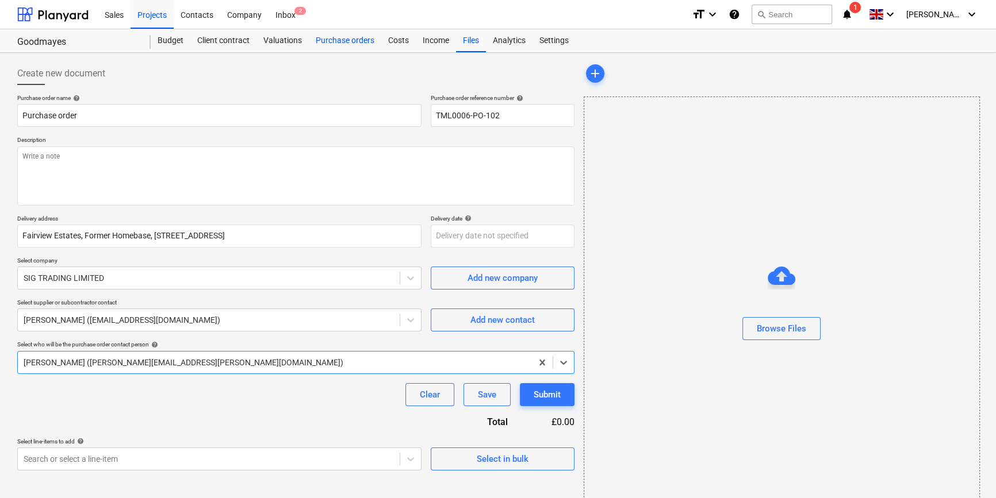
click at [333, 40] on div "Purchase orders" at bounding box center [345, 40] width 72 height 23
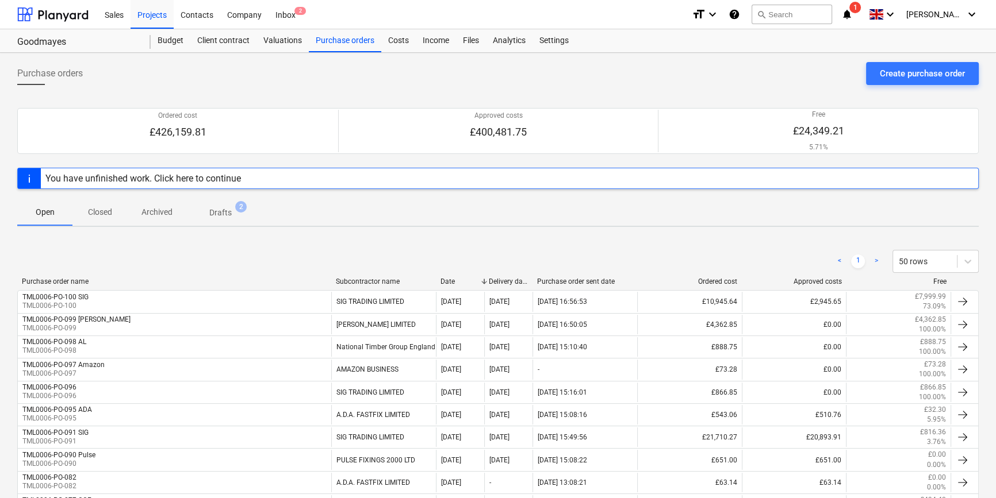
click at [217, 210] on p "Drafts" at bounding box center [220, 213] width 22 height 12
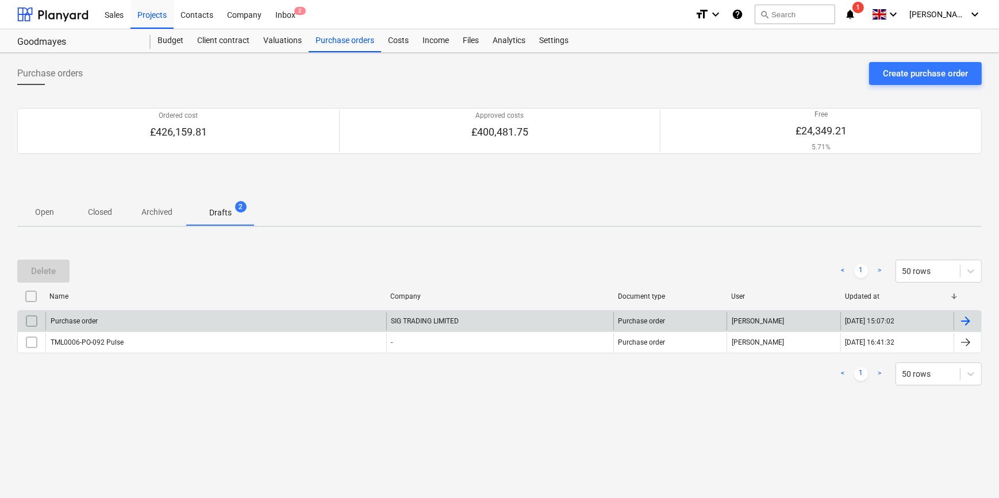
click at [966, 317] on div at bounding box center [966, 321] width 14 height 14
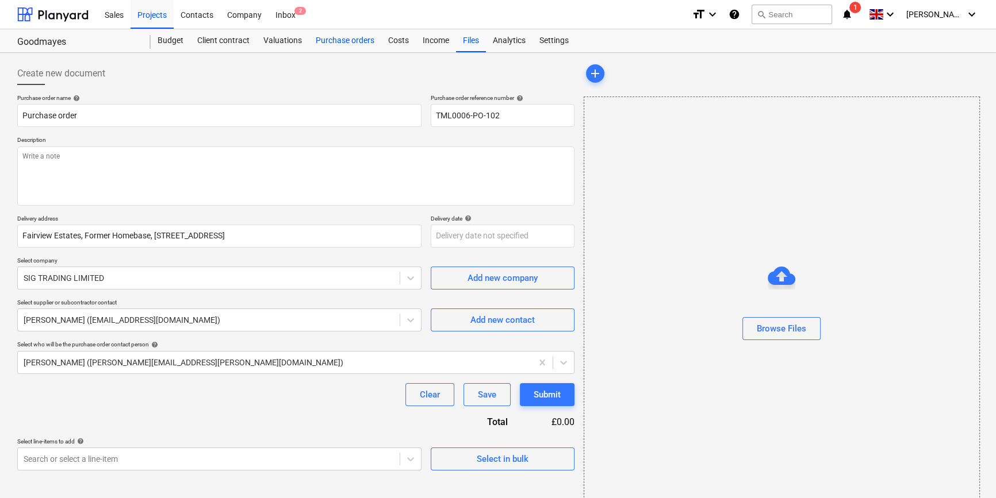
click at [344, 41] on div "Purchase orders" at bounding box center [345, 40] width 72 height 23
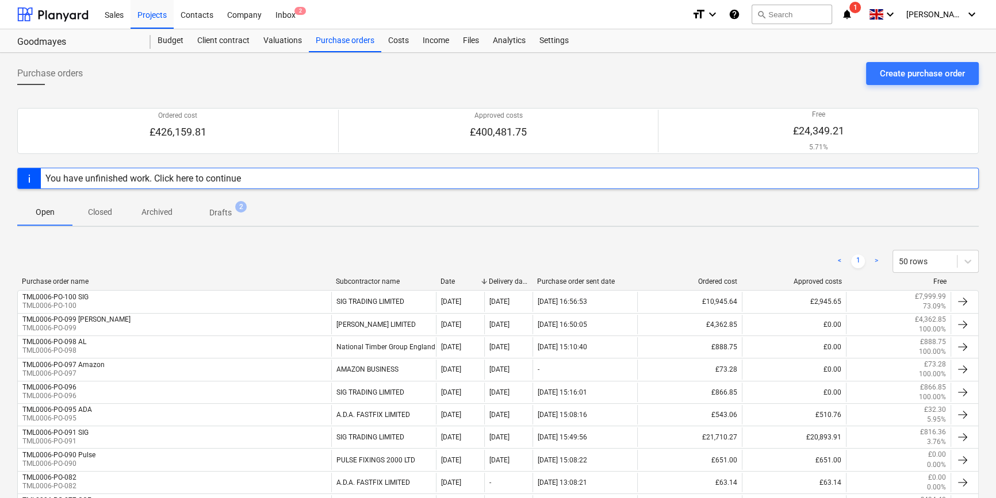
click at [214, 212] on p "Drafts" at bounding box center [220, 213] width 22 height 12
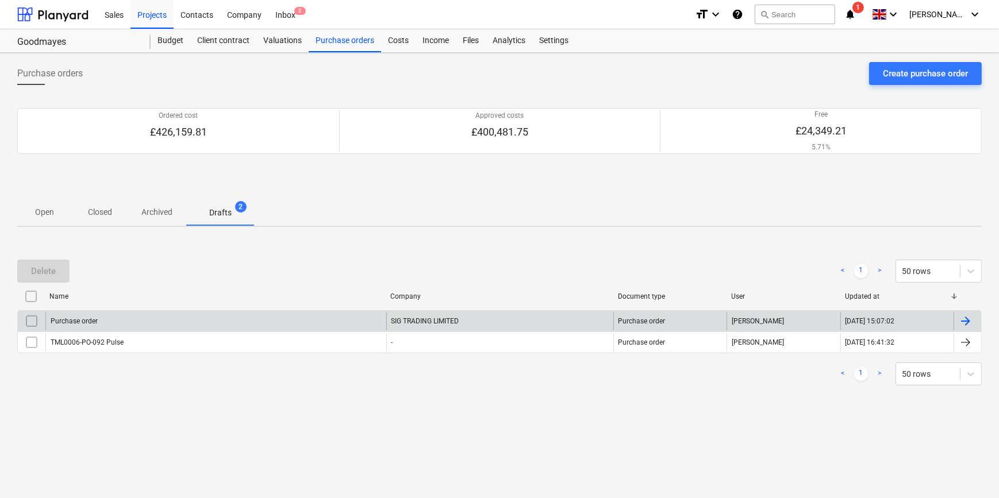
click at [106, 320] on div "Purchase order" at bounding box center [215, 321] width 341 height 18
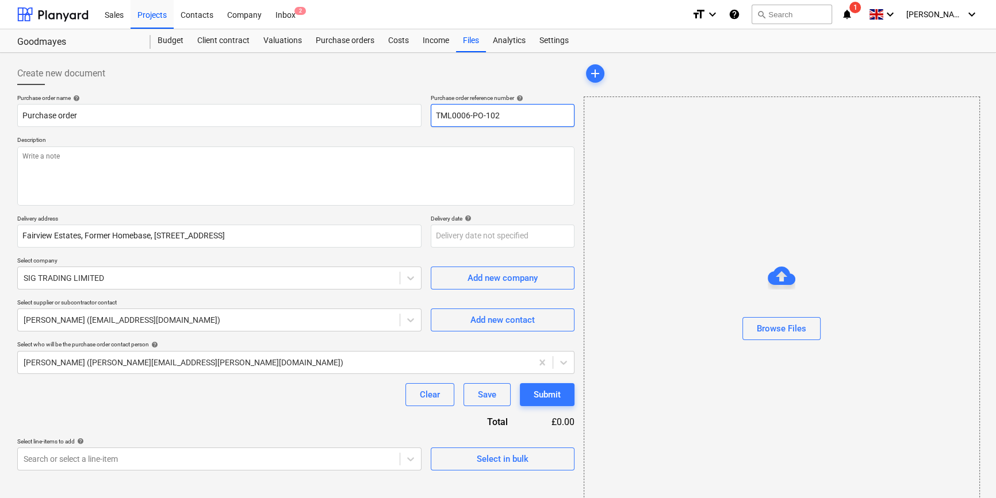
click at [501, 116] on input "TML0006-PO-102" at bounding box center [503, 115] width 144 height 23
type textarea "x"
type input "TML0006-PO-10"
type textarea "x"
drag, startPoint x: 501, startPoint y: 114, endPoint x: 442, endPoint y: 114, distance: 58.6
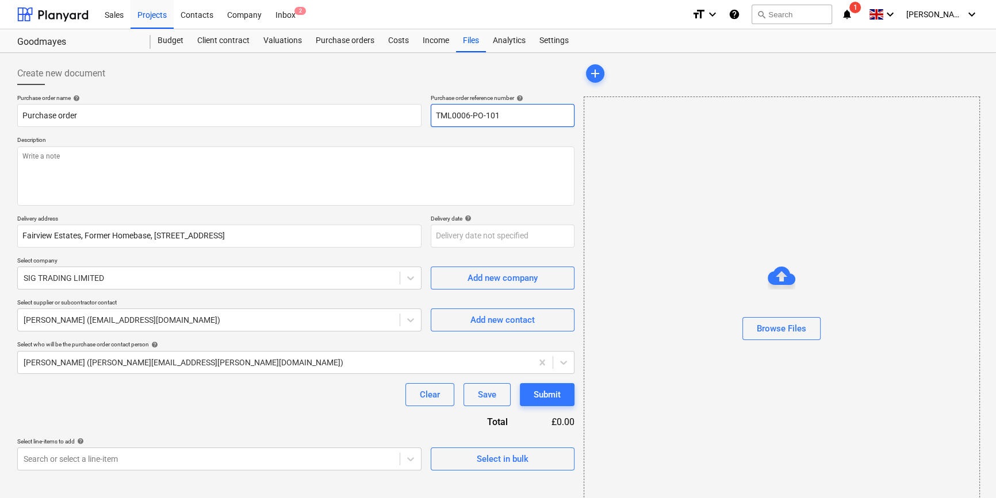
click at [432, 116] on input "TML0006-PO-101" at bounding box center [503, 115] width 144 height 23
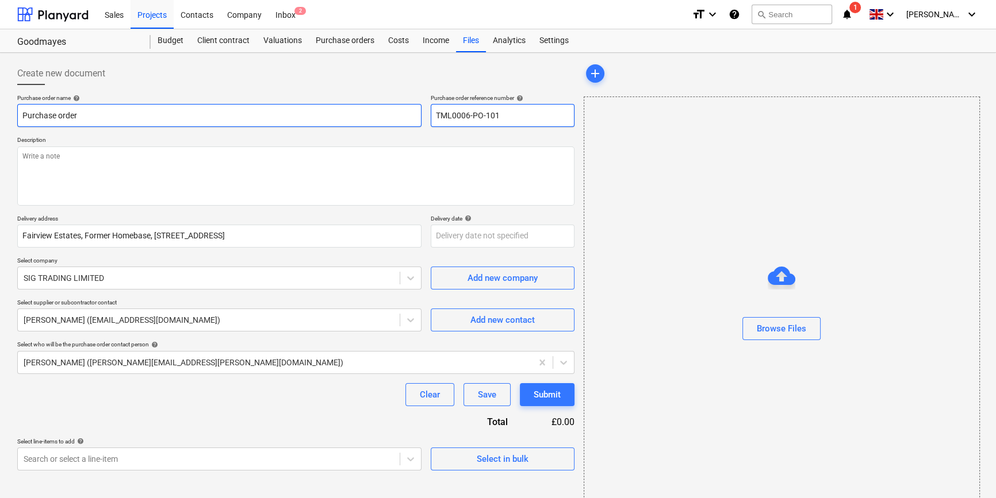
type input "TML0006-PO-101"
drag, startPoint x: 80, startPoint y: 114, endPoint x: 11, endPoint y: 111, distance: 68.5
click at [11, 111] on div "Create new document Purchase order name help Purchase order Purchase order refe…" at bounding box center [498, 288] width 996 height 471
type textarea "x"
paste input "TML0006-PO-101"
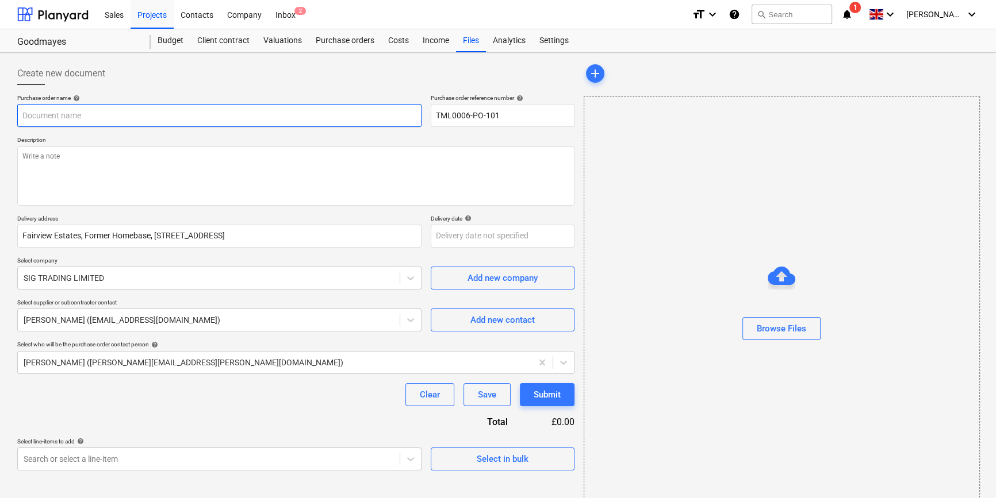
type textarea "x"
type input "TML0006-PO-101"
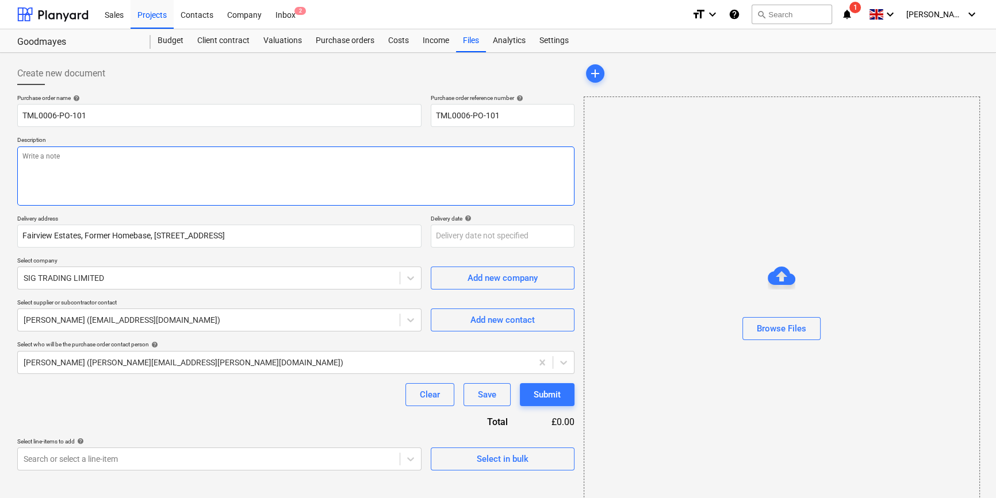
paste textarea "Site contact [PERSON_NAME] [PHONE_NUMBER]"
type textarea "x"
type textarea "Site contact [PERSON_NAME] [PHONE_NUMBER]"
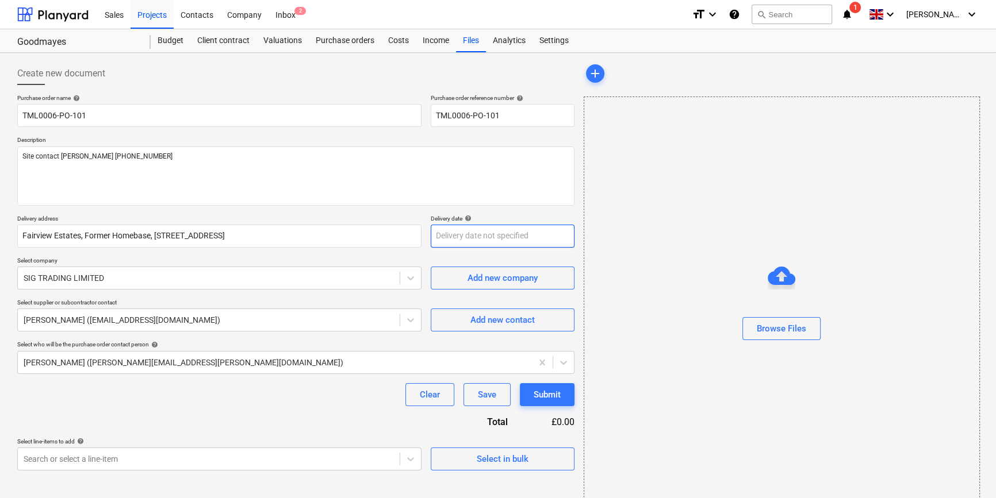
click at [471, 239] on body "Sales Projects Contacts Company Inbox 2 format_size keyboard_arrow_down help se…" at bounding box center [498, 249] width 996 height 498
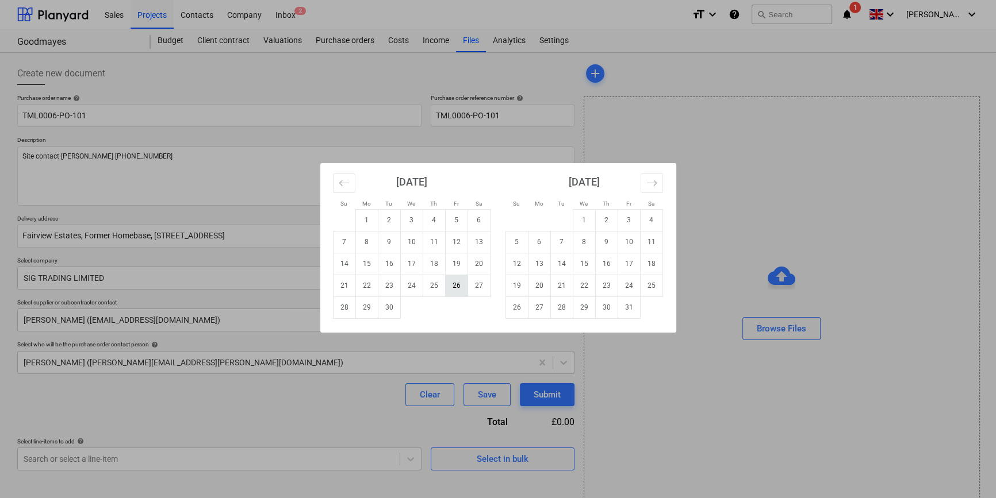
click at [448, 287] on td "26" at bounding box center [456, 286] width 22 height 22
type textarea "x"
type input "[DATE]"
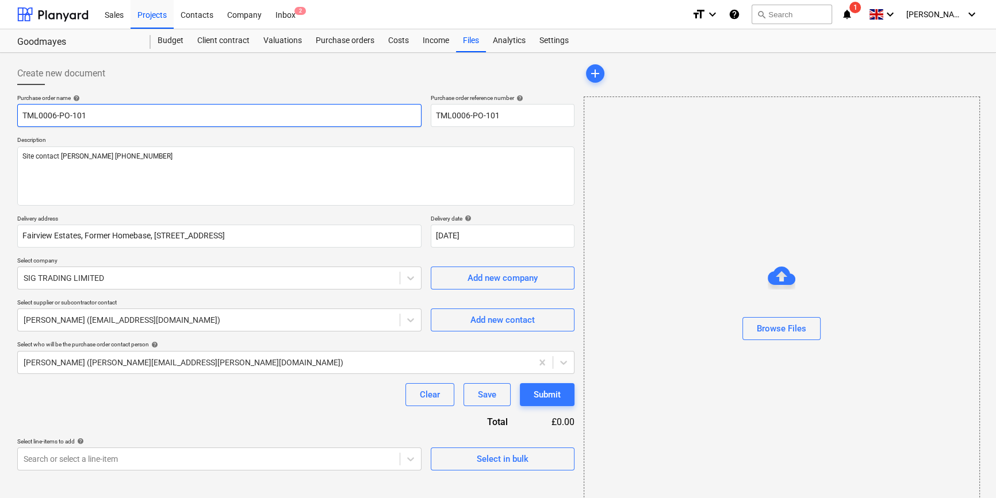
click at [109, 111] on input "TML0006-PO-101" at bounding box center [219, 115] width 404 height 23
type textarea "x"
type input "TML0006-PO-101"
type textarea "x"
type input "TML0006-PO-101 S"
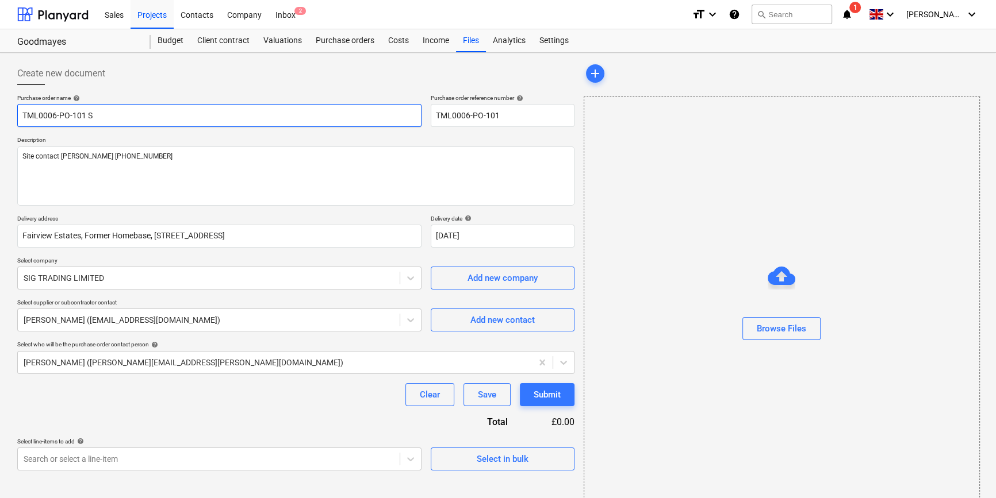
type textarea "x"
type input "TML0006-PO-101 SI"
type textarea "x"
type input "TML0006-PO-101 SIG"
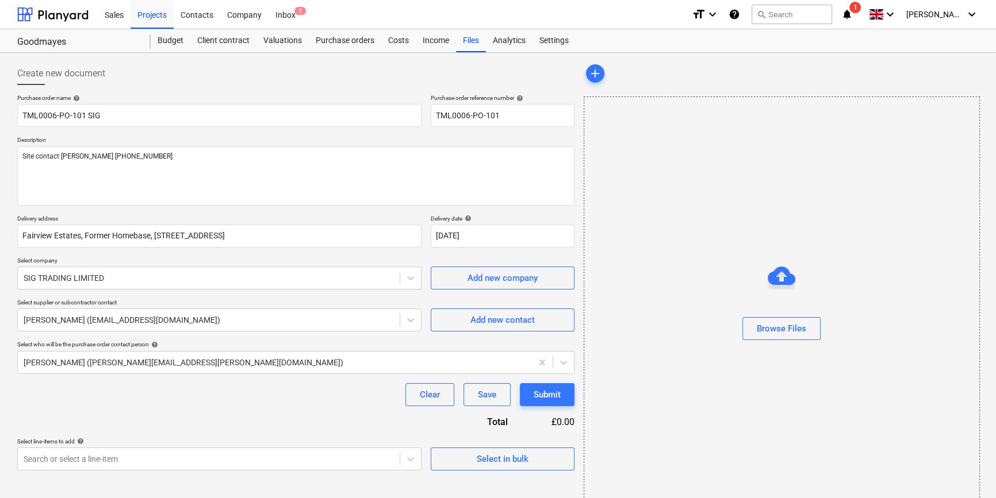
click at [333, 420] on div "Purchase order name help TML0006-PO-101 SIG Purchase order reference number hel…" at bounding box center [295, 282] width 557 height 377
click at [489, 452] on div "Select in bulk" at bounding box center [503, 459] width 52 height 15
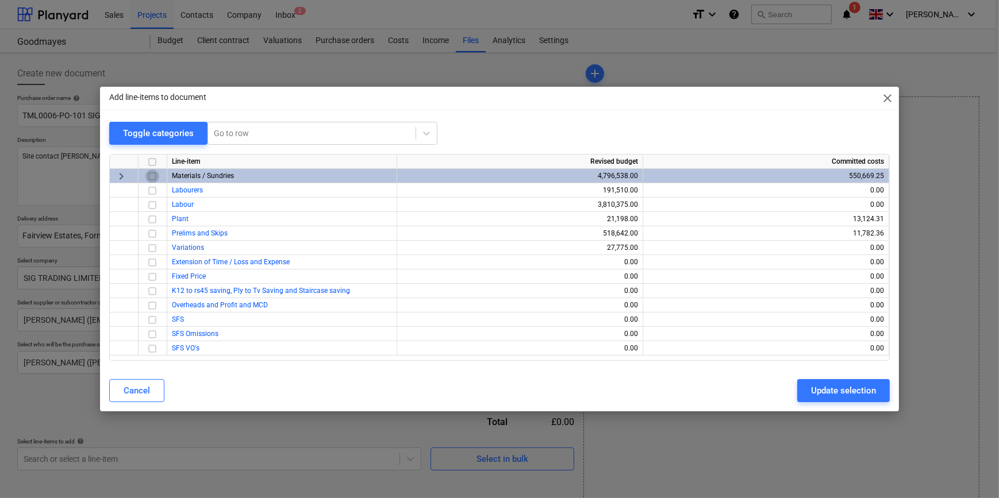
click at [156, 176] on input "checkbox" at bounding box center [152, 177] width 14 height 14
click at [831, 393] on div "Update selection" at bounding box center [843, 390] width 65 height 15
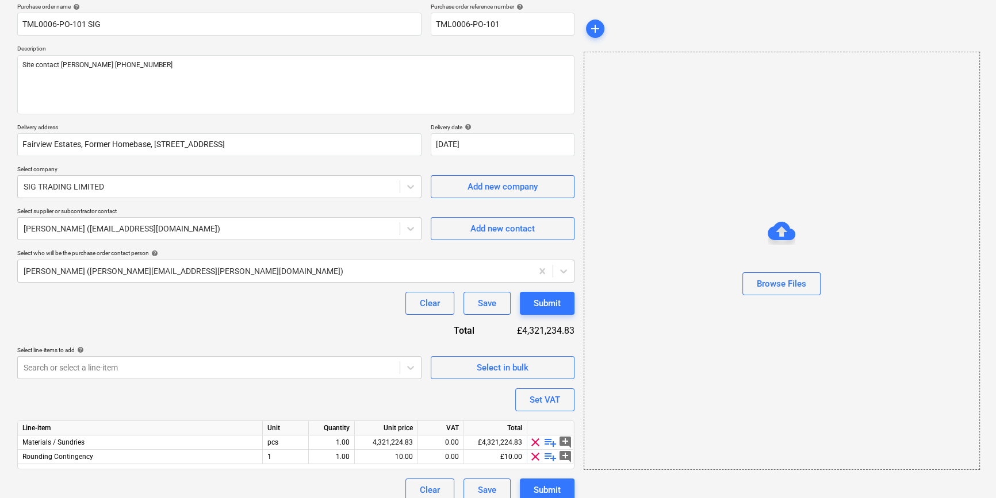
scroll to position [103, 0]
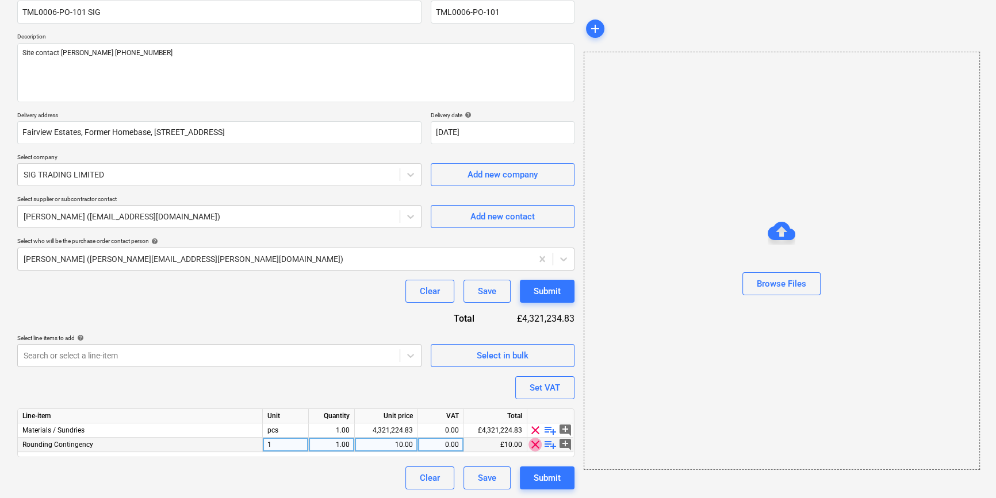
click at [536, 446] on span "clear" at bounding box center [535, 445] width 14 height 14
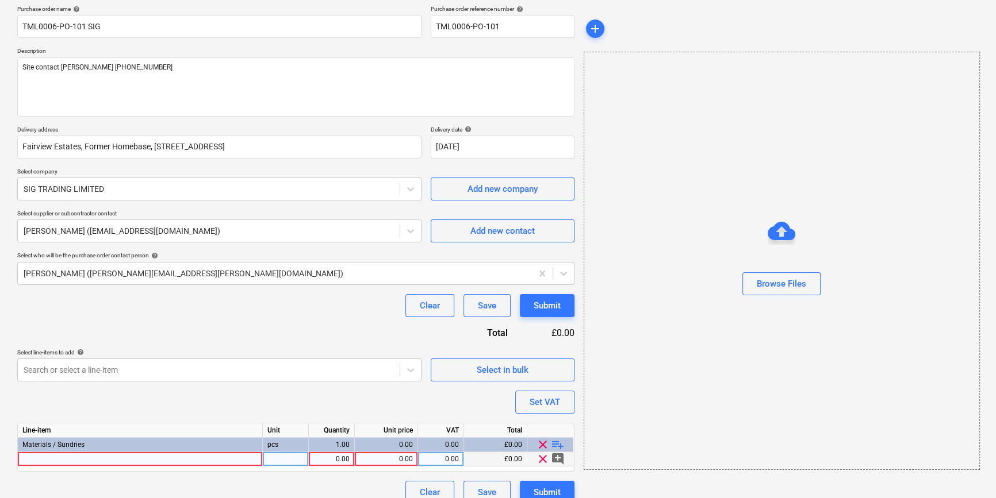
click at [57, 456] on div at bounding box center [140, 459] width 245 height 14
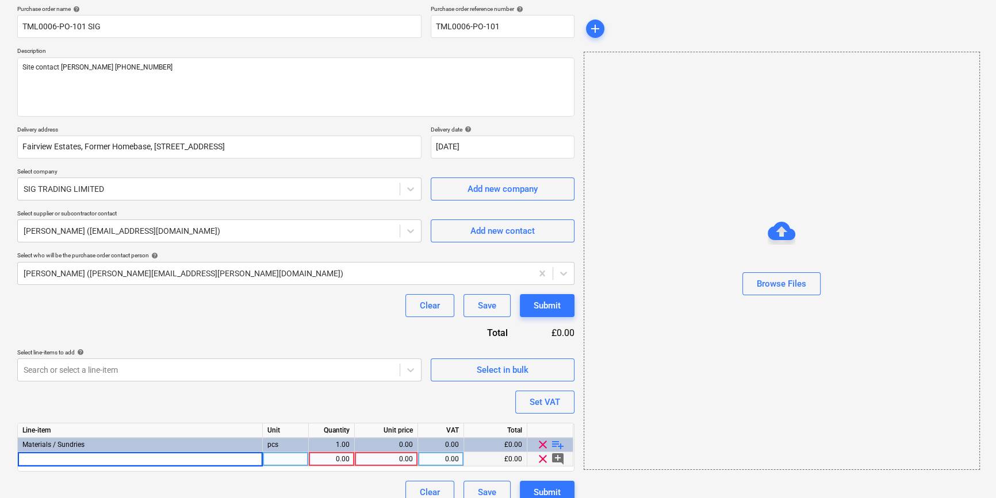
type textarea "x"
type input "Knauf 63461 Wallboard 12.5mm x 1200mm x 3000mm TE (60)"
type textarea "x"
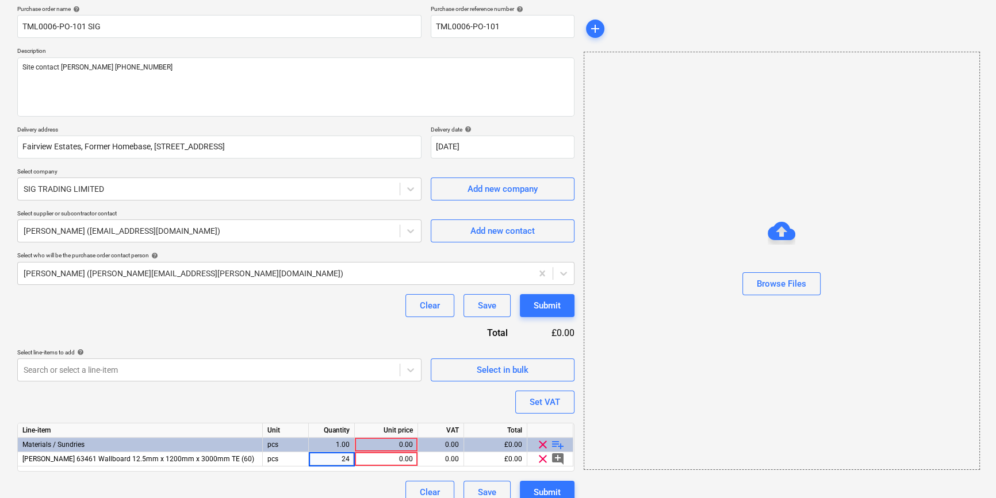
type input "240"
type textarea "x"
type input "9.83"
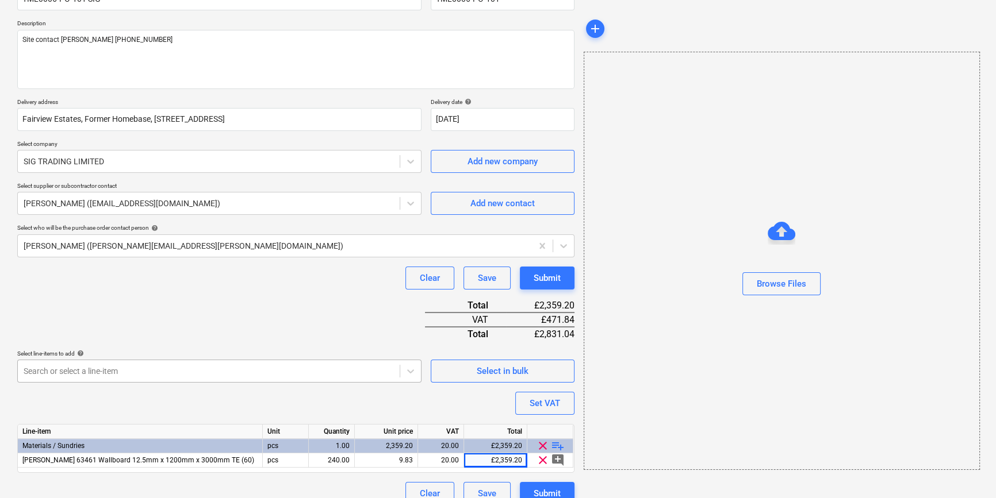
scroll to position [132, 0]
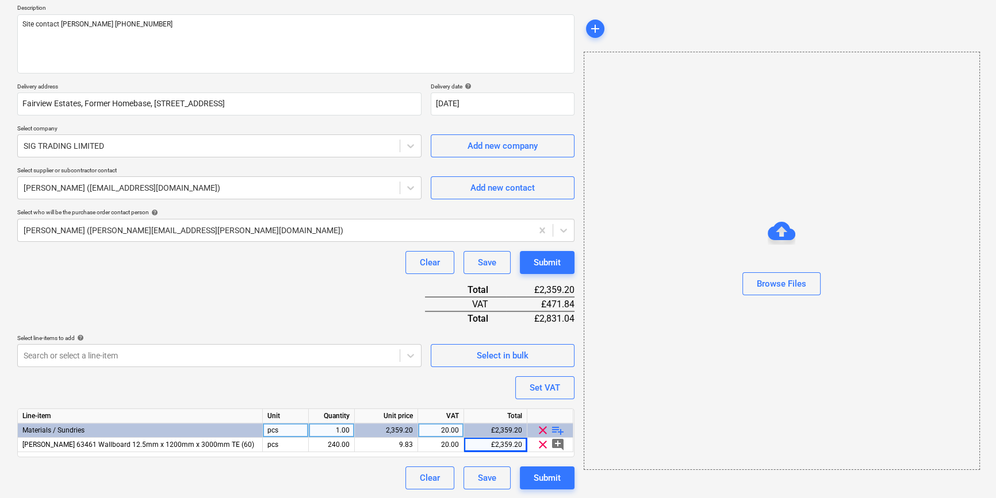
click at [553, 429] on span "playlist_add" at bounding box center [558, 431] width 14 height 14
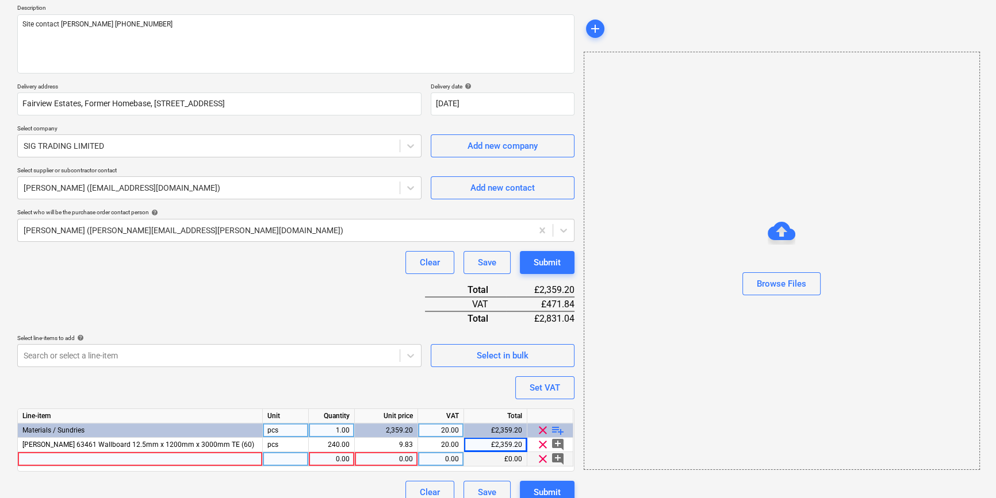
click at [34, 459] on div at bounding box center [140, 459] width 245 height 14
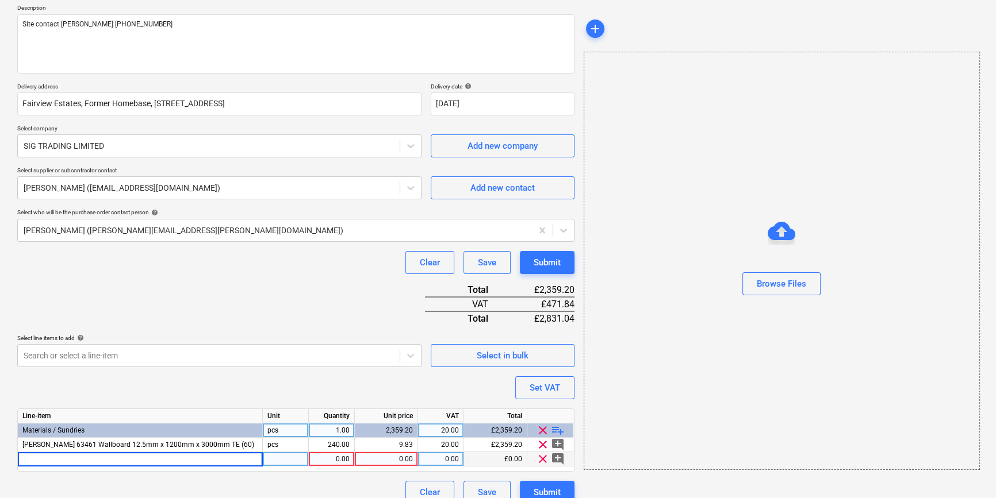
type textarea "x"
type input "Knauf 243990 MF5 MF Ceiling Channel 0.55g 26mm x 80mm x 3600mm"
type textarea "x"
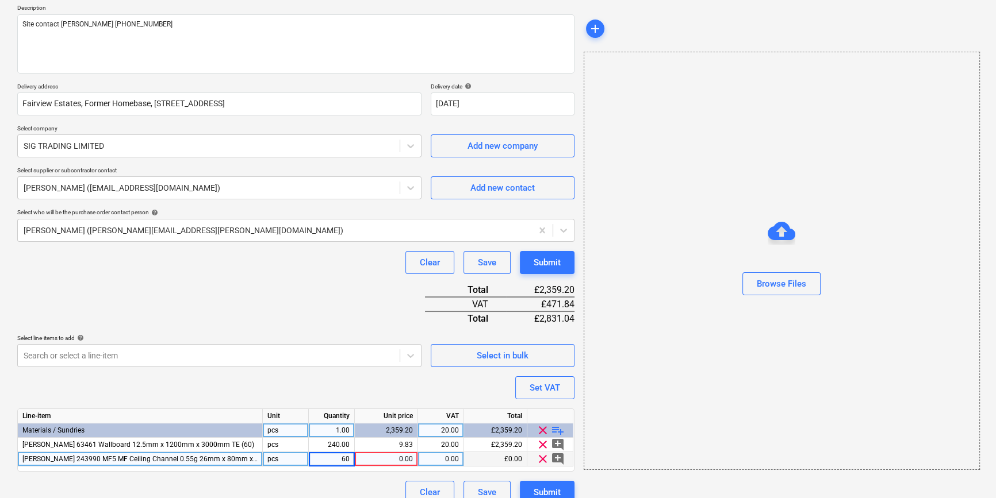
type input "600"
type textarea "x"
type input "3.92"
type textarea "x"
type input "20"
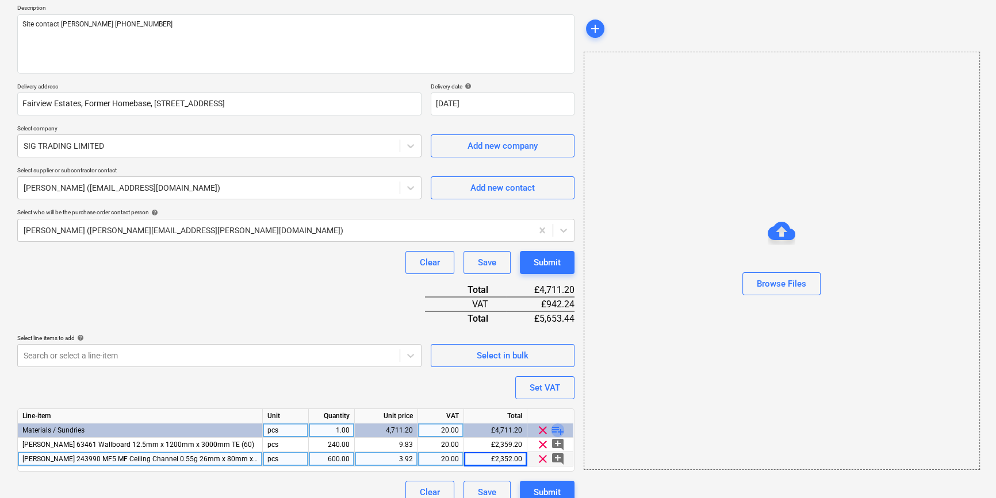
click at [556, 431] on span "playlist_add" at bounding box center [558, 431] width 14 height 14
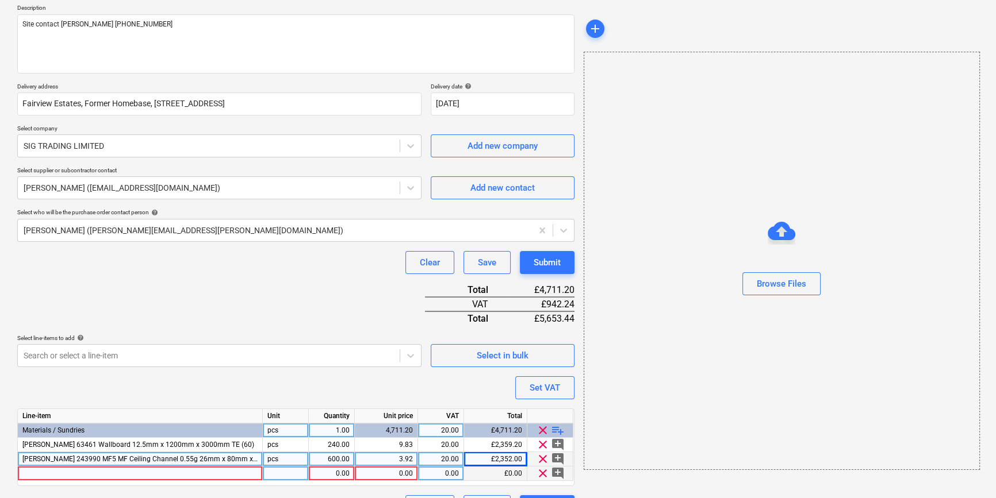
click at [35, 471] on div at bounding box center [140, 474] width 245 height 14
type textarea "x"
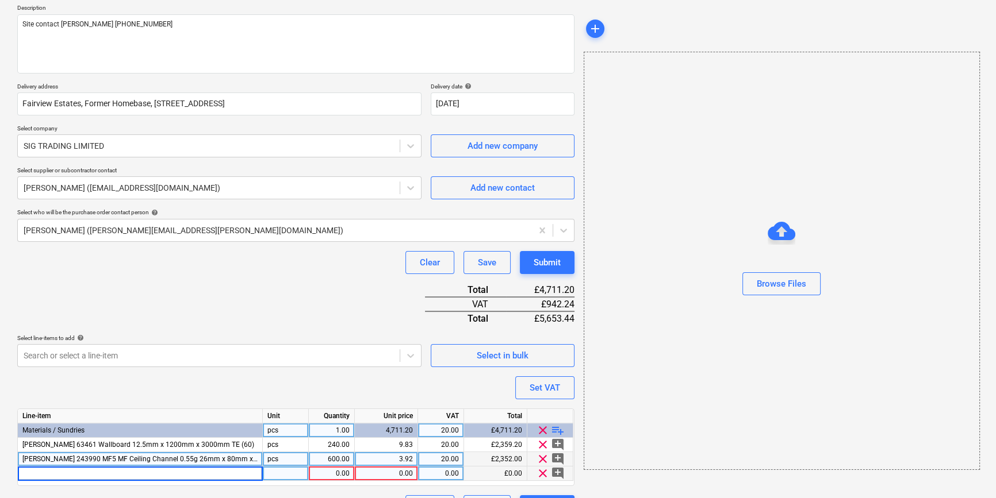
type input "Knauf 243991 MF6 Perimeter Channel 0.55g 27mm x 3600mm"
type textarea "x"
type input "400"
type textarea "x"
type input "2.74"
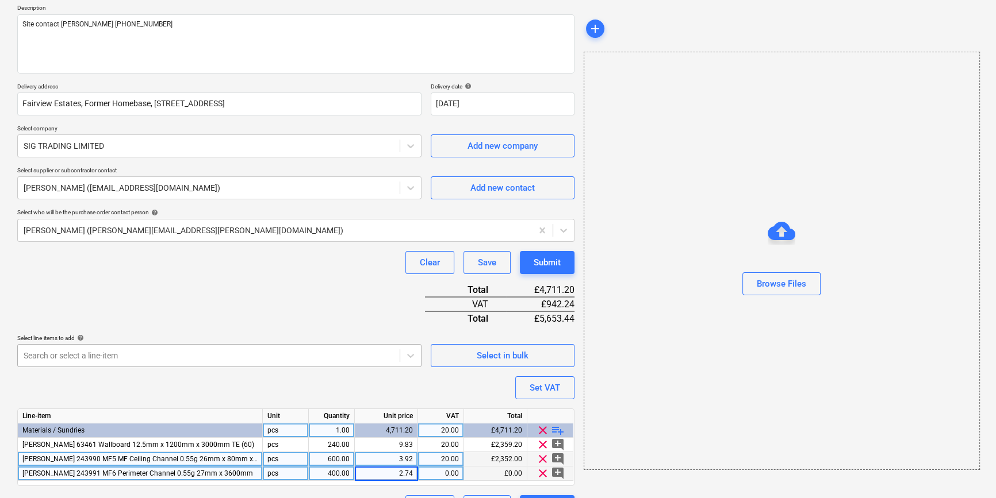
type textarea "x"
type input "20"
click at [555, 427] on span "playlist_add" at bounding box center [558, 431] width 14 height 14
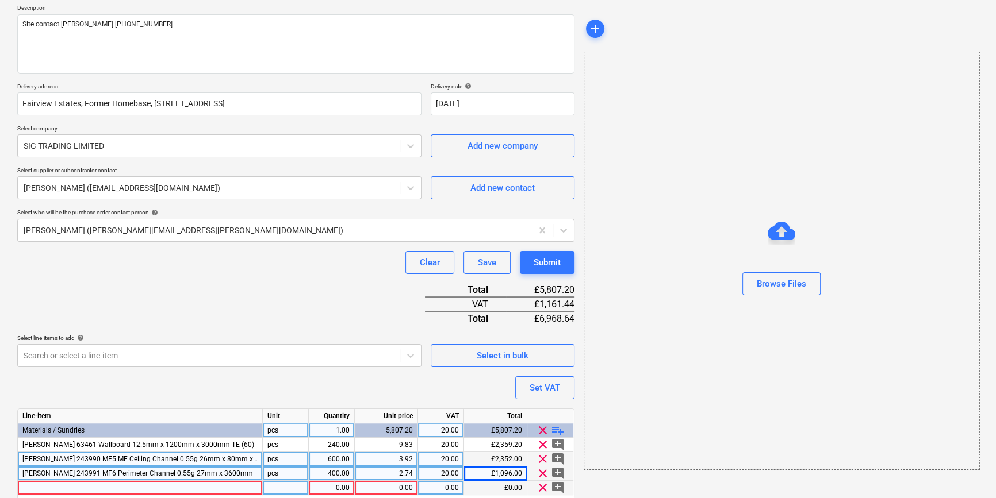
click at [57, 486] on div at bounding box center [140, 488] width 245 height 14
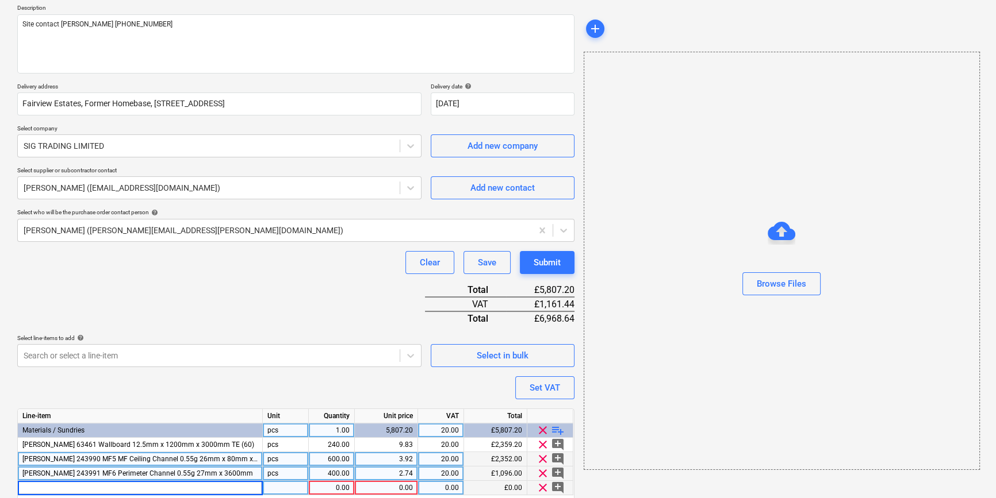
type textarea "x"
type input "Knauf 243992 MF7 MF Primary Support Channel 0.55g 27mm x 3600mm"
type textarea "x"
type input "200"
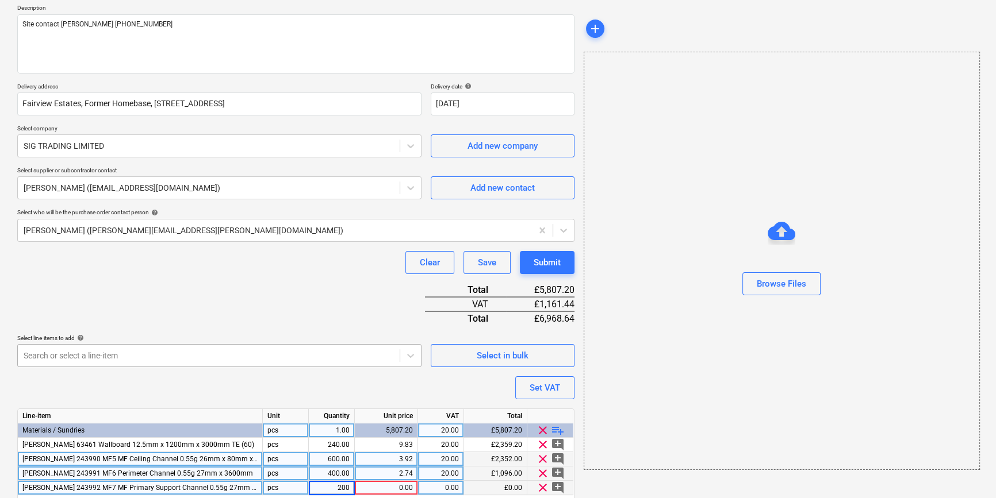
type textarea "x"
type input "4.21"
type textarea "x"
type input "20"
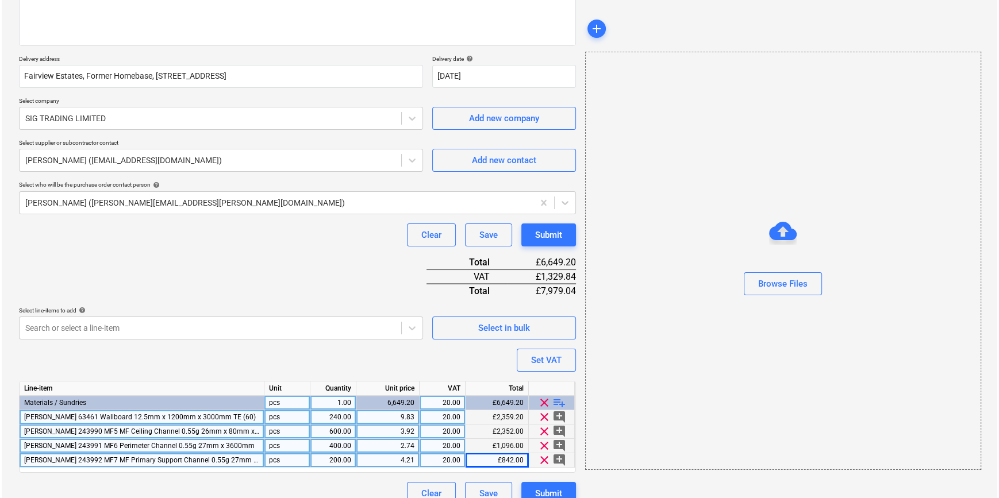
scroll to position [175, 0]
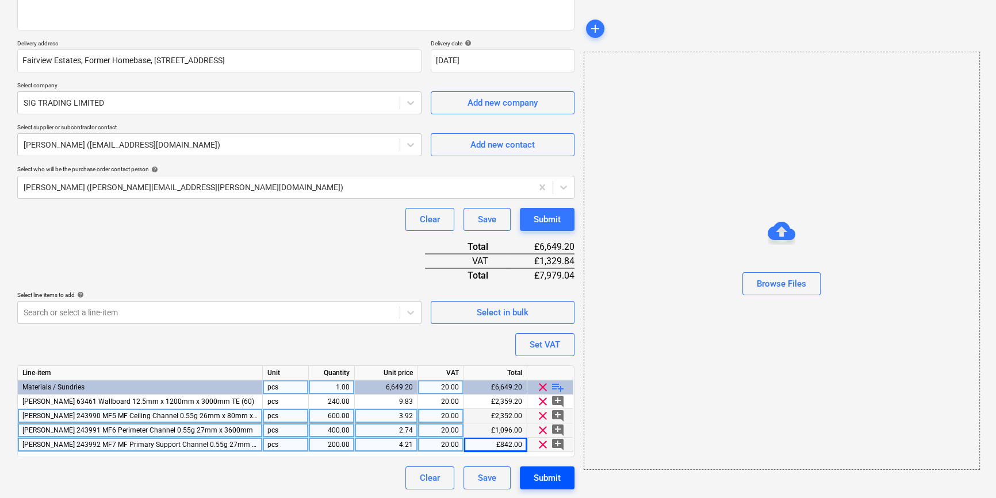
click at [555, 477] on div "Submit" at bounding box center [547, 478] width 27 height 15
type textarea "x"
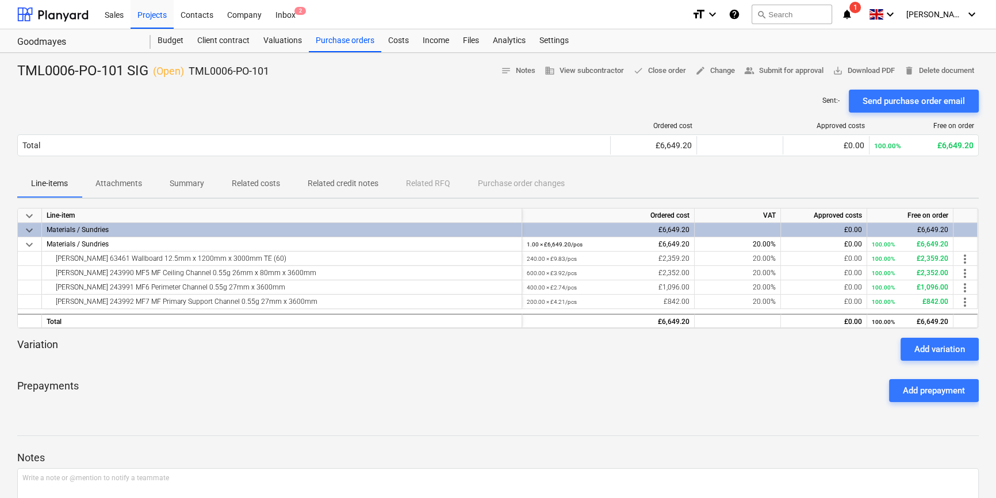
click at [915, 94] on div "Send purchase order email" at bounding box center [913, 101] width 102 height 15
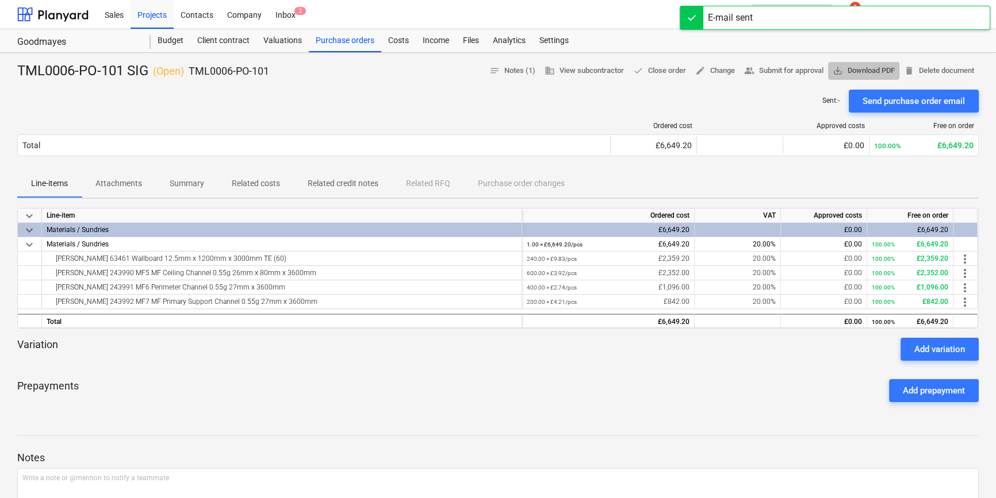
click at [877, 69] on span "save_alt Download PDF" at bounding box center [863, 70] width 62 height 13
